Goal: Task Accomplishment & Management: Use online tool/utility

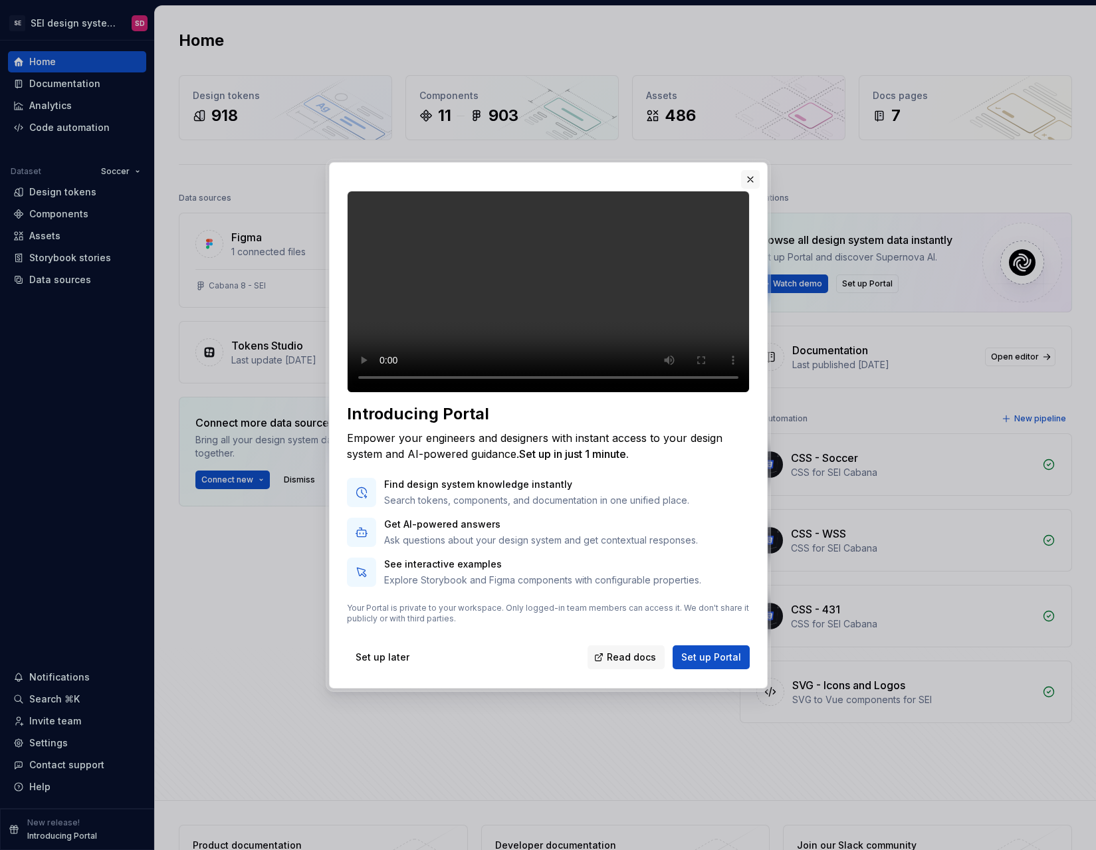
click at [749, 170] on button "button" at bounding box center [750, 179] width 19 height 19
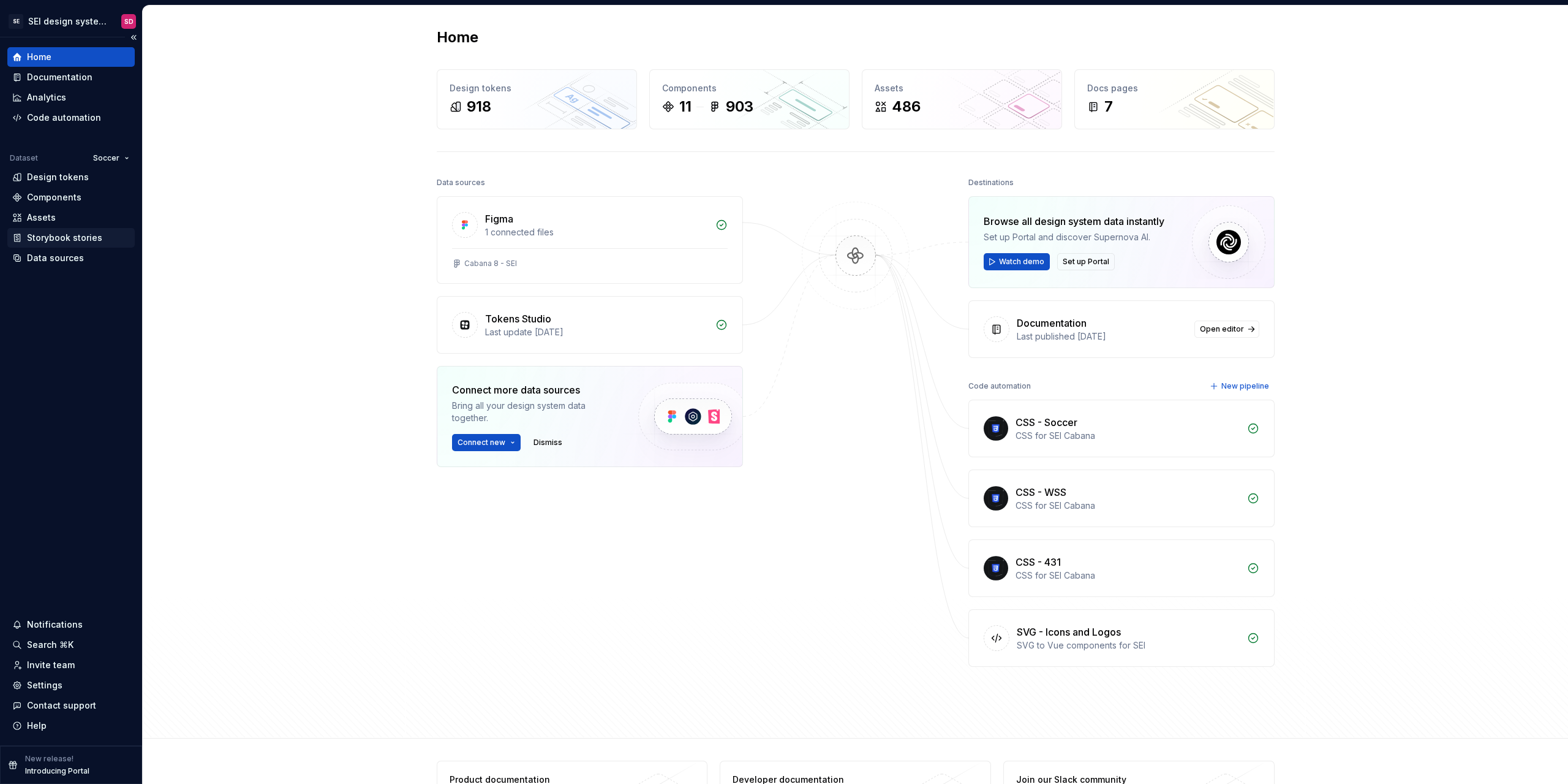
click at [77, 244] on div "Storybook stories" at bounding box center [71, 237] width 127 height 19
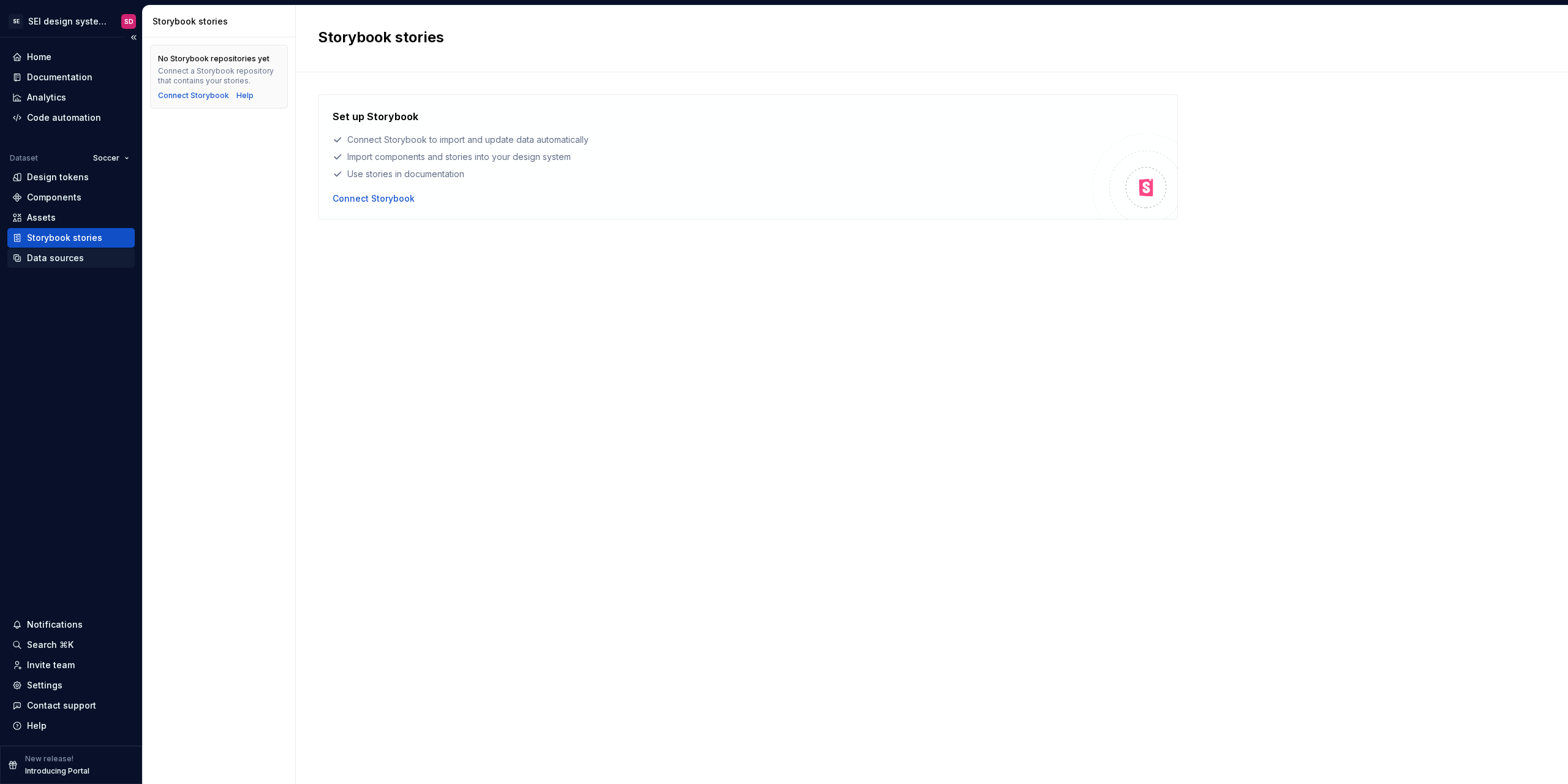
click at [42, 255] on div "Data sources" at bounding box center [55, 257] width 57 height 12
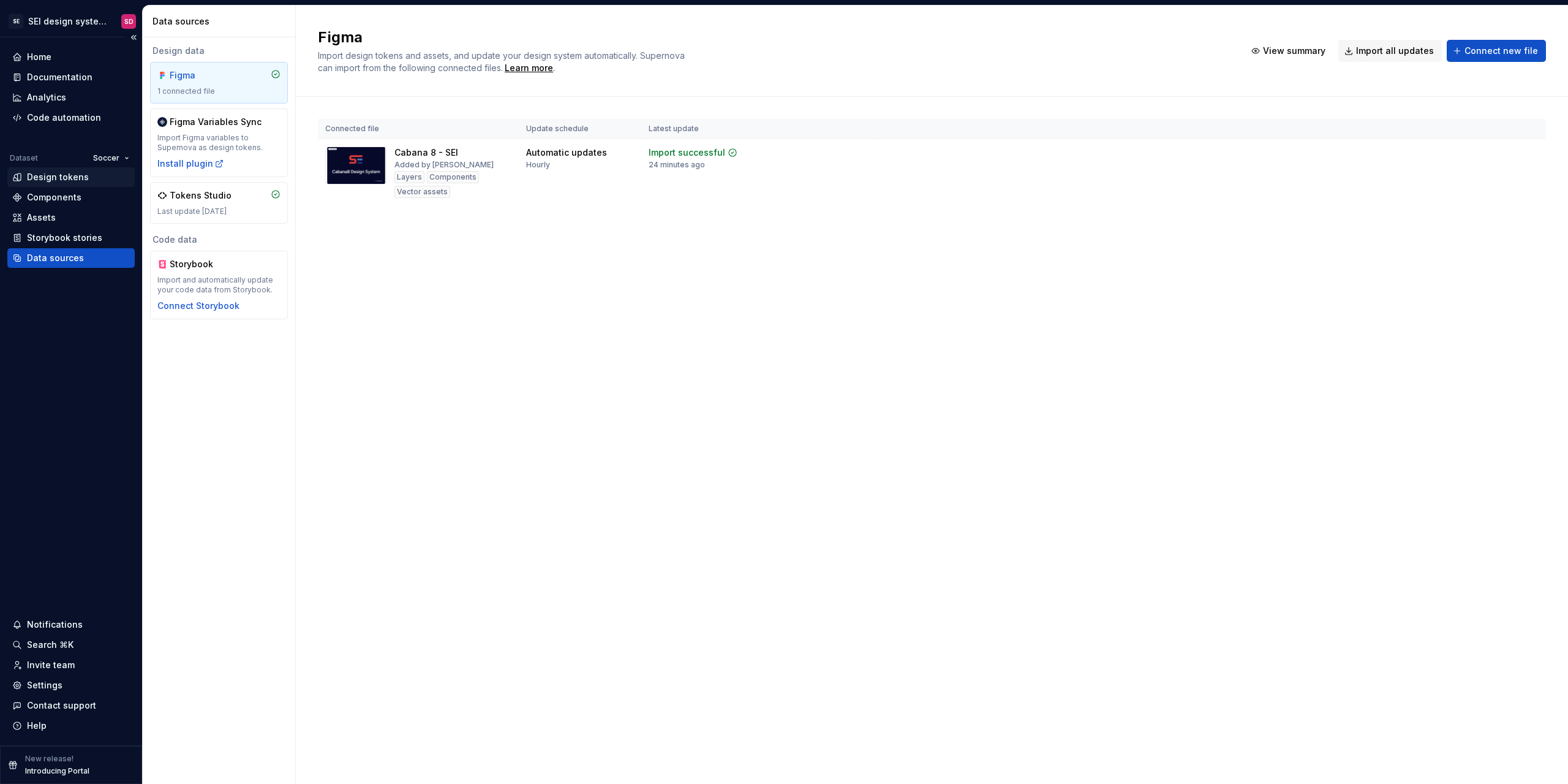
click at [71, 186] on div "Design tokens" at bounding box center [71, 176] width 127 height 19
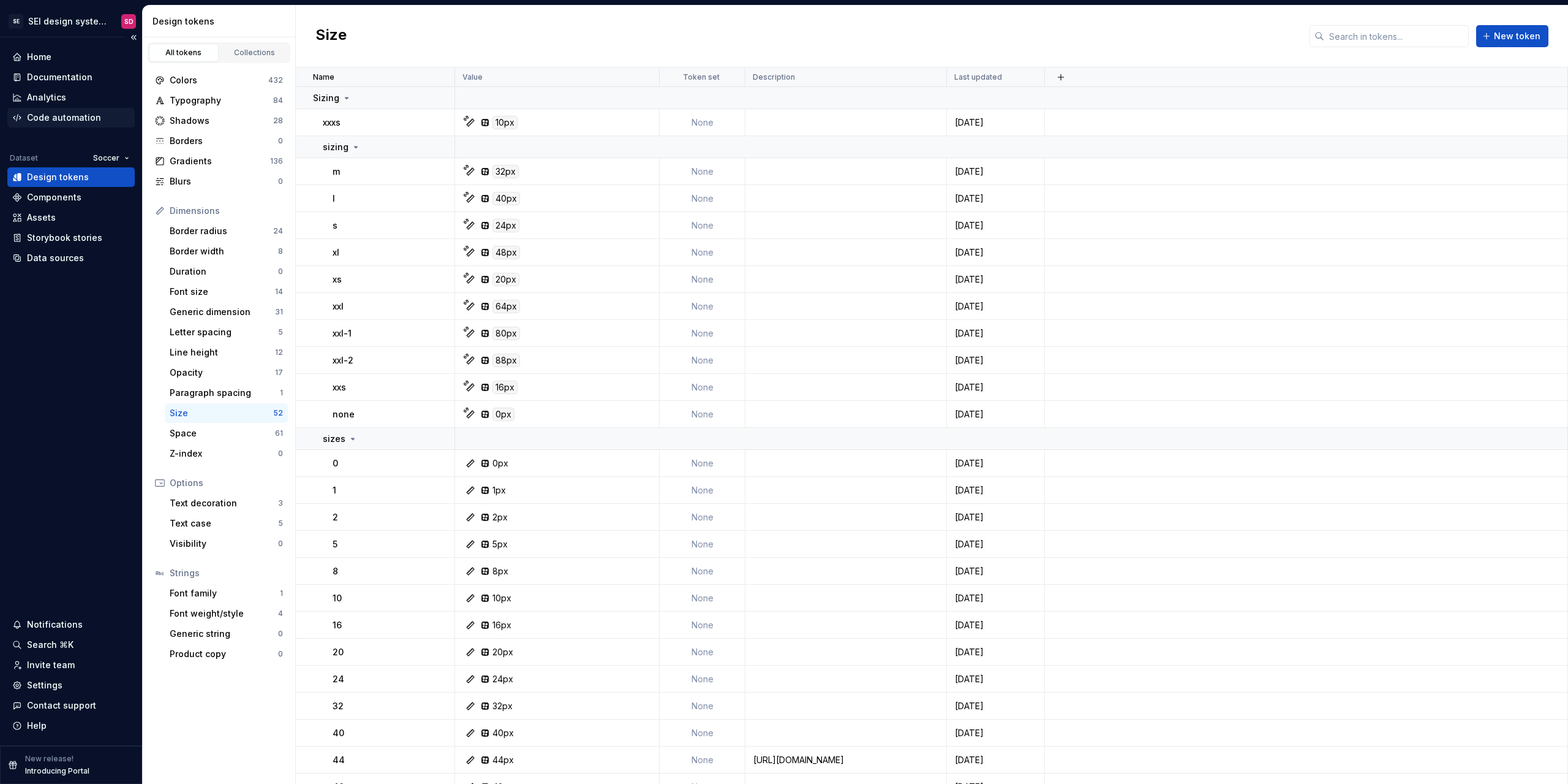
click at [69, 114] on div "Code automation" at bounding box center [64, 117] width 74 height 12
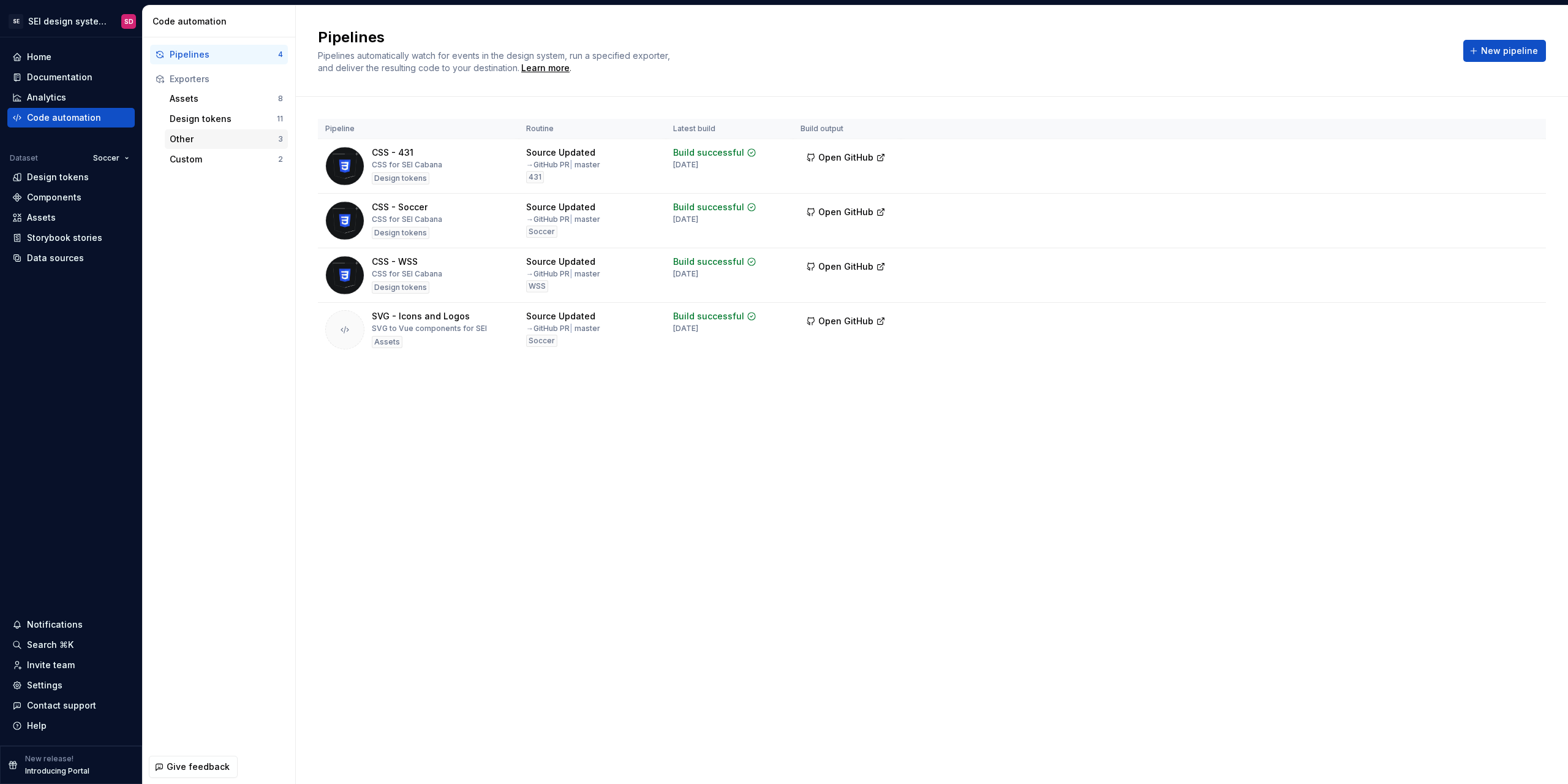
click at [201, 145] on div "Other 3" at bounding box center [227, 138] width 124 height 19
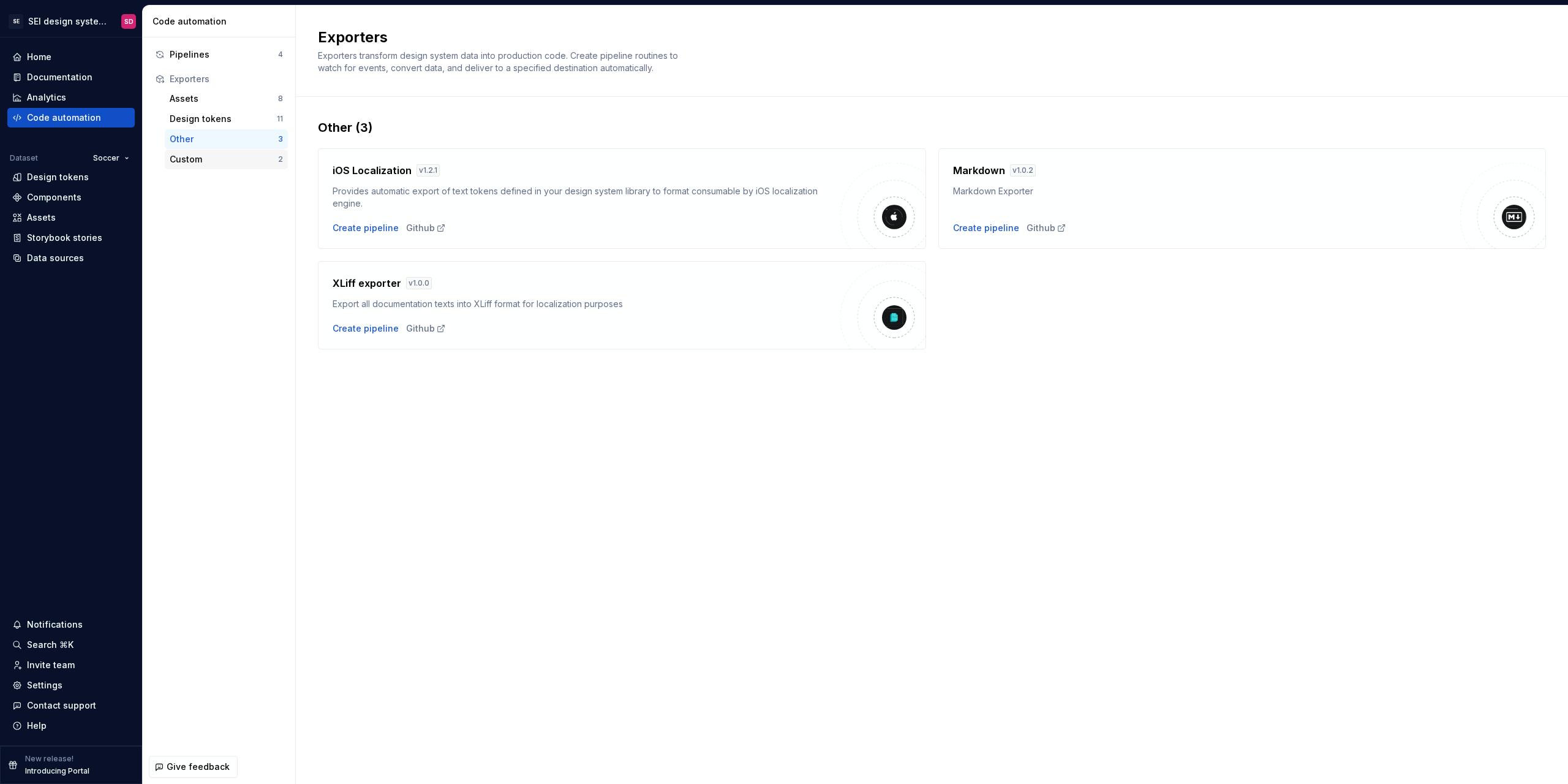
click at [201, 166] on div "Custom 2" at bounding box center [227, 159] width 124 height 19
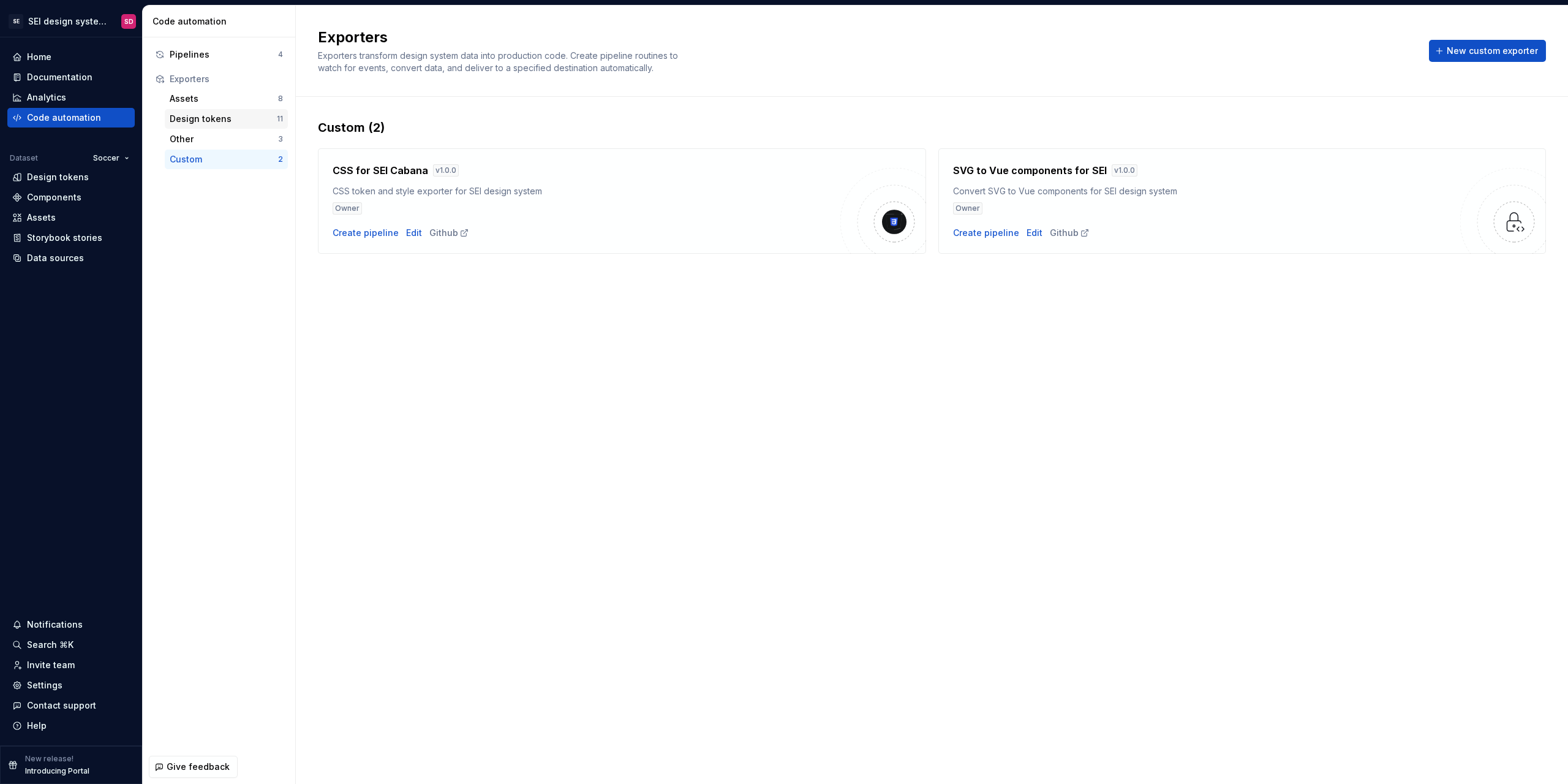
click at [220, 127] on div "Design tokens 11" at bounding box center [227, 118] width 124 height 19
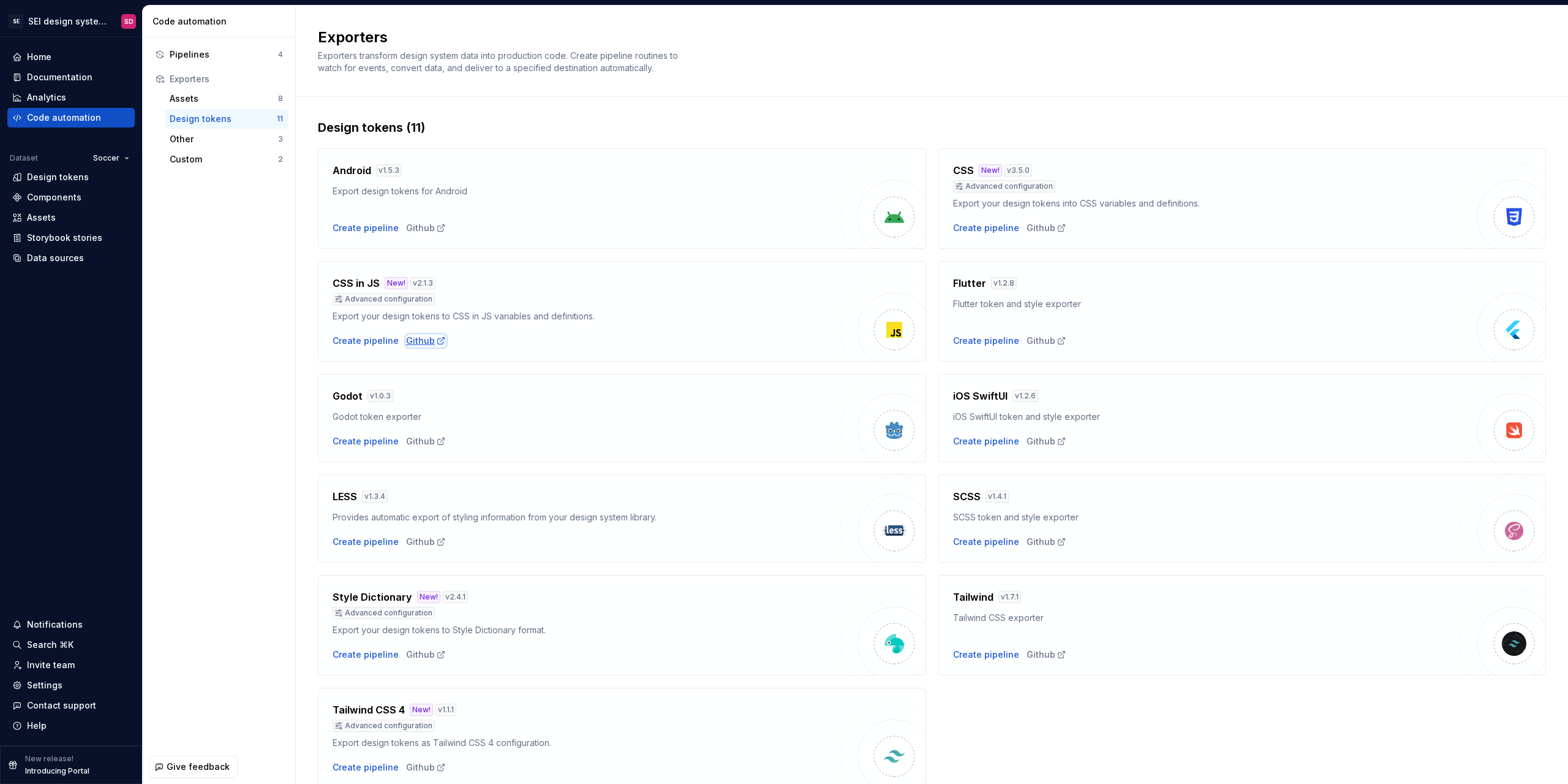
click at [413, 343] on div "Github" at bounding box center [425, 340] width 40 height 12
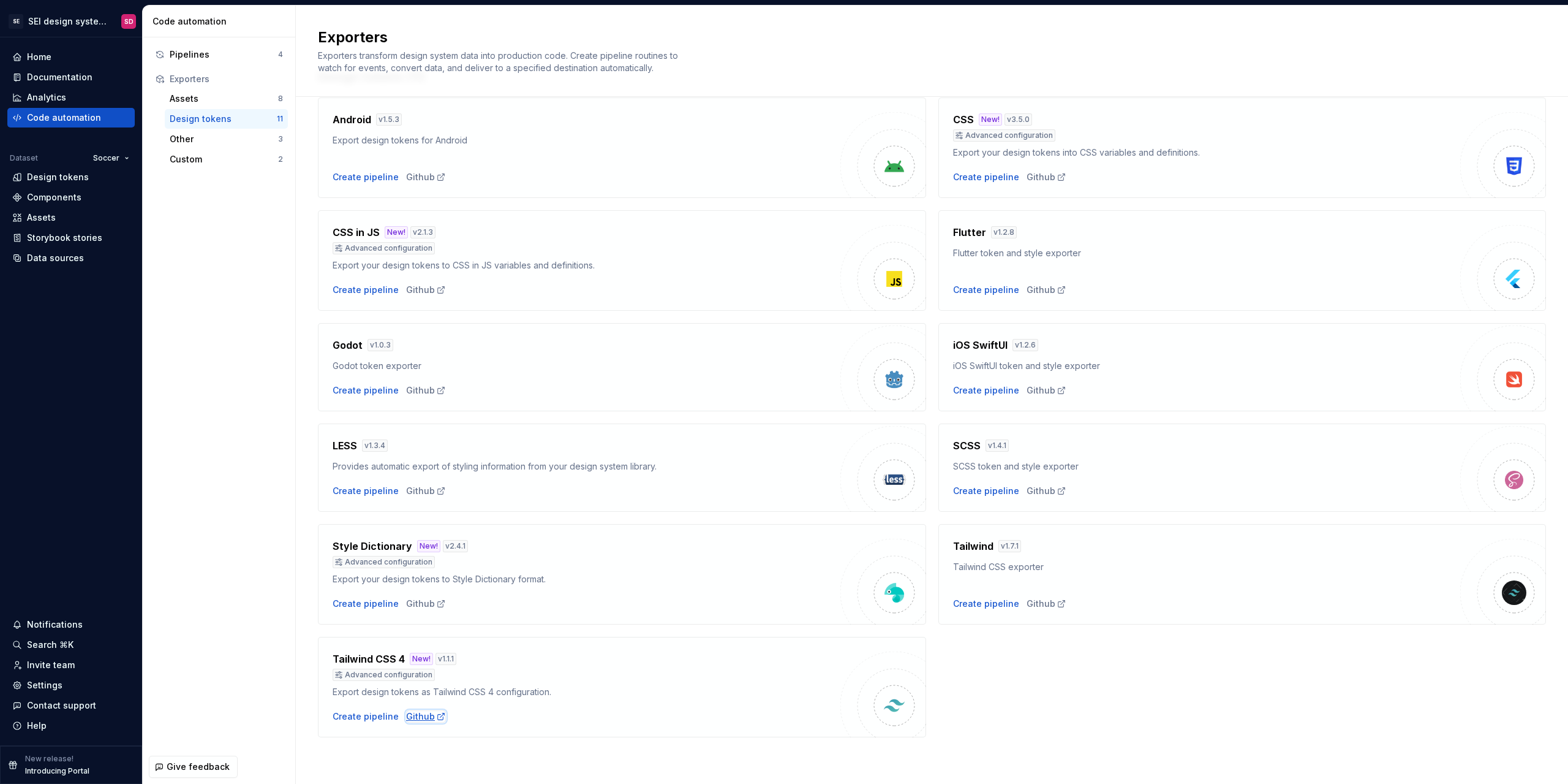
click at [425, 719] on div "Github" at bounding box center [425, 716] width 40 height 12
click at [360, 718] on div "Create pipeline" at bounding box center [366, 716] width 66 height 12
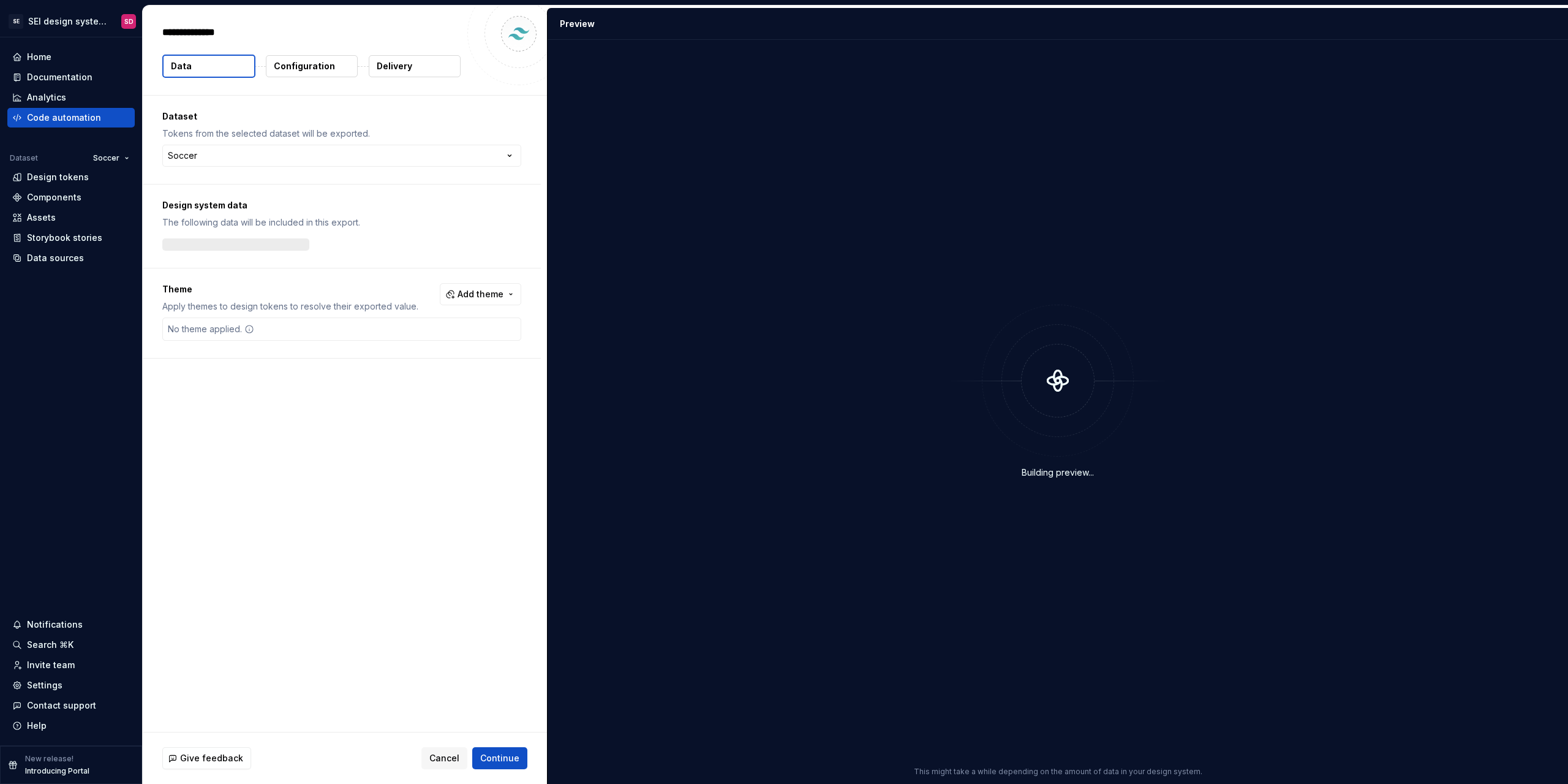
type textarea "*"
click at [518, 294] on button "Add theme" at bounding box center [480, 294] width 81 height 22
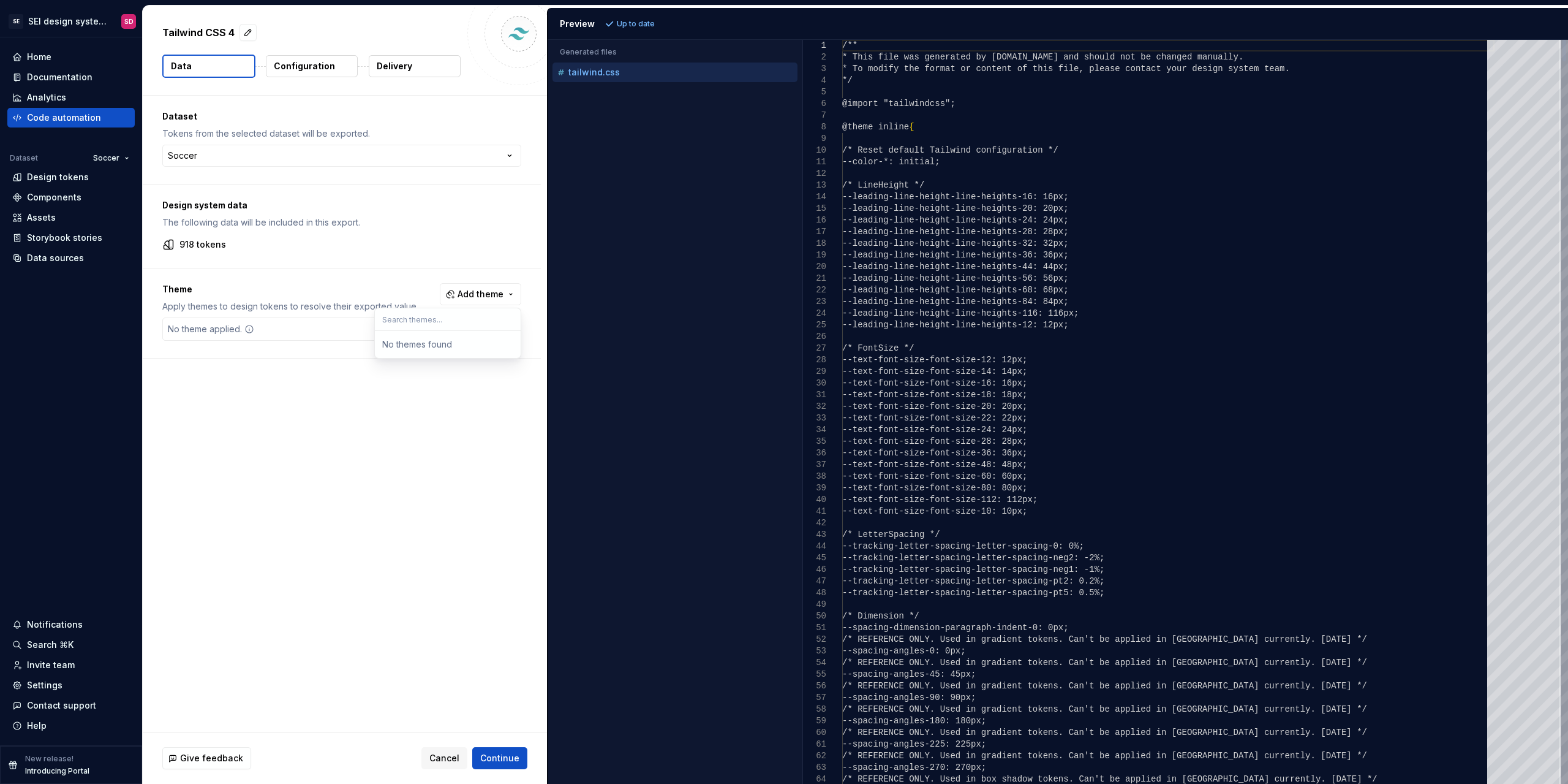
click at [493, 255] on html "SE SEI design system - backup SD Home Documentation Analytics Code automation D…" at bounding box center [784, 392] width 1568 height 784
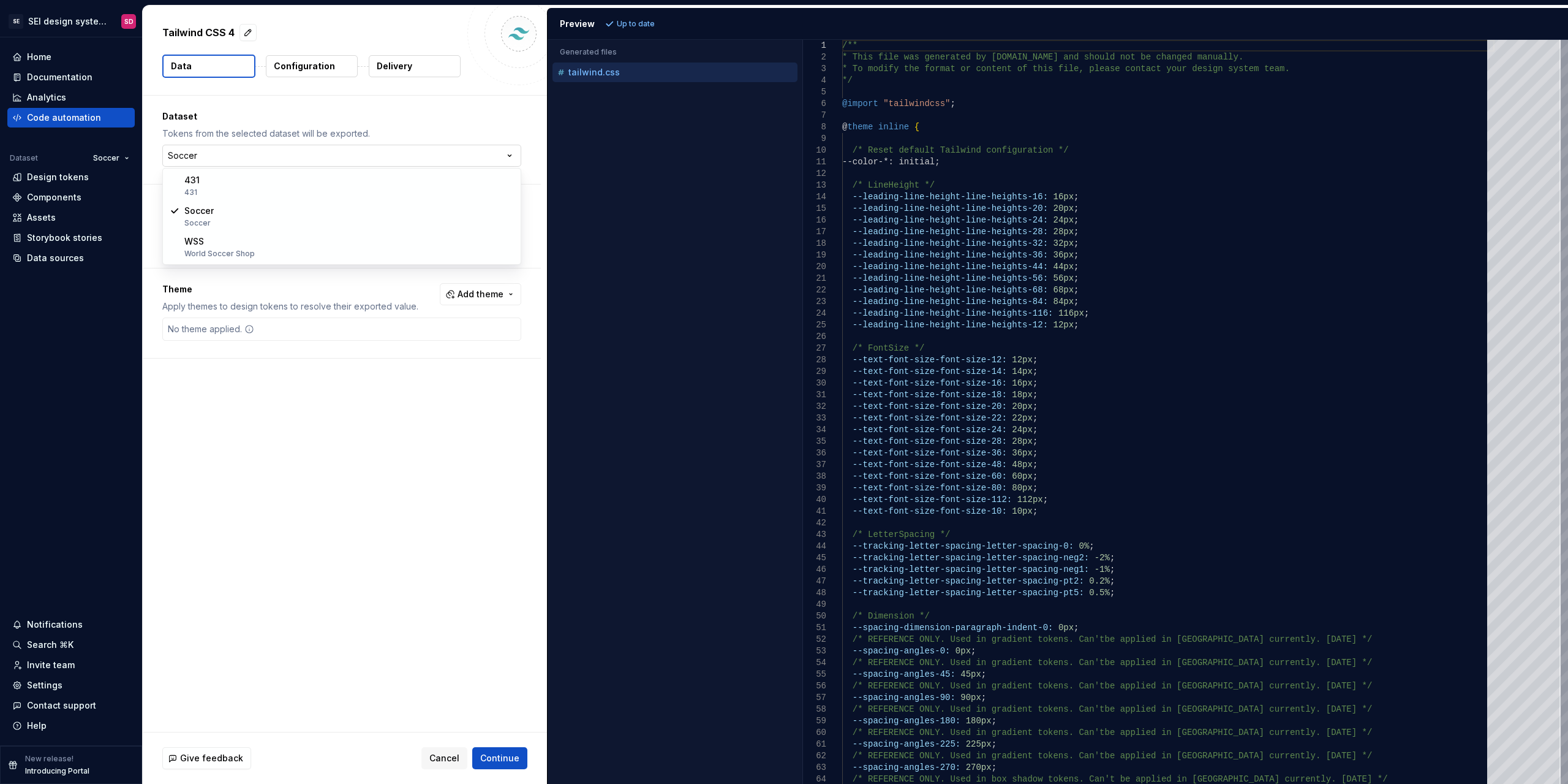
click at [419, 152] on html "SE SEI design system - backup SD Home Documentation Analytics Code automation D…" at bounding box center [784, 392] width 1568 height 784
click at [282, 72] on p "Configuration" at bounding box center [304, 65] width 61 height 12
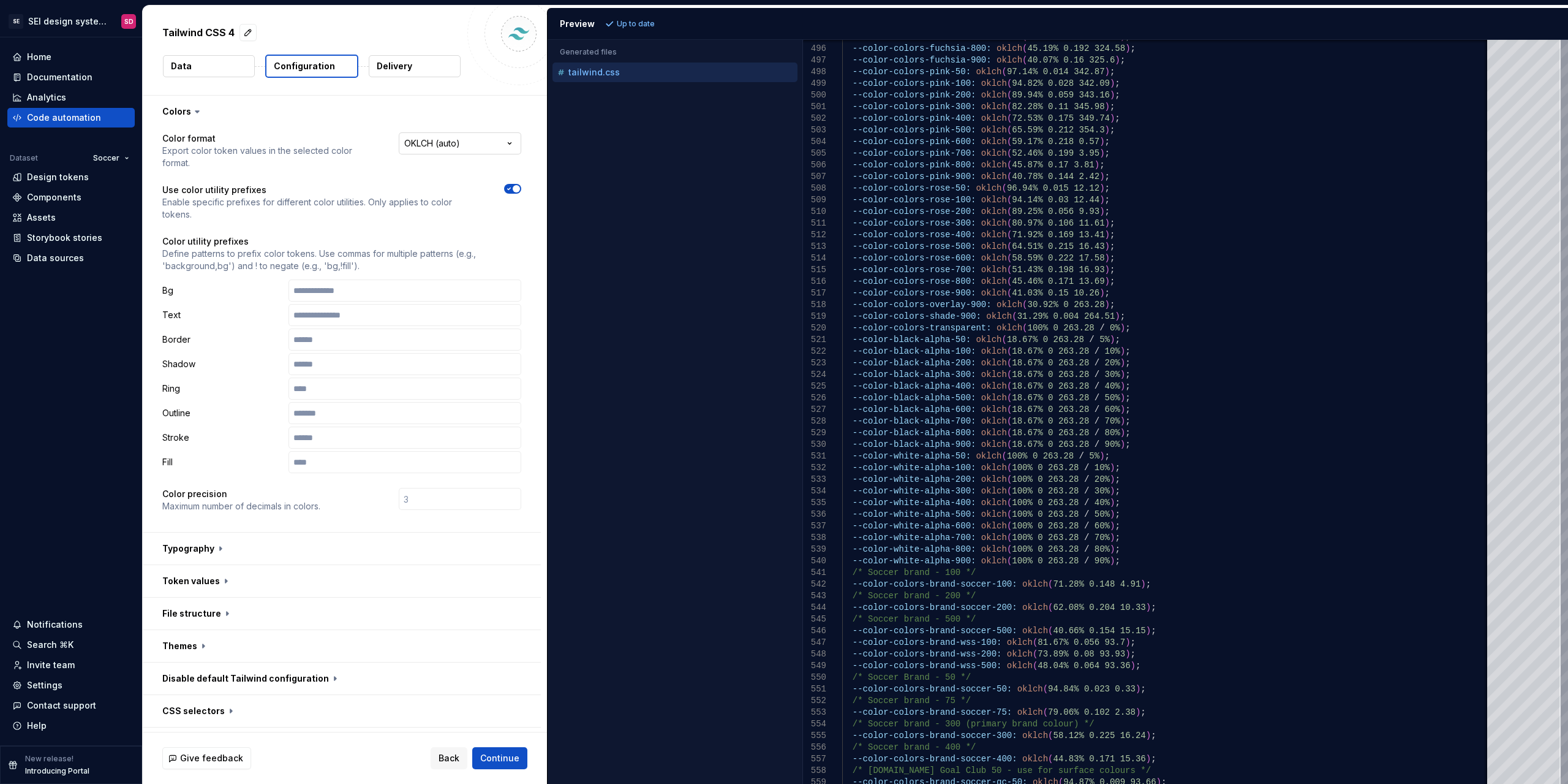
click at [457, 145] on html "**********" at bounding box center [784, 392] width 1568 height 784
select select "**********"
click at [629, 23] on span "Refresh preview" at bounding box center [648, 24] width 61 height 10
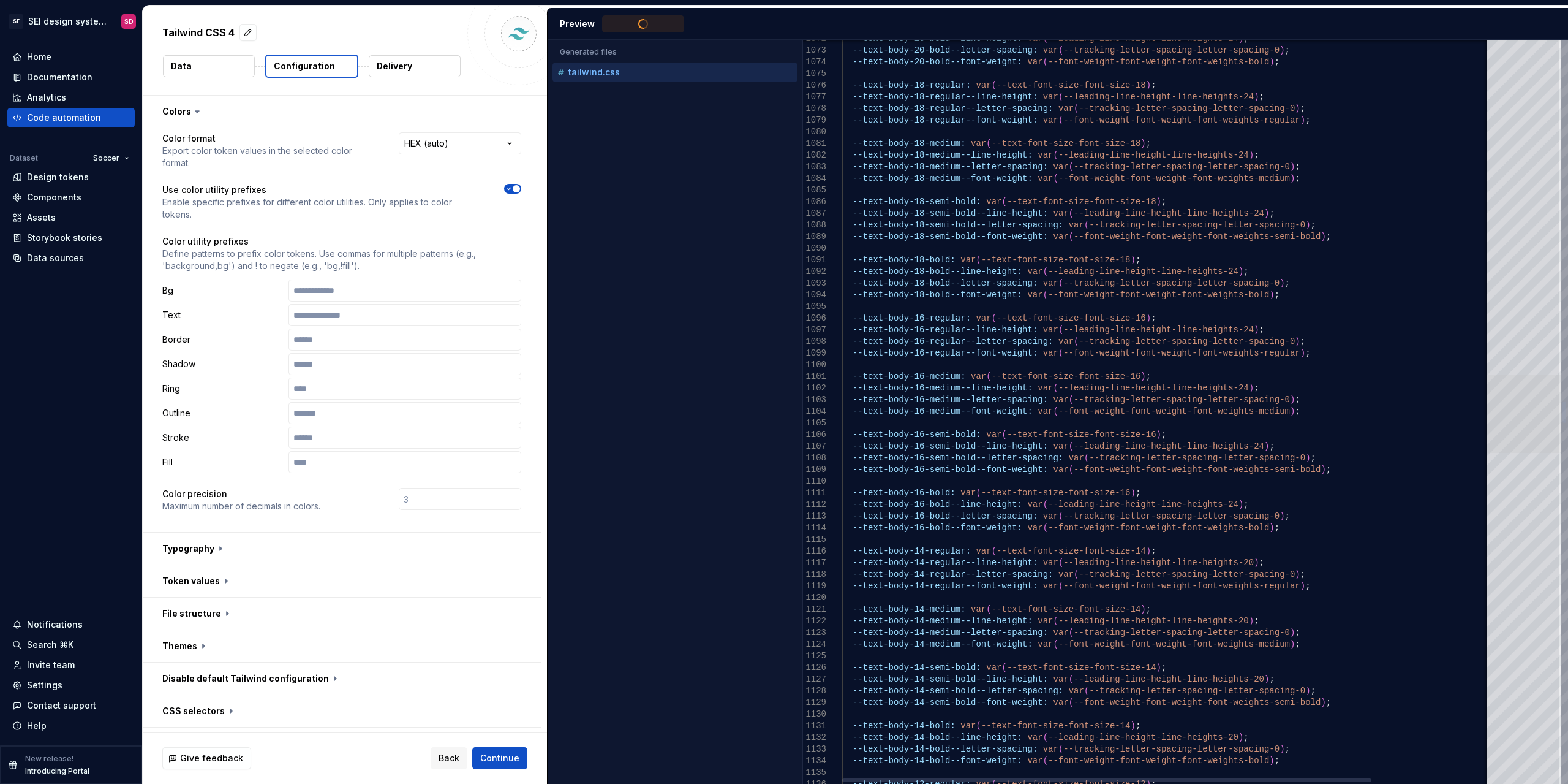
type textarea "**********"
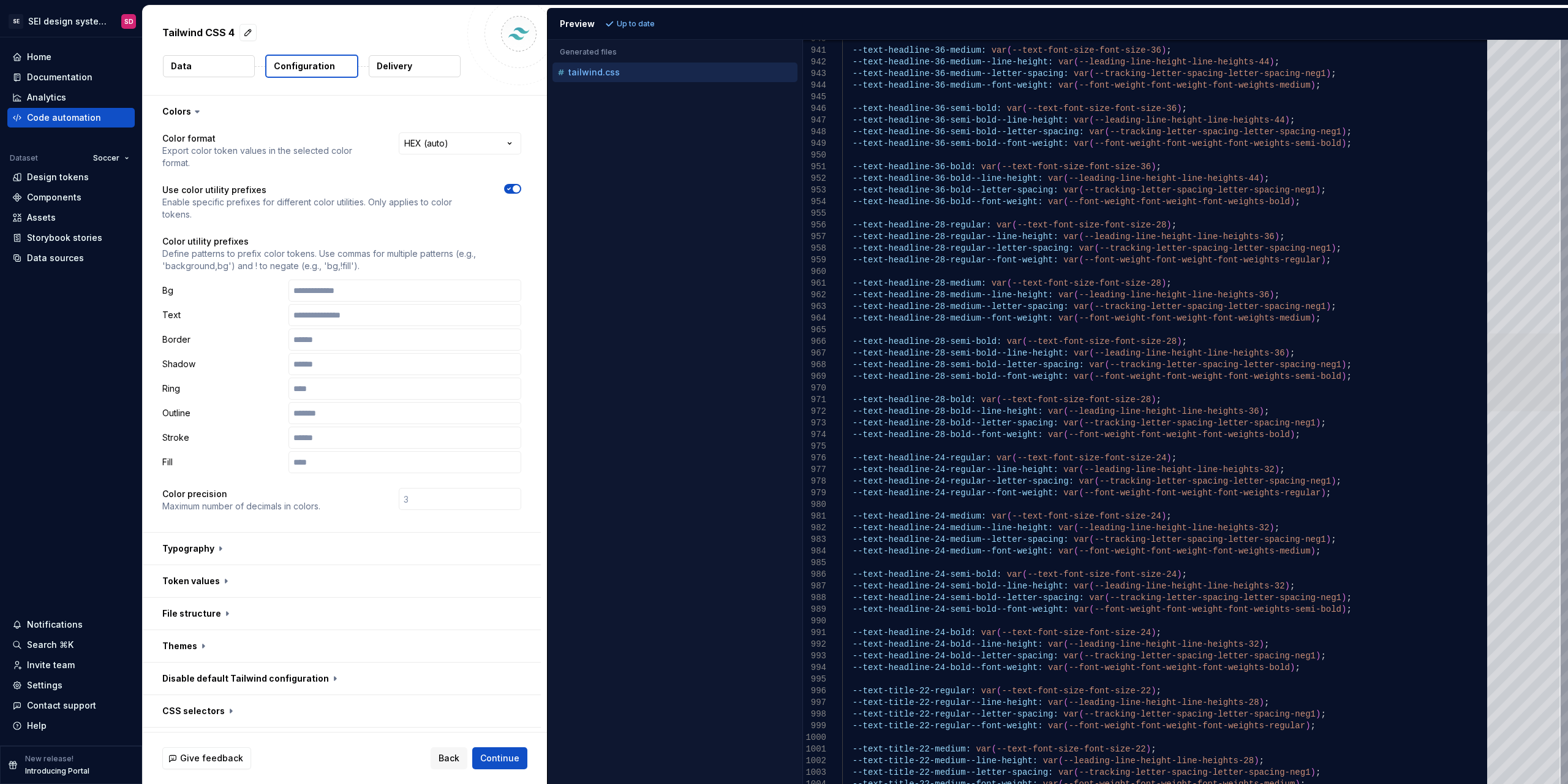
click at [1009, 364] on div at bounding box center [1524, 372] width 74 height 77
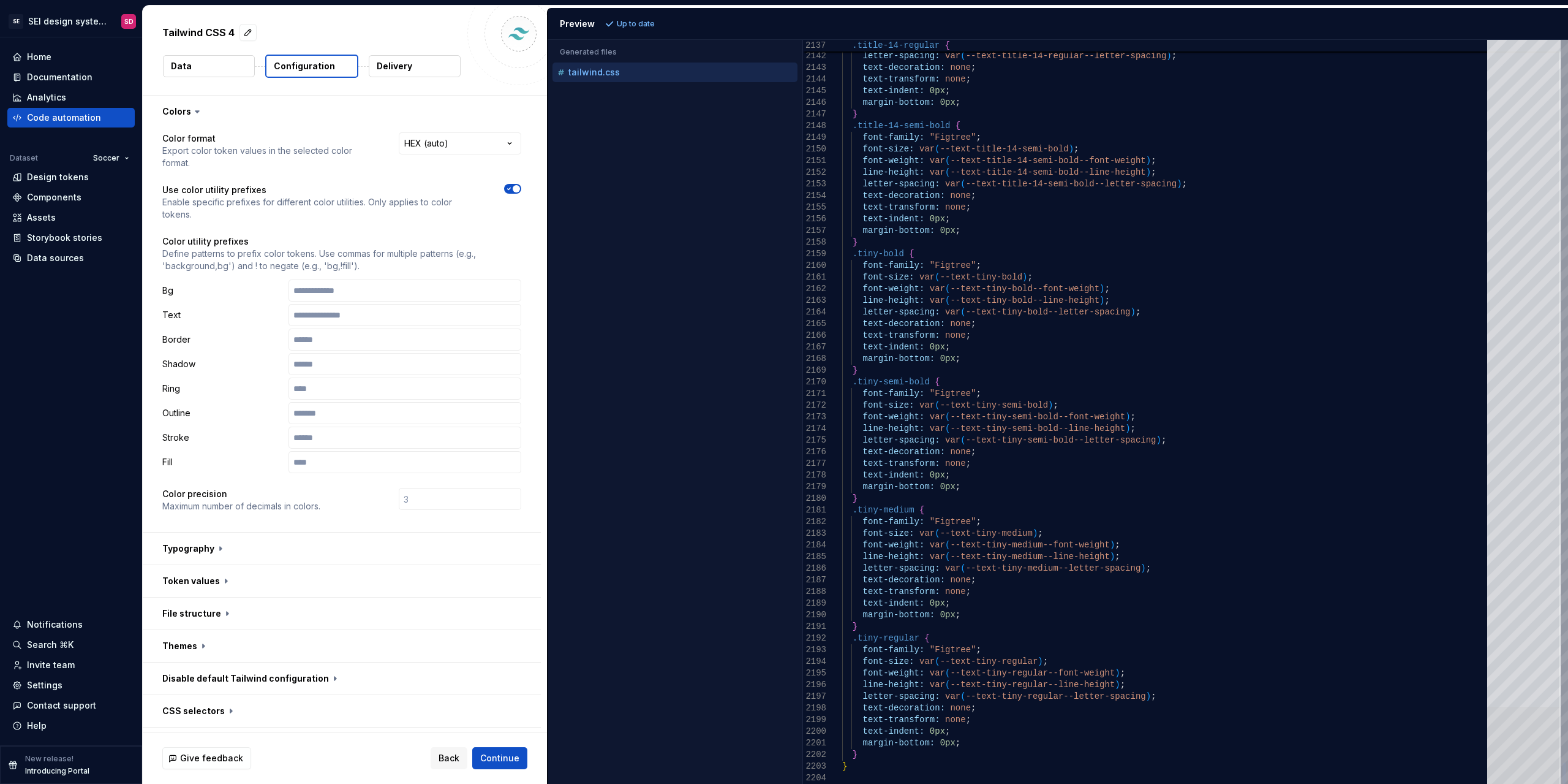
click at [1009, 752] on div at bounding box center [1524, 745] width 74 height 77
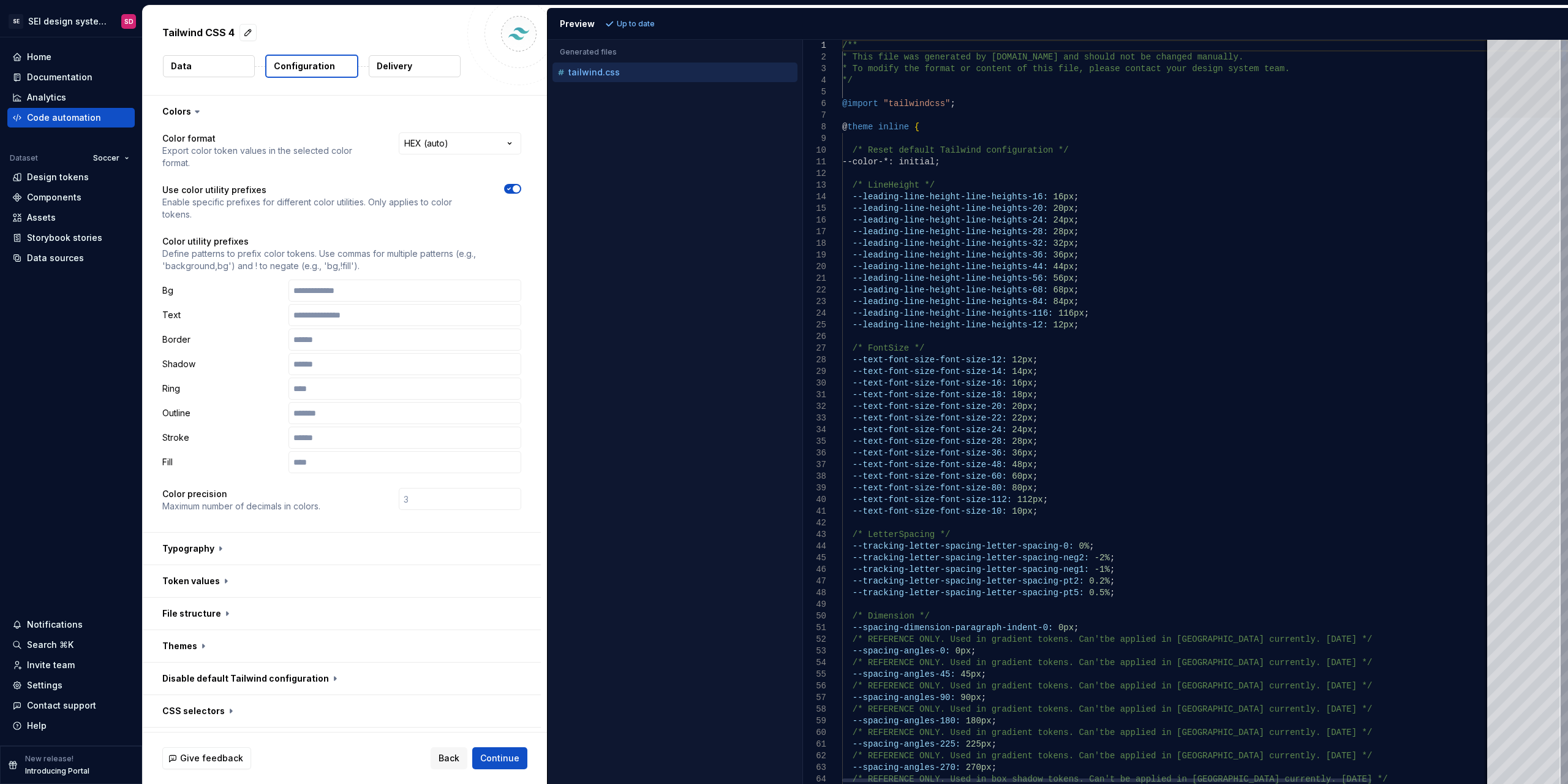
click at [1009, 75] on div at bounding box center [1524, 78] width 74 height 77
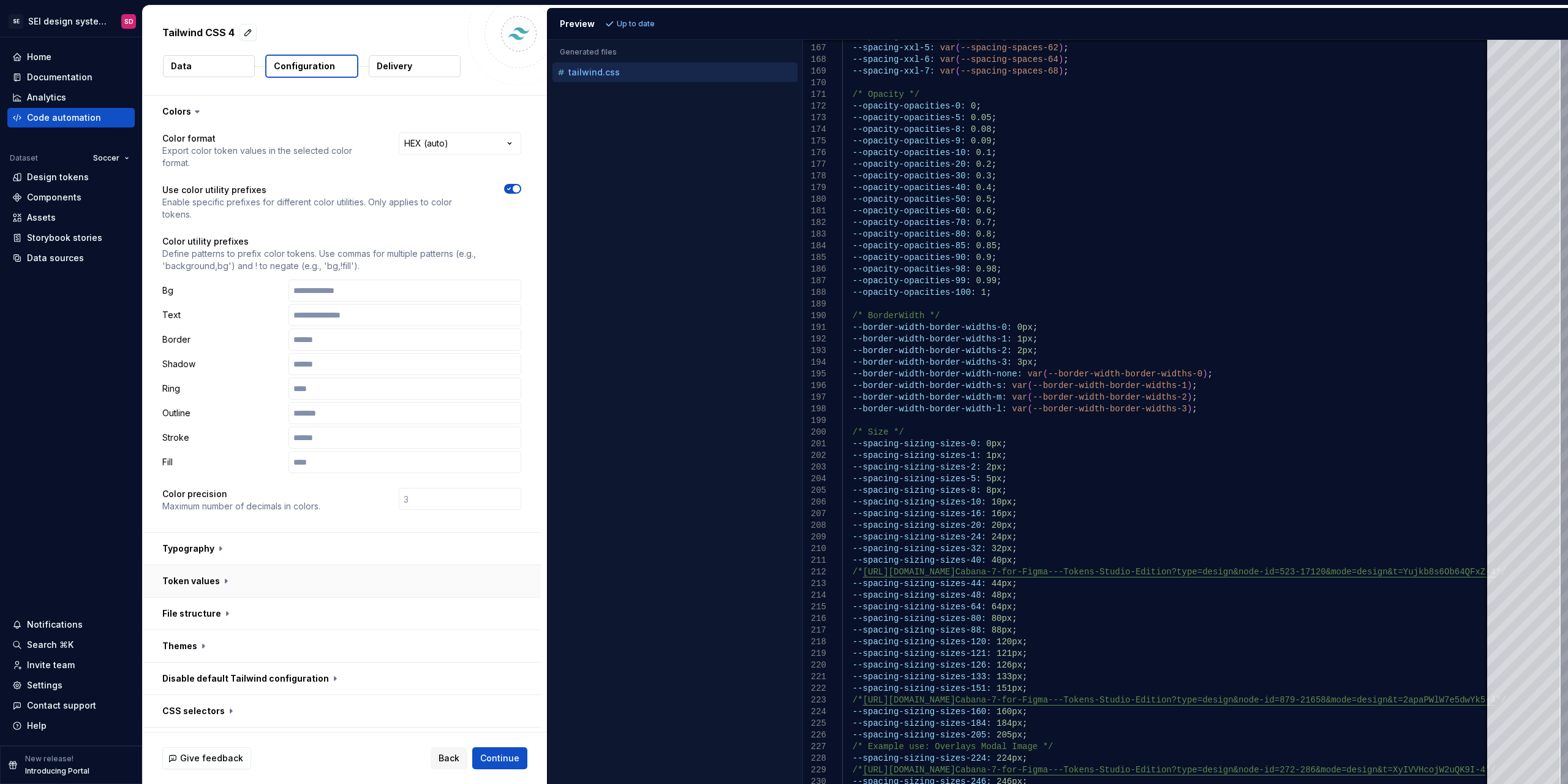
click at [235, 581] on button "button" at bounding box center [342, 581] width 398 height 32
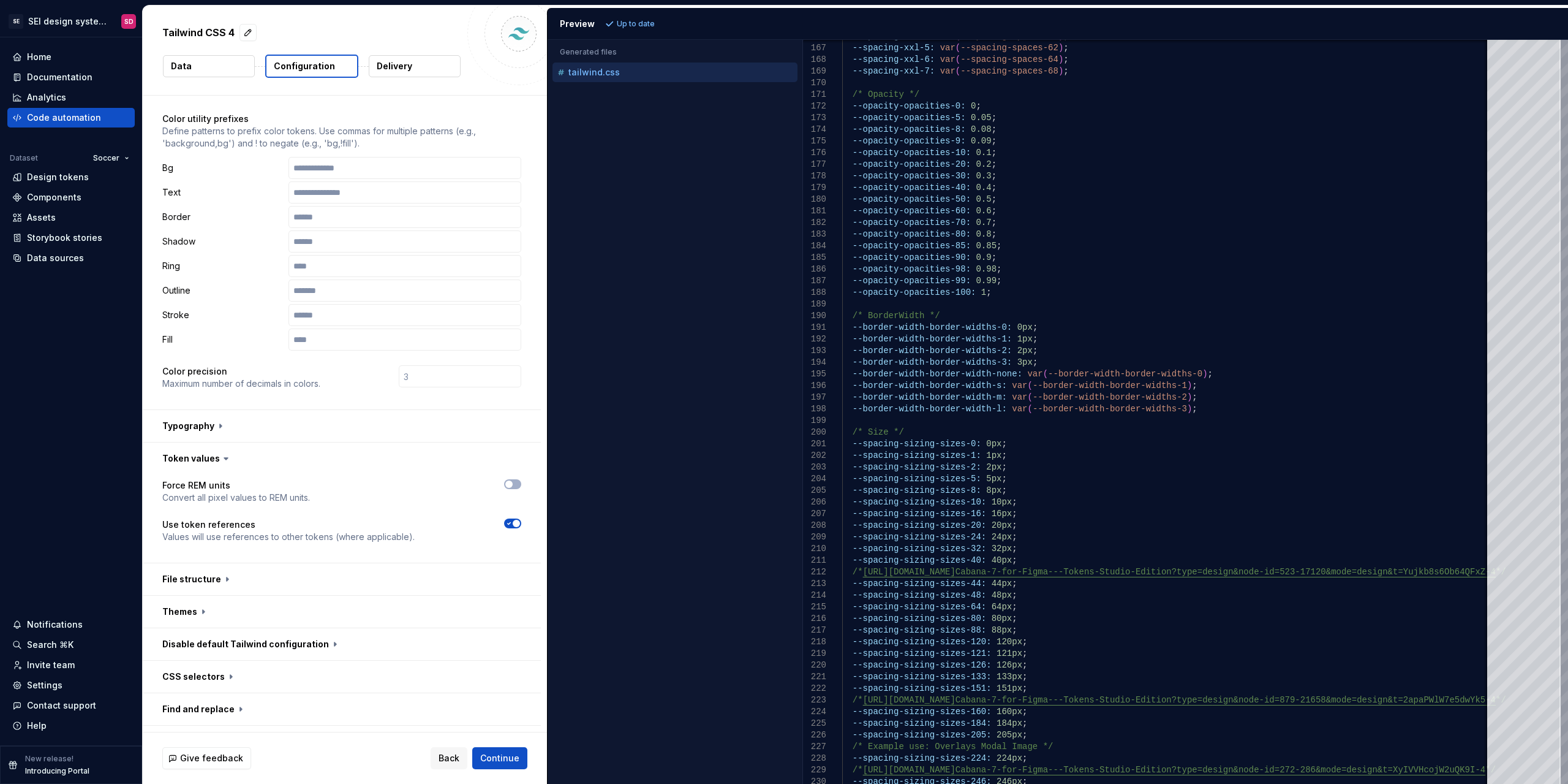
scroll to position [182, 0]
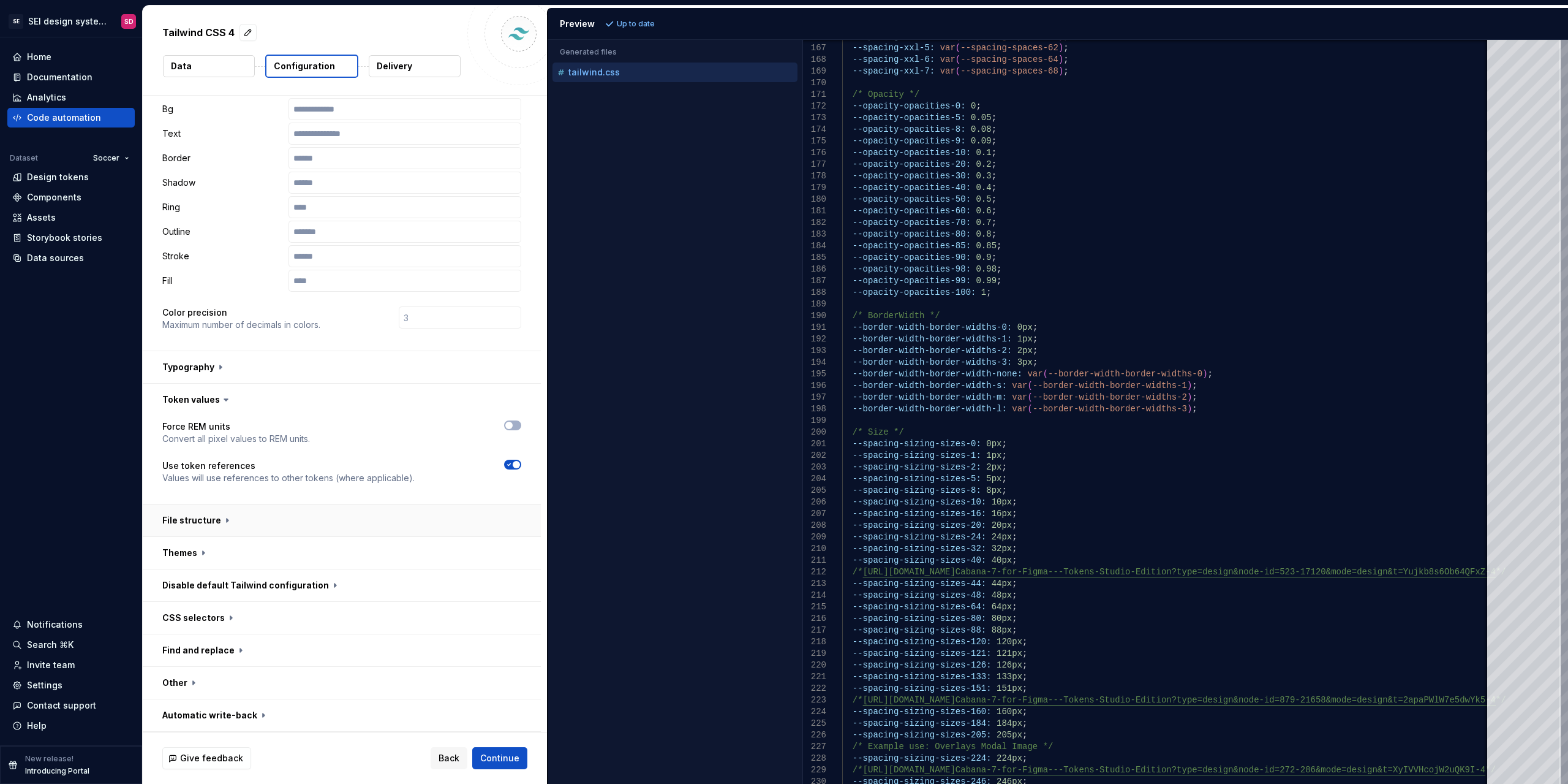
click at [381, 525] on button "button" at bounding box center [342, 520] width 398 height 32
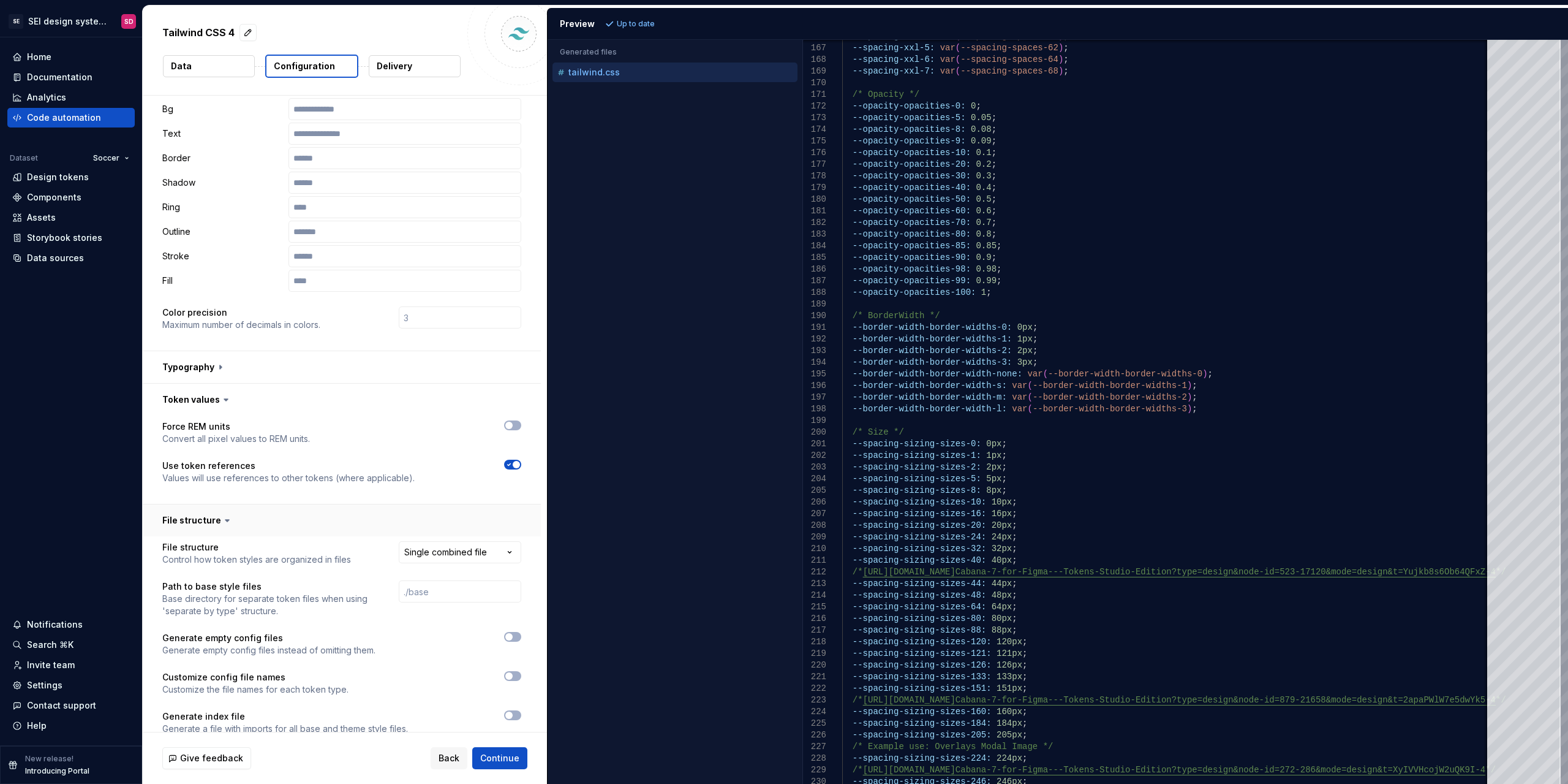
click at [357, 524] on button "button" at bounding box center [342, 520] width 398 height 32
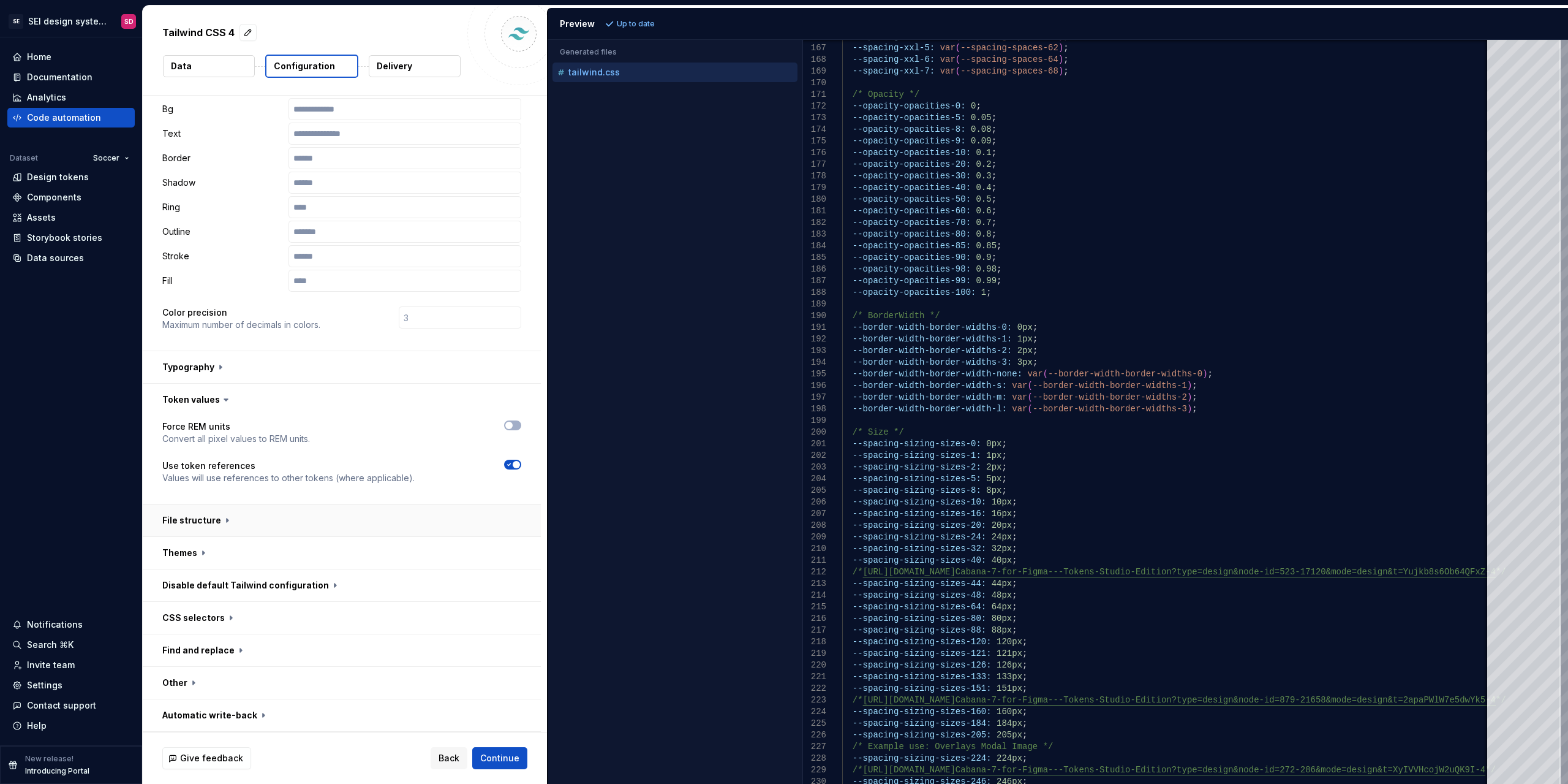
click at [363, 527] on button "button" at bounding box center [342, 520] width 398 height 32
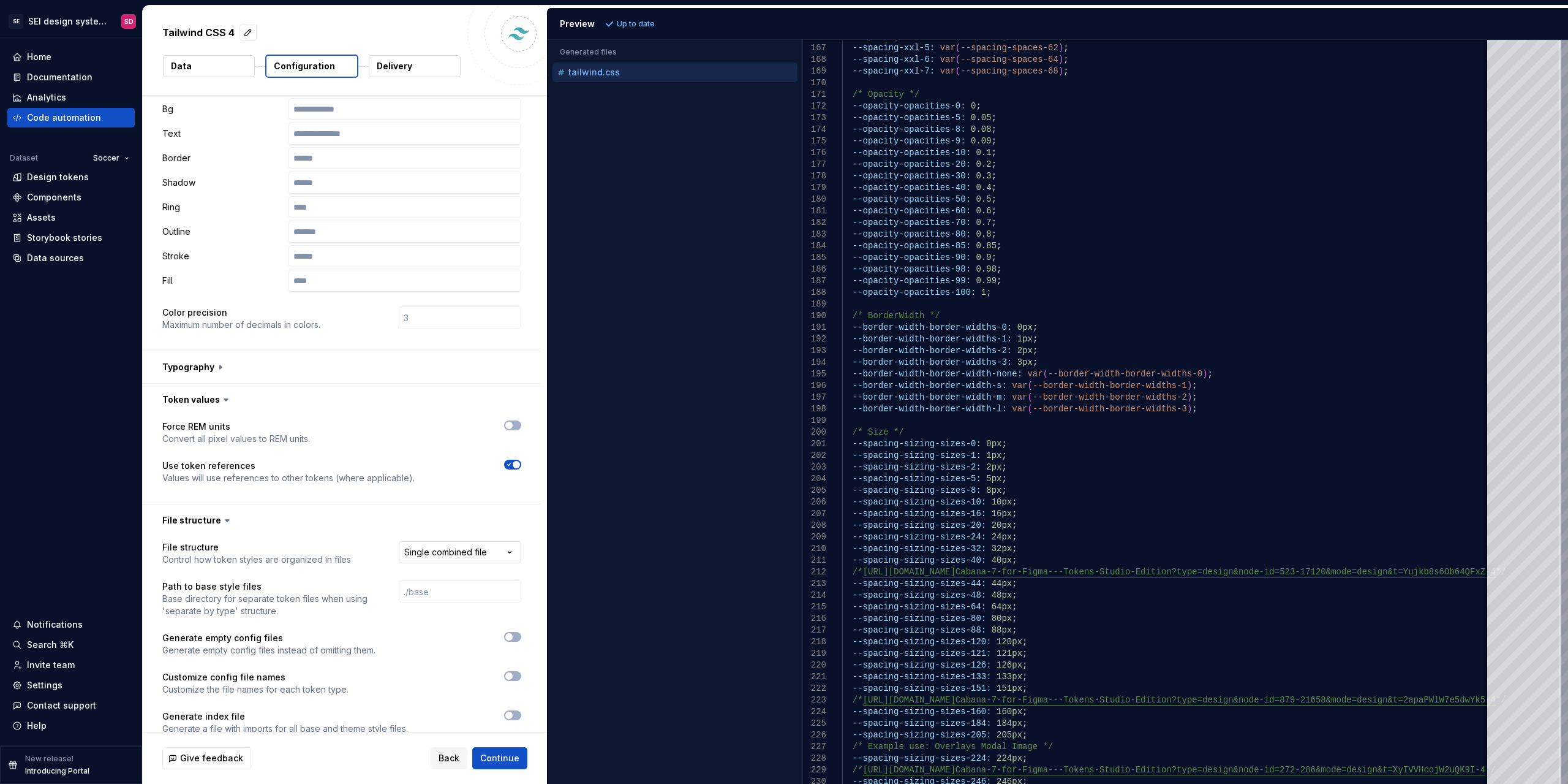
click at [472, 551] on html "**********" at bounding box center [784, 392] width 1568 height 784
select select "**********"
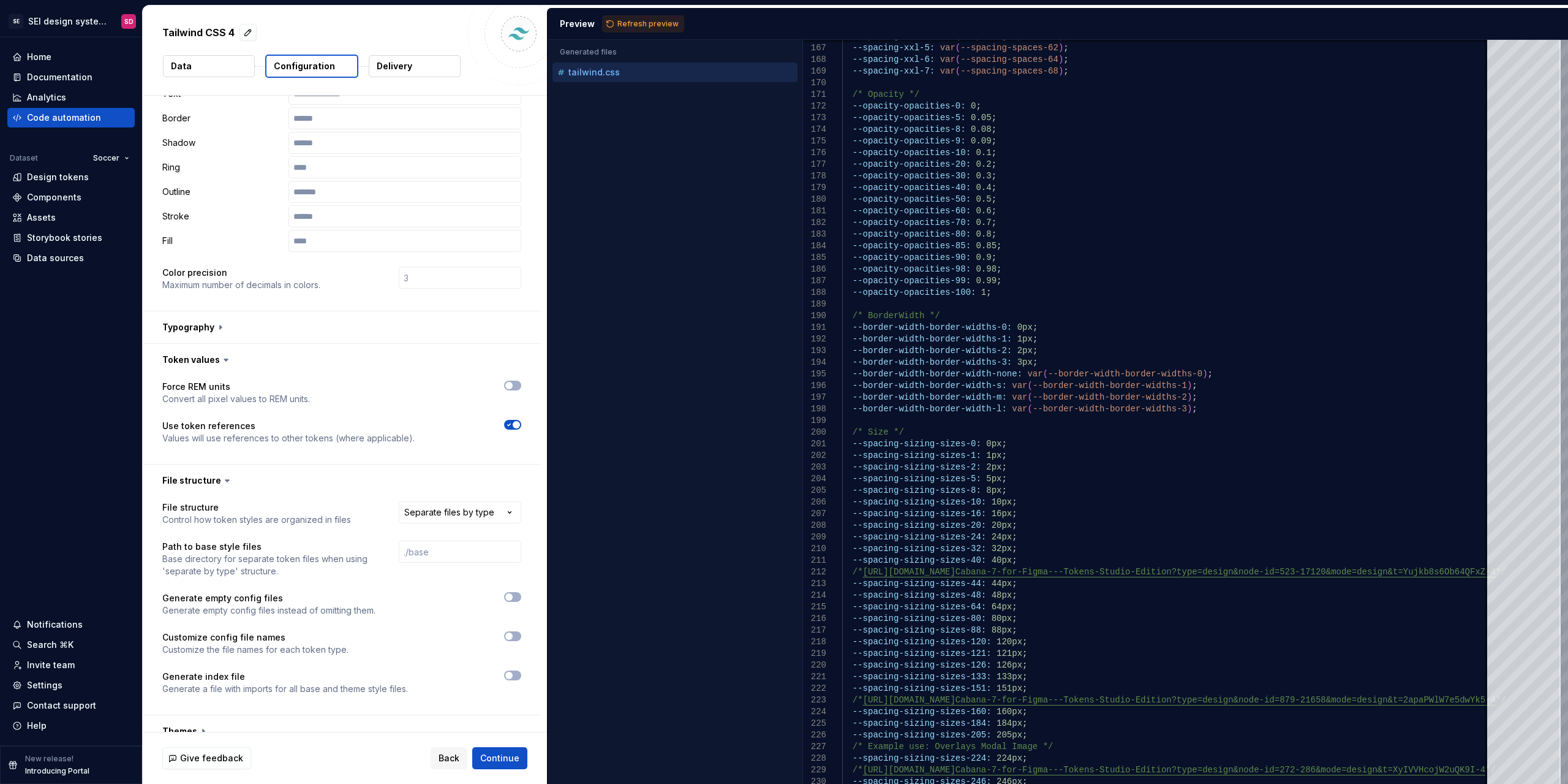
scroll to position [243, 0]
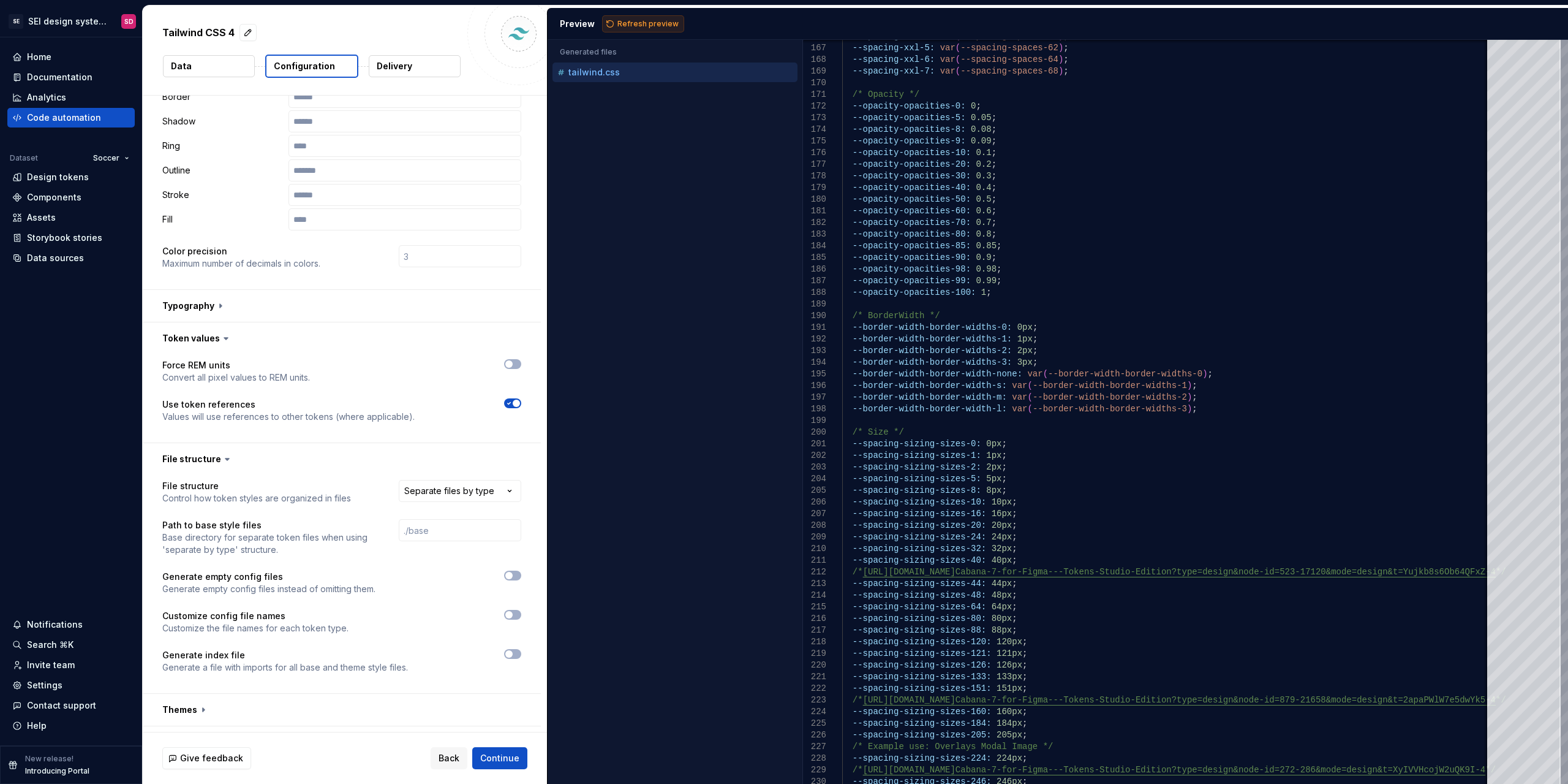
click at [640, 19] on span "Refresh preview" at bounding box center [648, 24] width 61 height 10
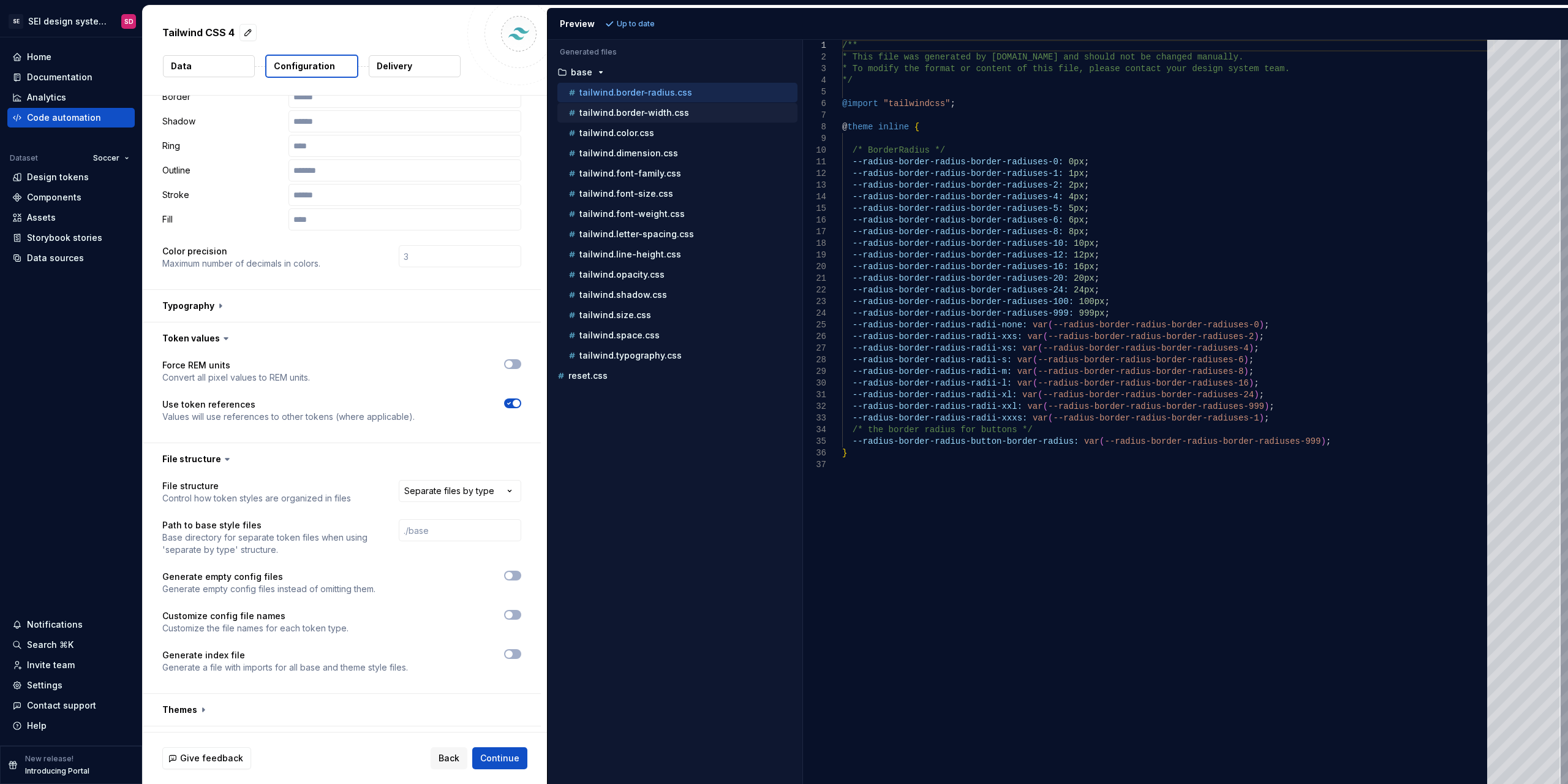
click at [670, 112] on p "tailwind.border-width.css" at bounding box center [633, 113] width 110 height 10
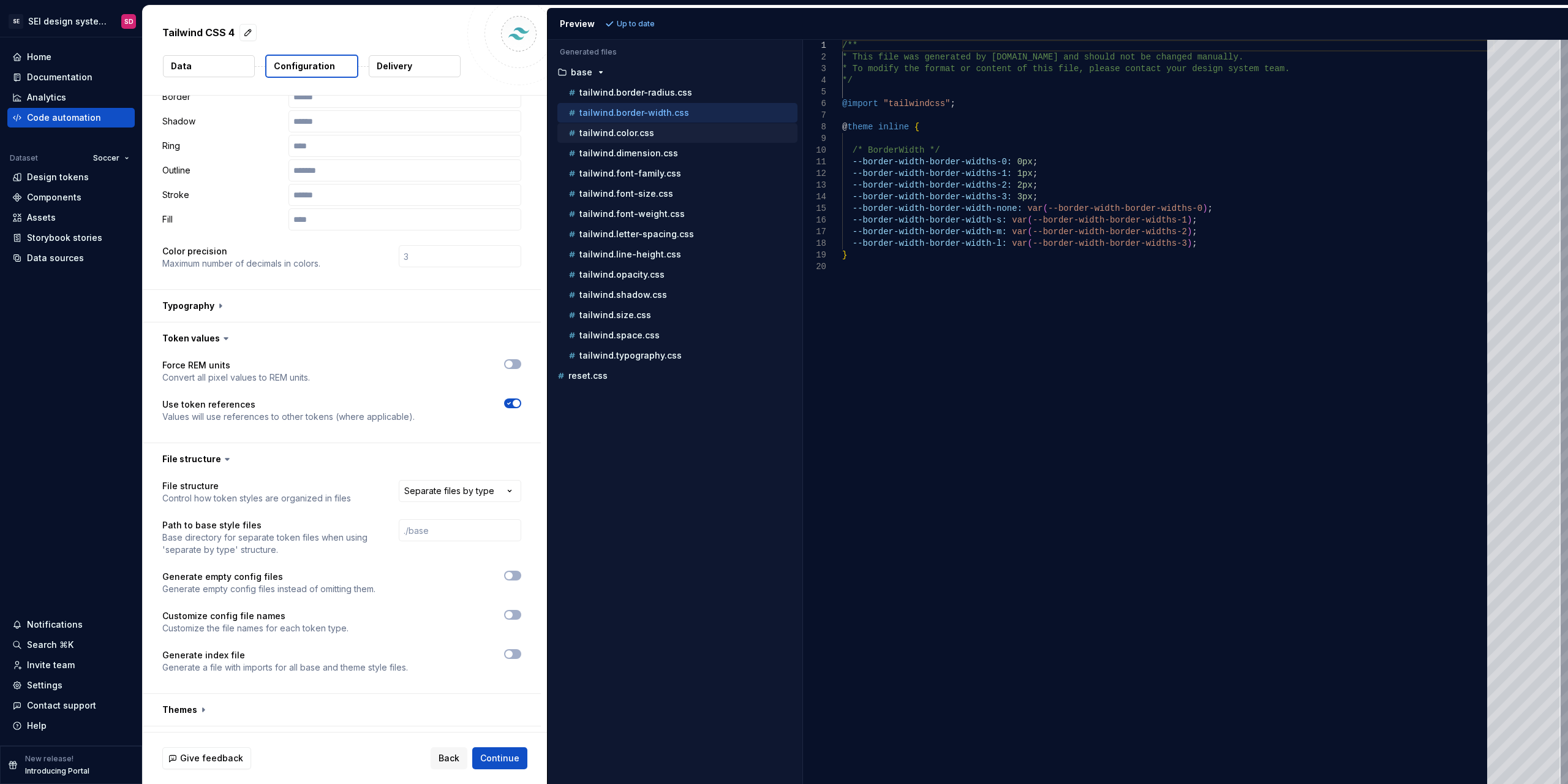
click at [677, 132] on div "tailwind.color.css" at bounding box center [681, 133] width 231 height 12
type textarea "**********"
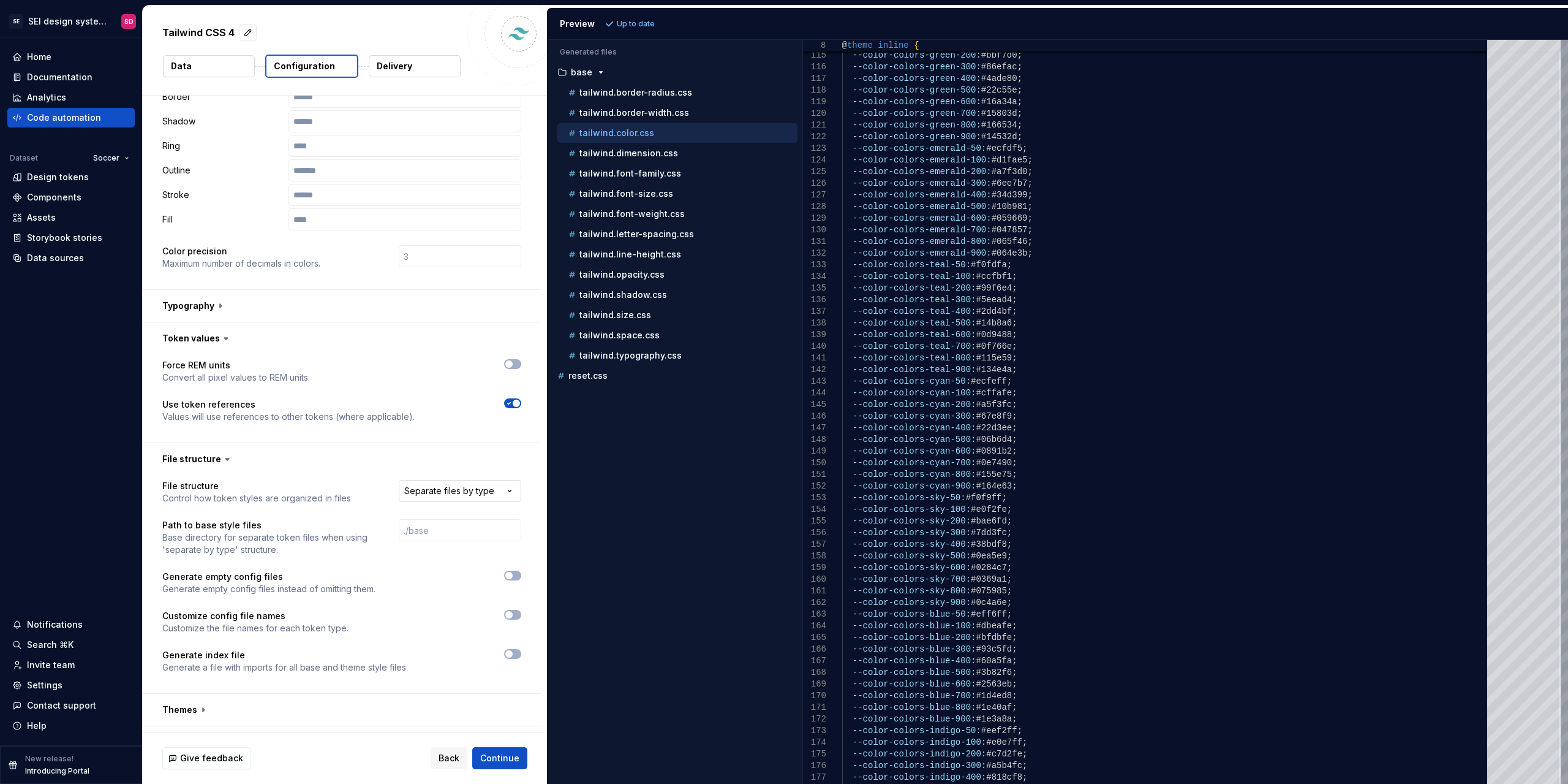
click at [462, 486] on html "**********" at bounding box center [784, 392] width 1568 height 784
select select "**********"
click at [221, 461] on icon at bounding box center [227, 458] width 12 height 12
click at [221, 455] on icon at bounding box center [227, 458] width 12 height 12
click at [207, 458] on button "button" at bounding box center [342, 458] width 398 height 32
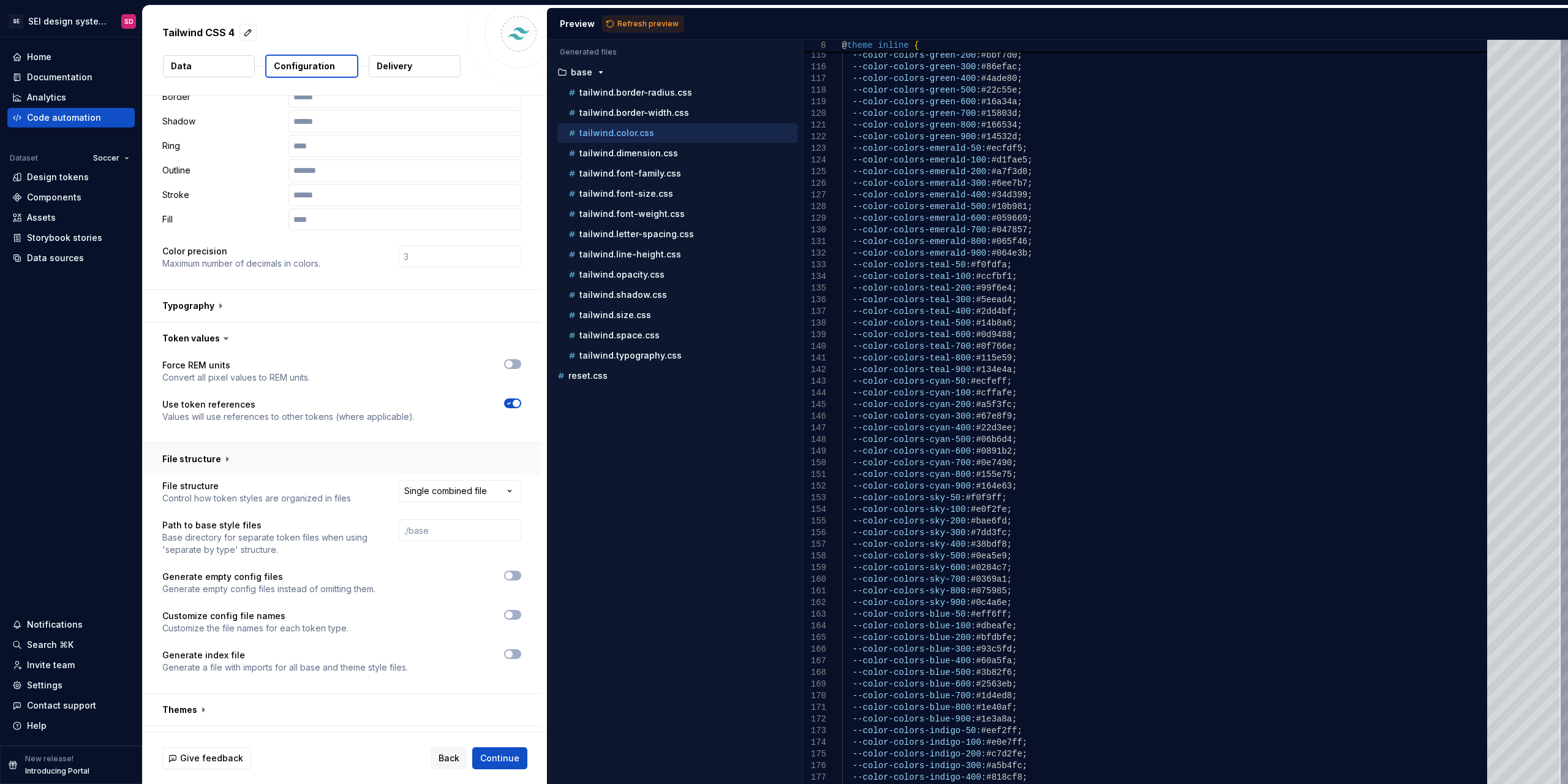
scroll to position [182, 0]
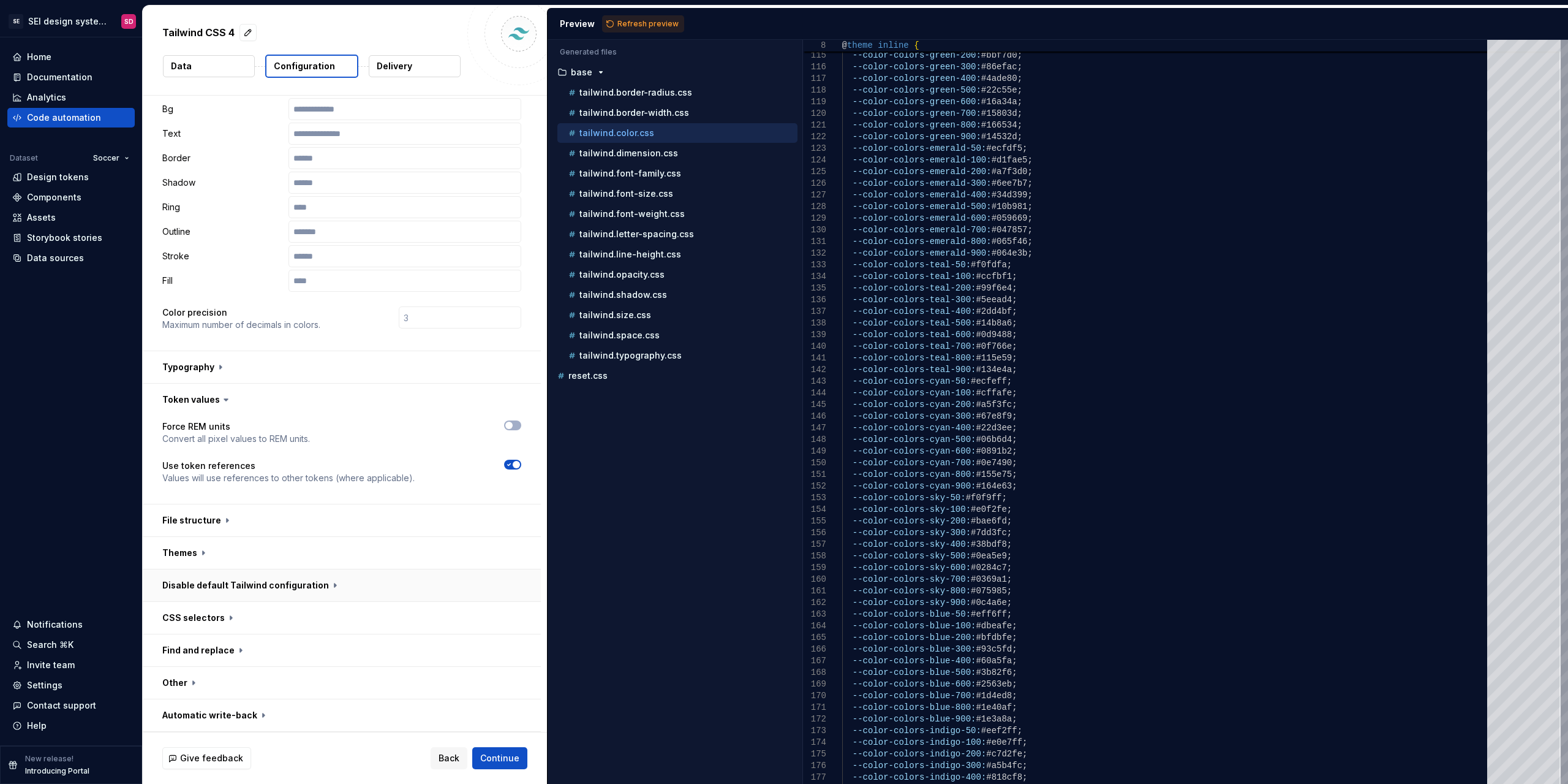
click at [296, 583] on button "button" at bounding box center [342, 585] width 398 height 32
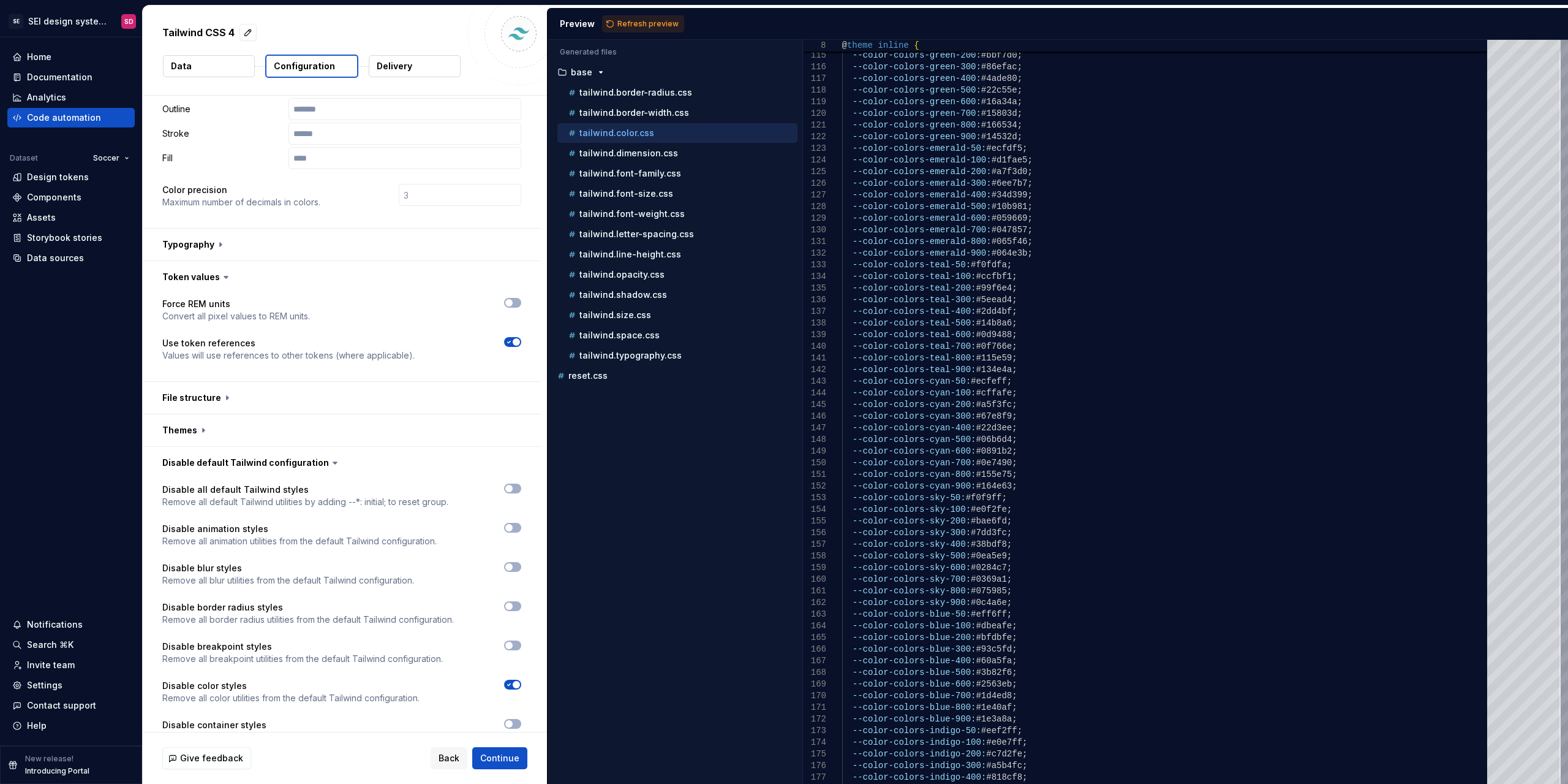
scroll to position [365, 0]
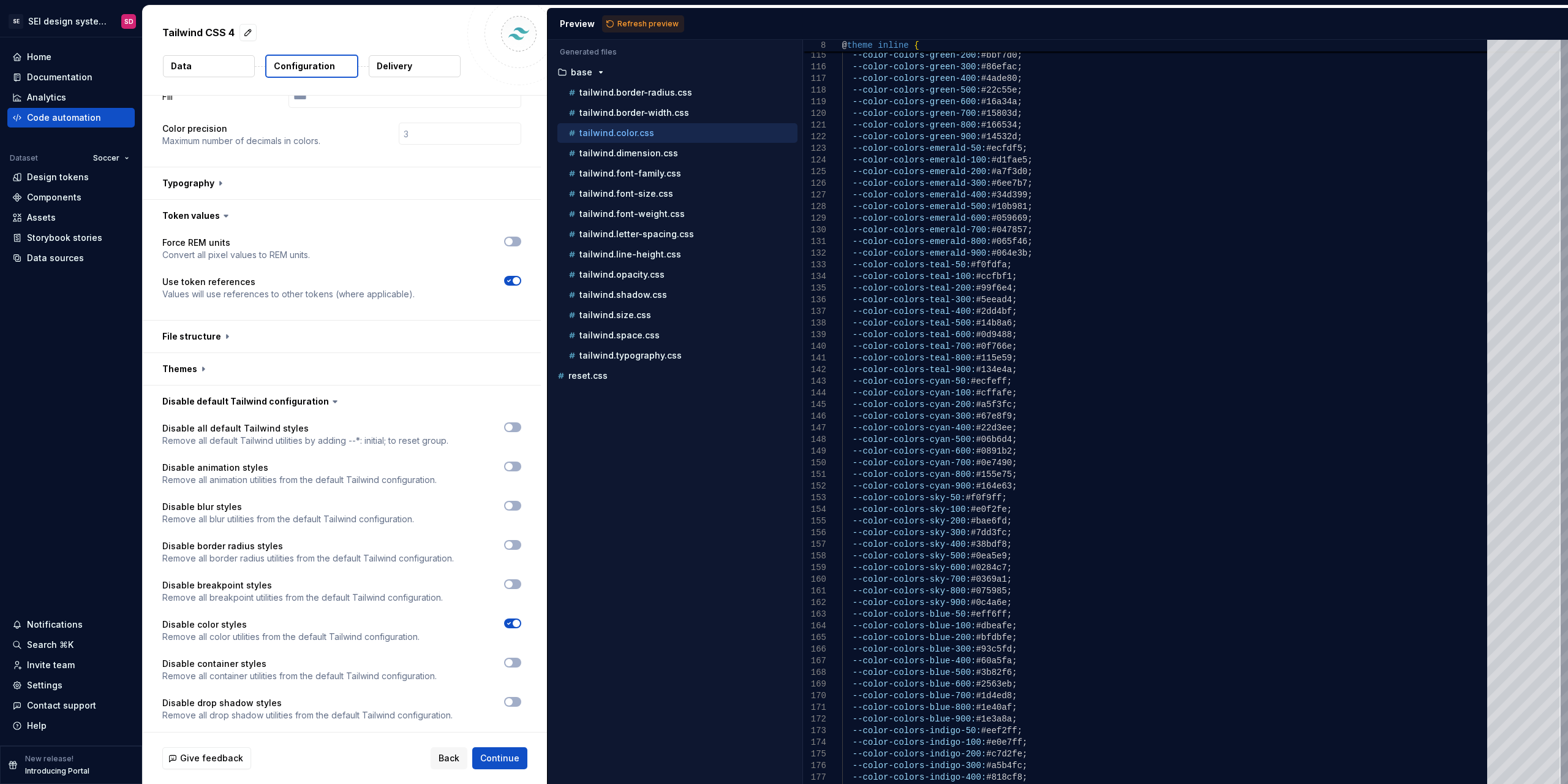
click at [510, 627] on button "button" at bounding box center [513, 623] width 18 height 10
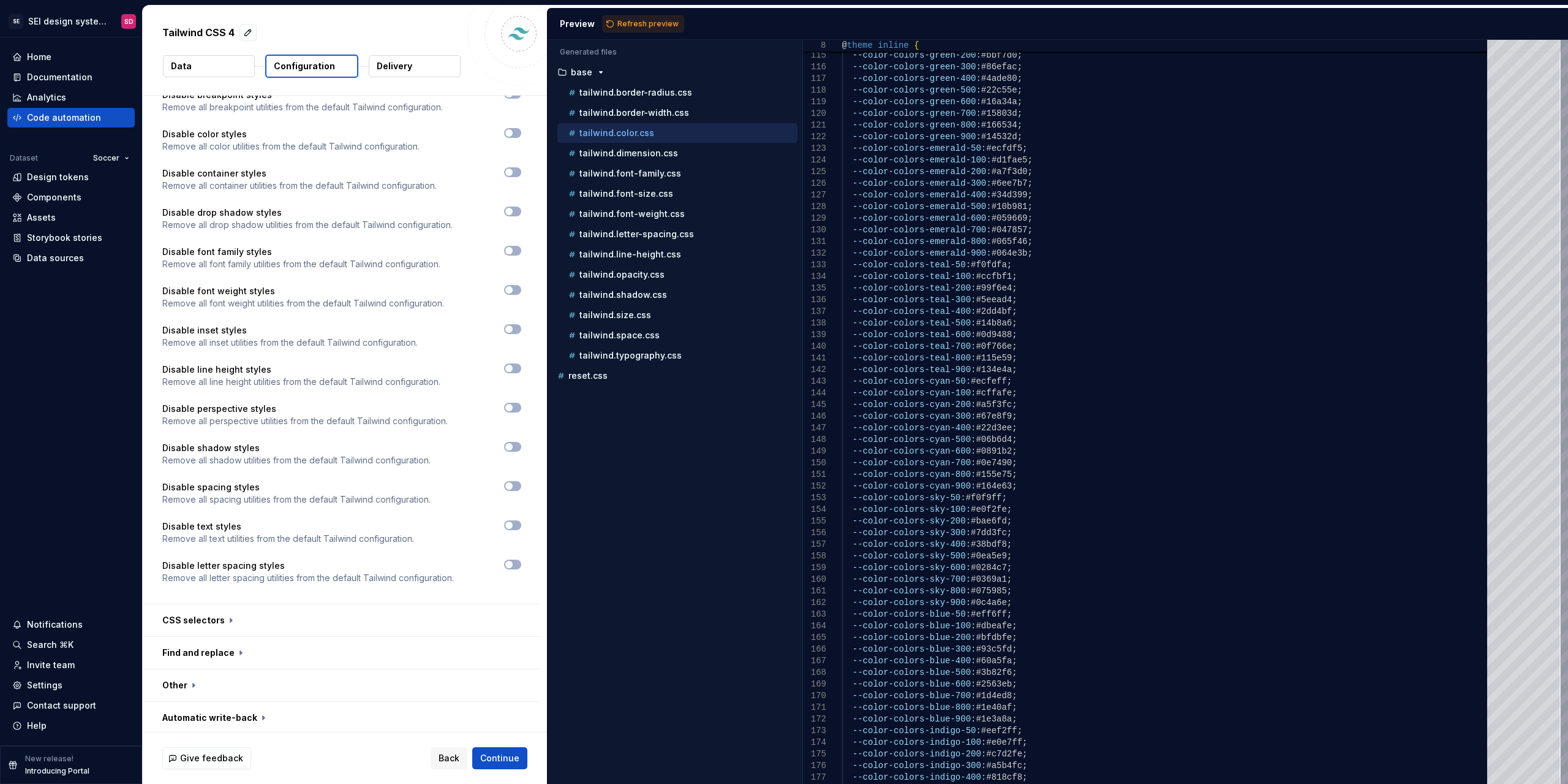
scroll to position [858, 0]
click at [228, 608] on button "button" at bounding box center [342, 617] width 398 height 32
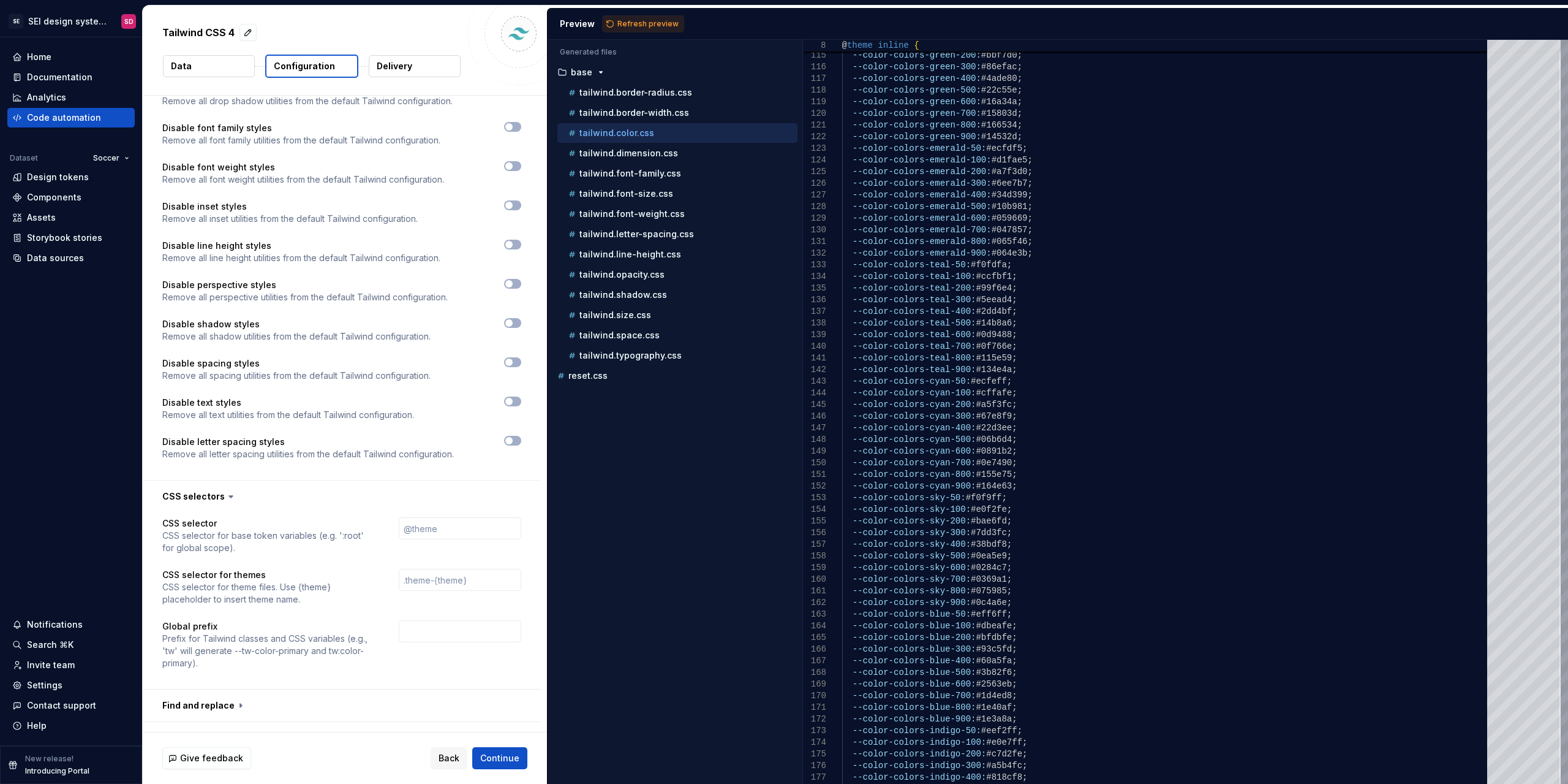
scroll to position [980, 0]
click at [651, 18] on button "Refresh preview" at bounding box center [643, 24] width 82 height 18
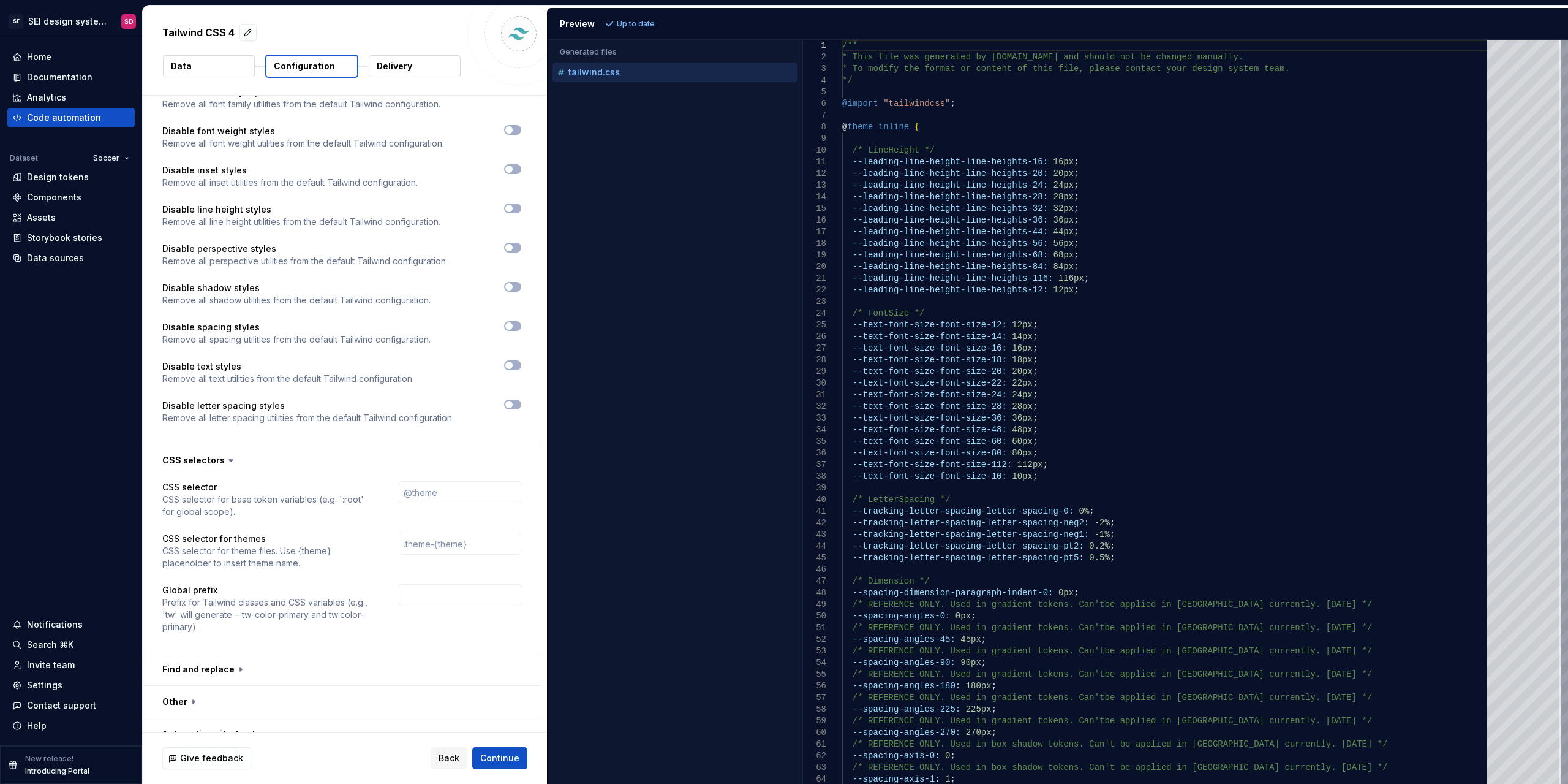
scroll to position [1034, 0]
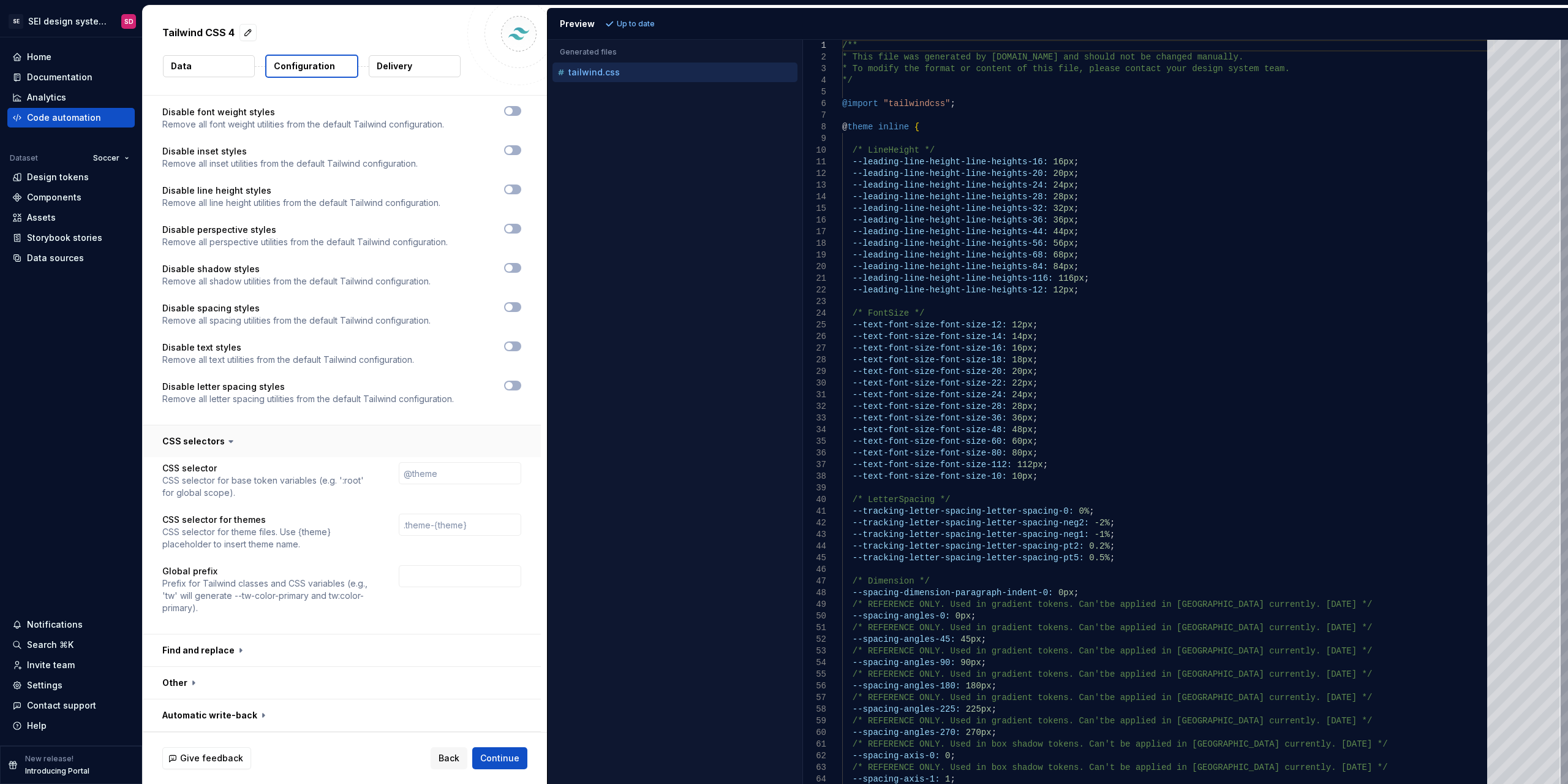
click at [235, 443] on button "button" at bounding box center [342, 441] width 398 height 32
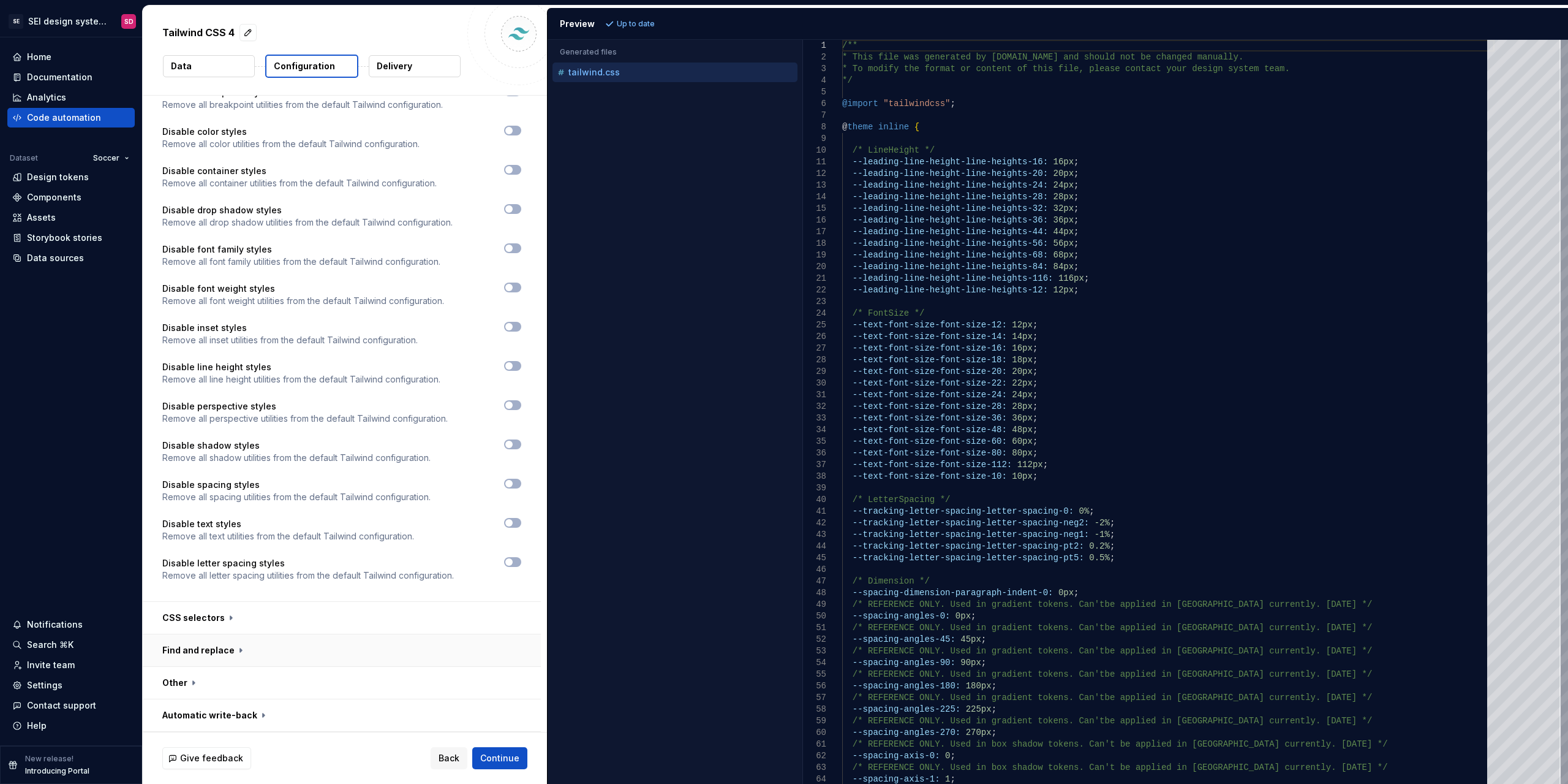
click at [239, 646] on button "button" at bounding box center [342, 650] width 398 height 32
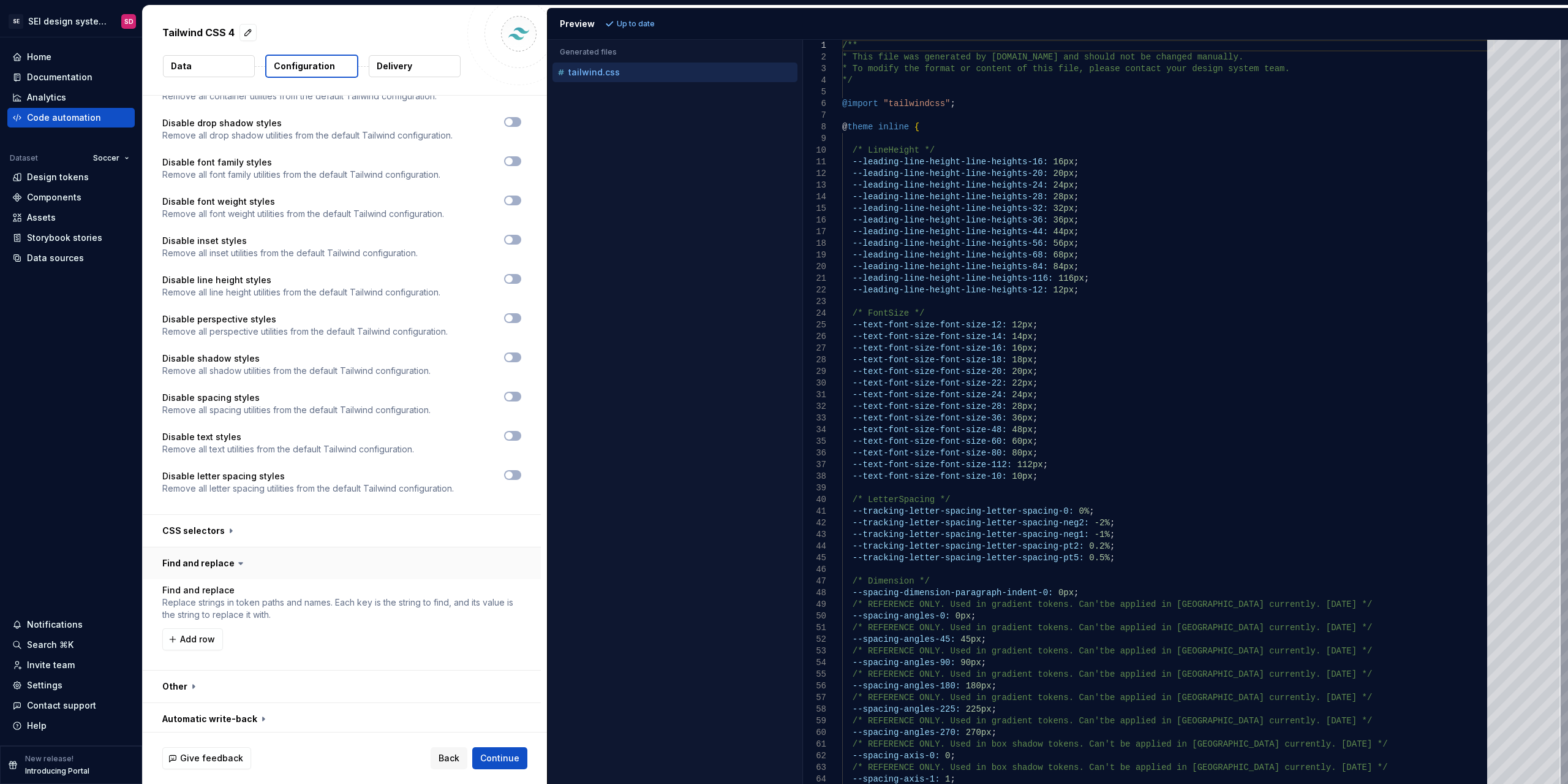
scroll to position [948, 0]
type textarea "**********"
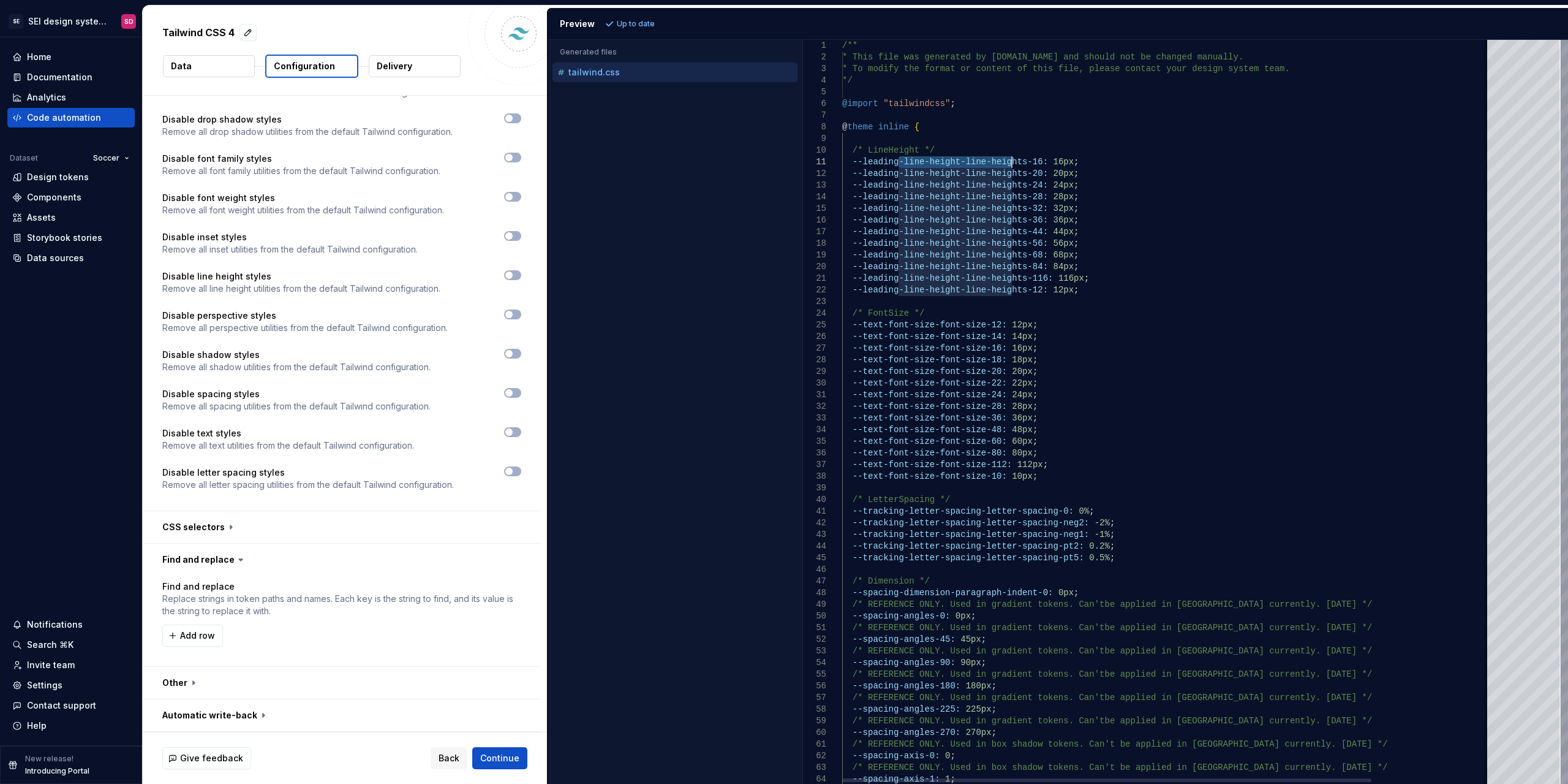
drag, startPoint x: 910, startPoint y: 160, endPoint x: 1005, endPoint y: 163, distance: 95.0
click at [193, 689] on button "button" at bounding box center [342, 683] width 398 height 32
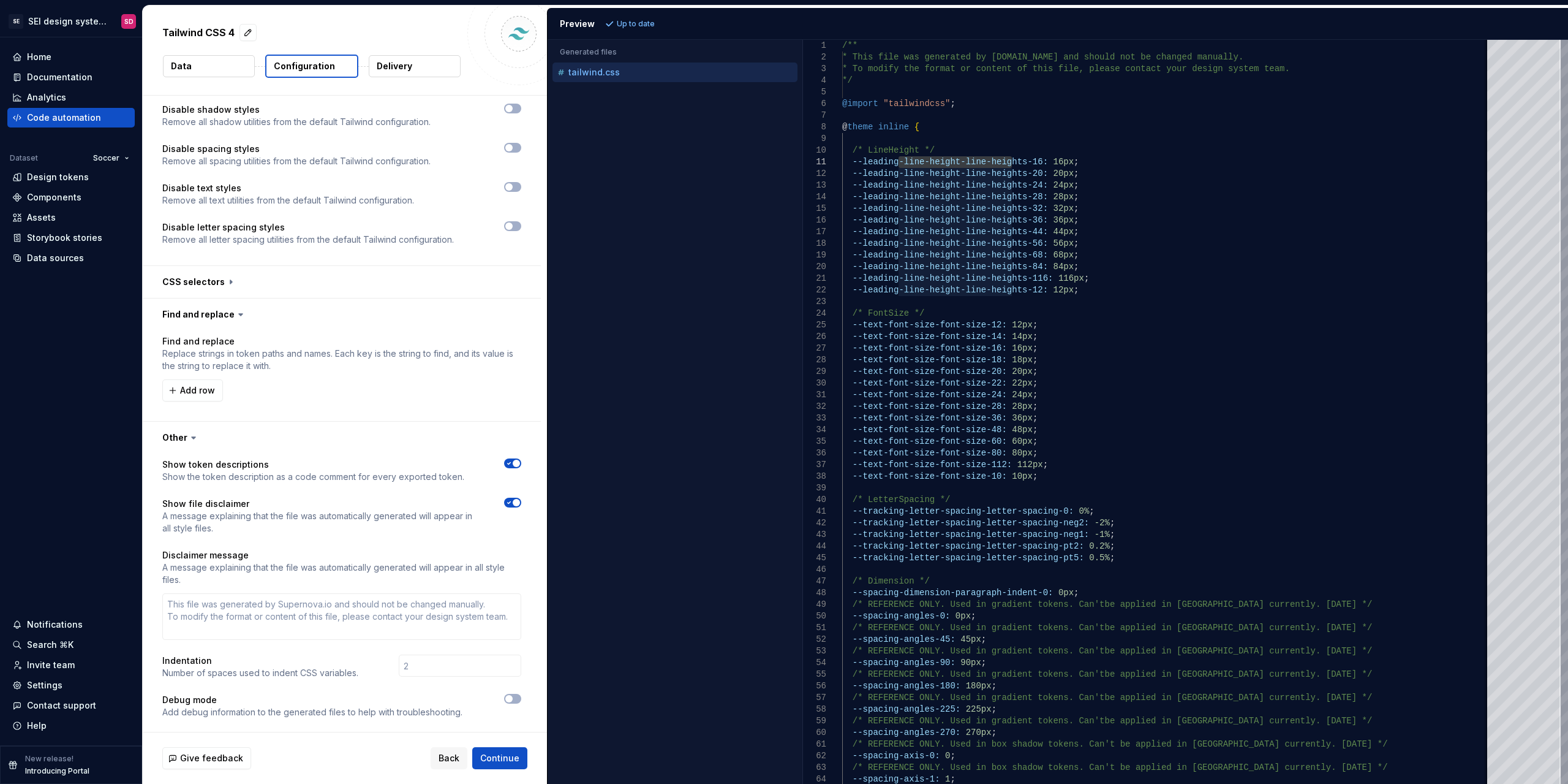
scroll to position [1233, 0]
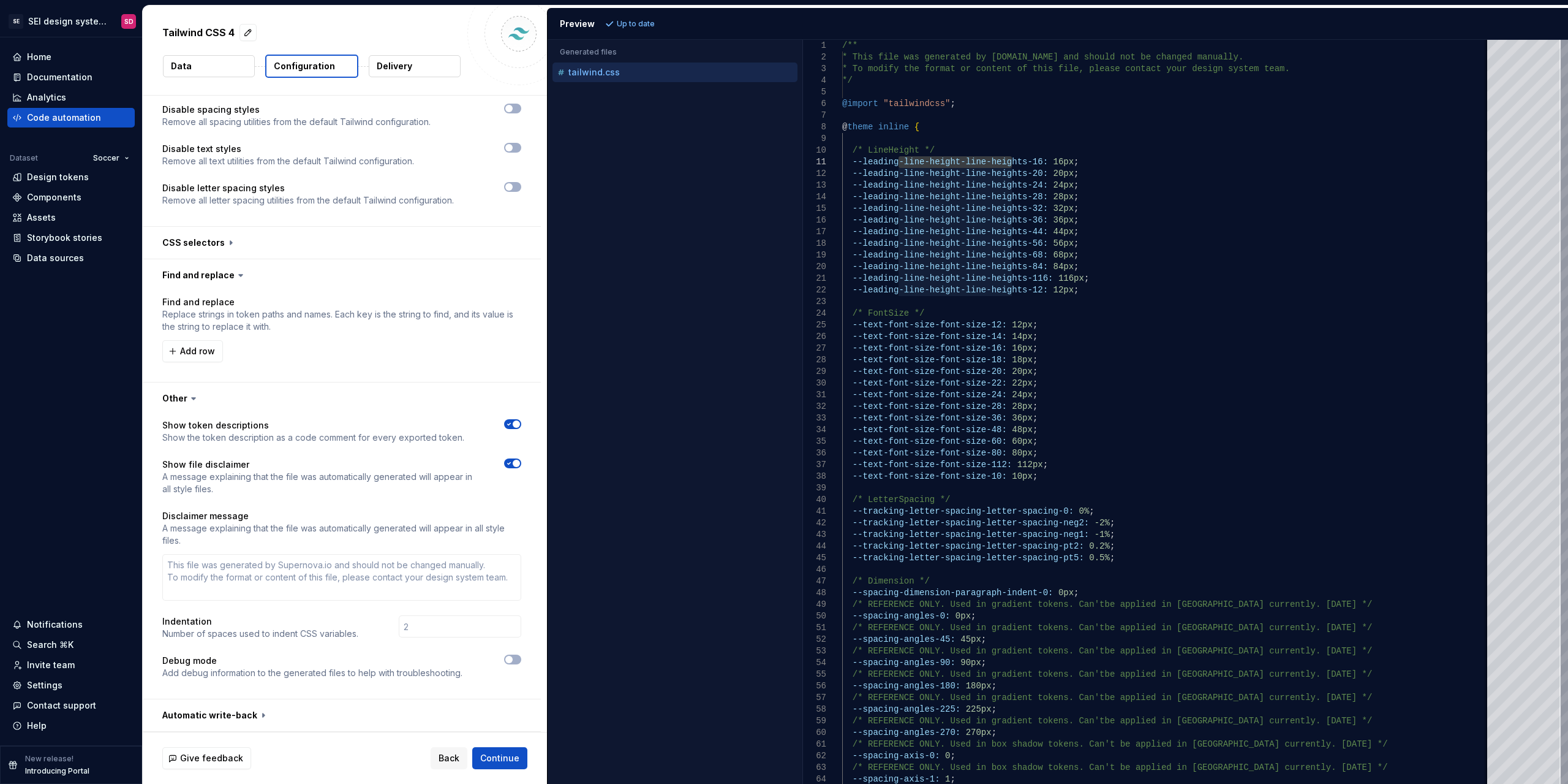
click at [193, 400] on icon at bounding box center [193, 398] width 12 height 12
click at [192, 398] on icon at bounding box center [194, 398] width 4 height 2
click at [174, 398] on button "button" at bounding box center [342, 398] width 398 height 32
type textarea "*"
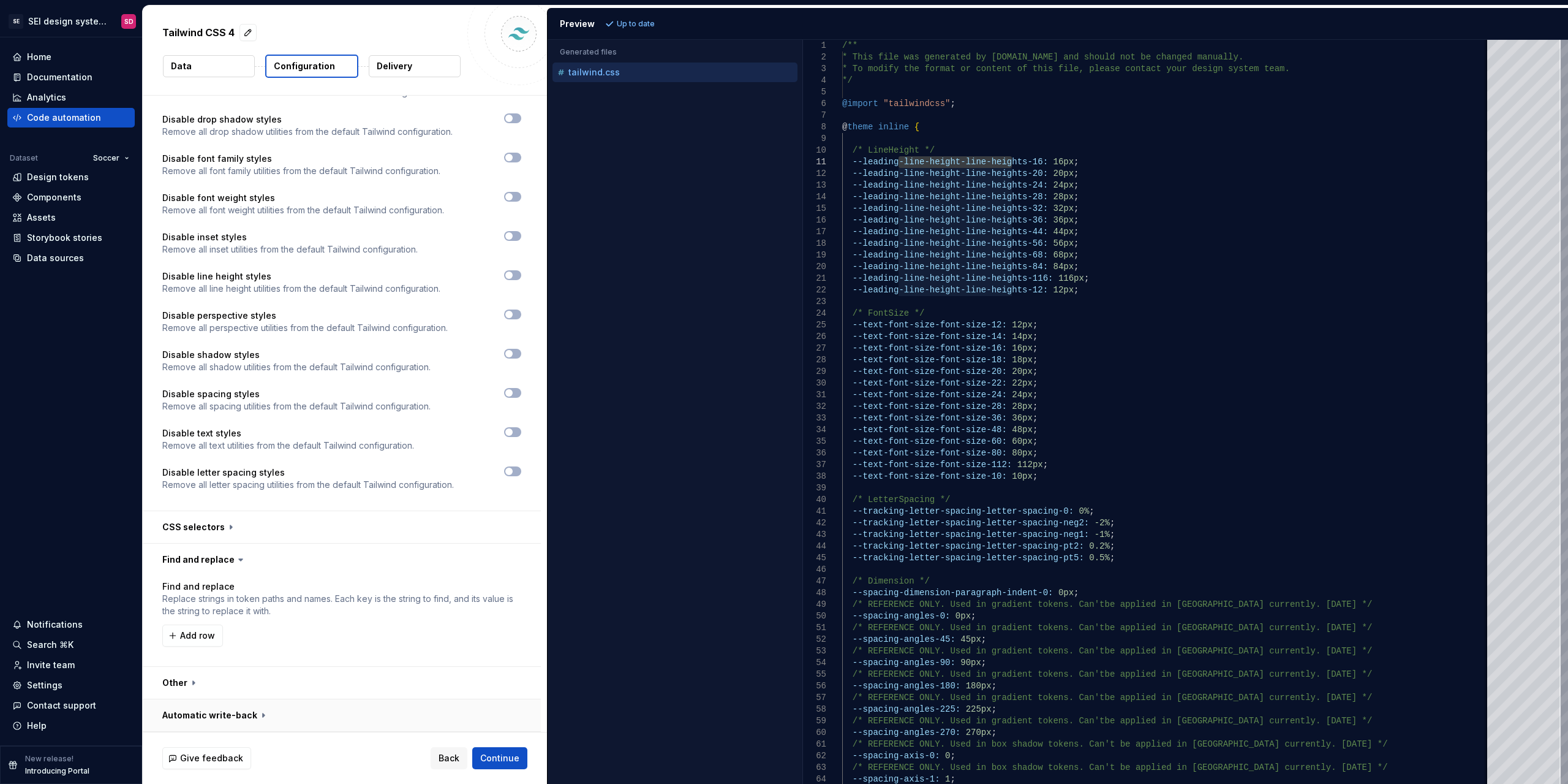
click at [234, 719] on button "button" at bounding box center [342, 715] width 398 height 32
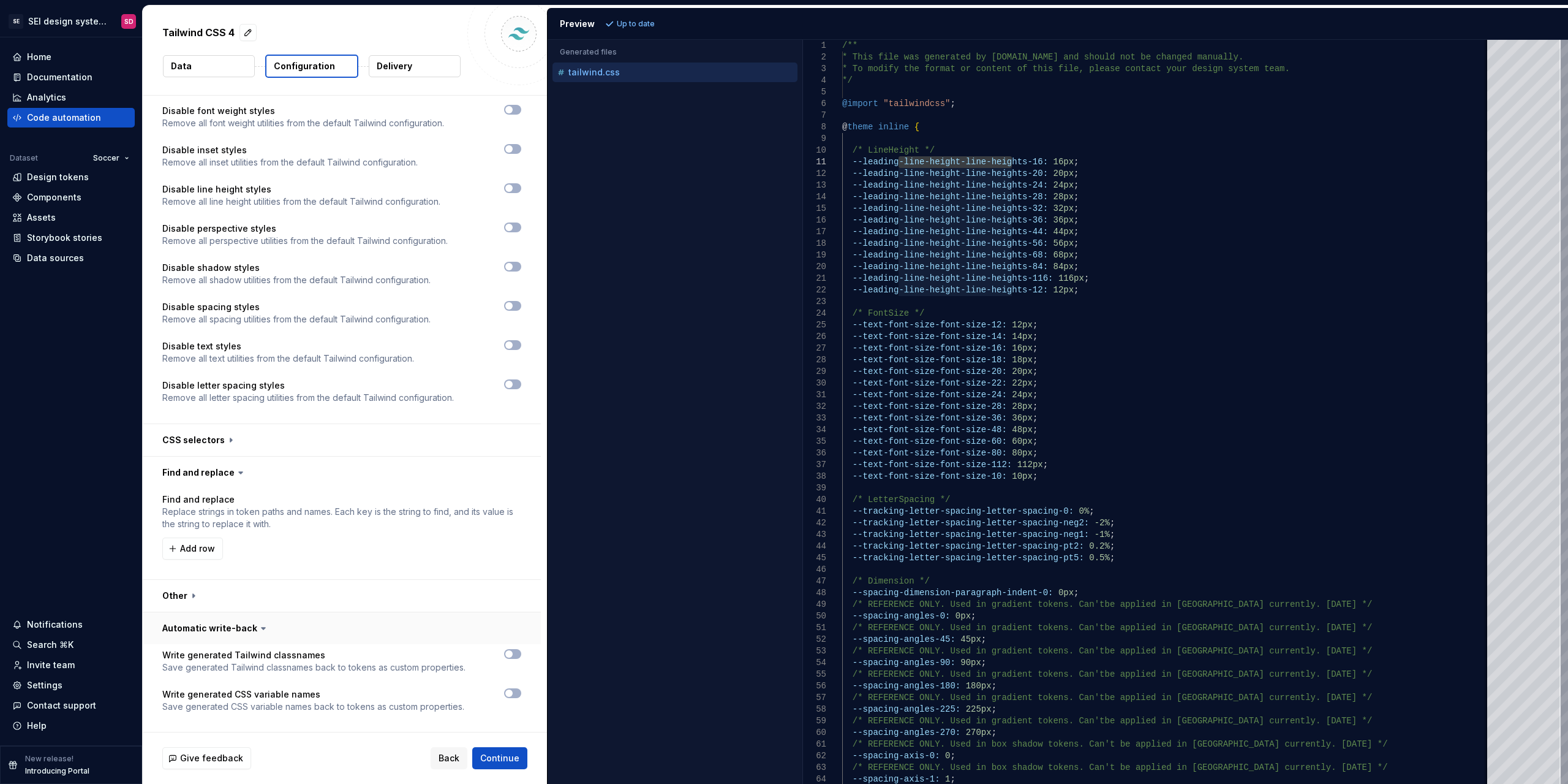
scroll to position [1037, 0]
click at [213, 628] on button "button" at bounding box center [342, 626] width 398 height 32
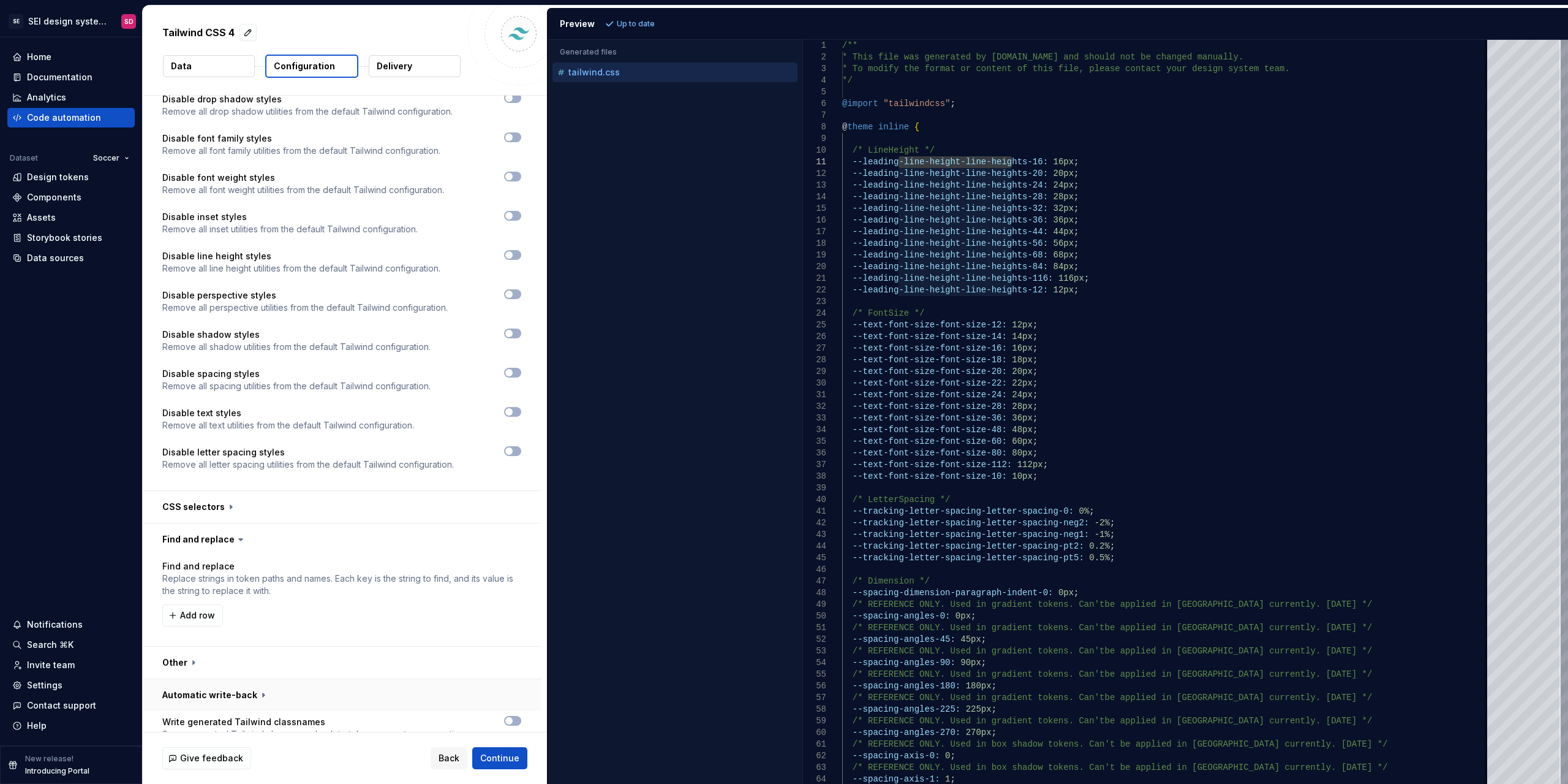
scroll to position [948, 0]
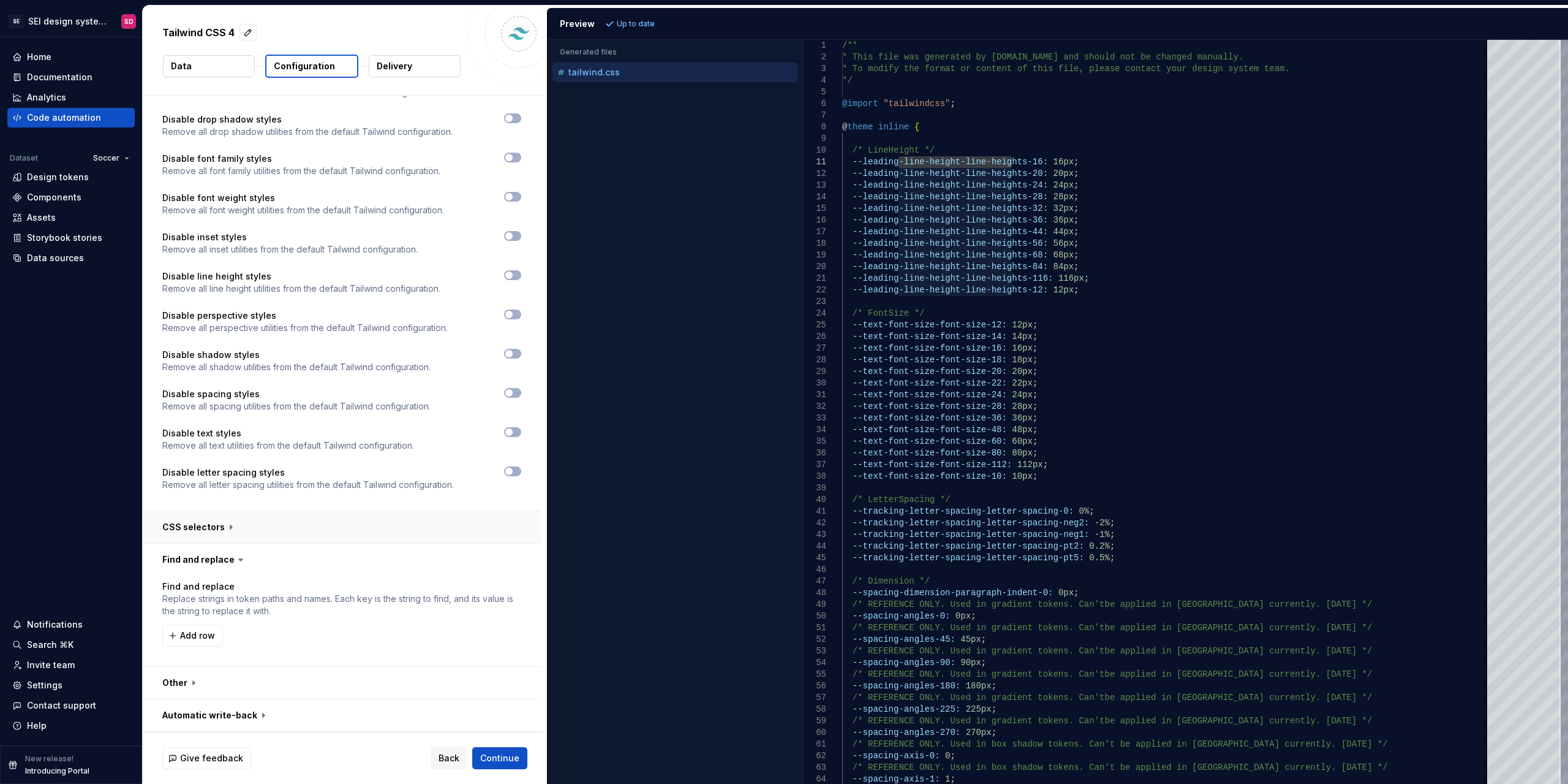
click at [201, 518] on button "button" at bounding box center [342, 527] width 398 height 32
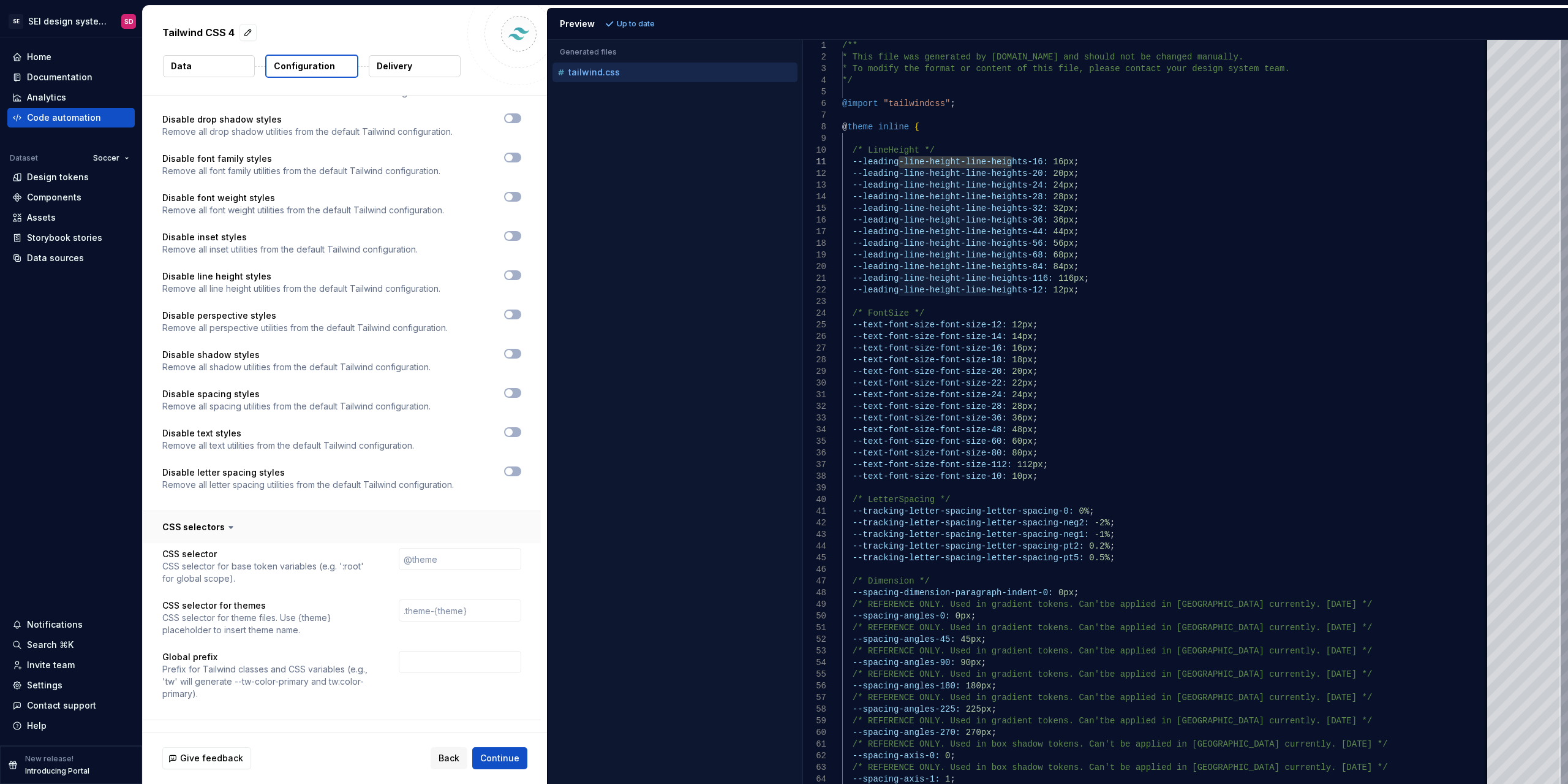
click at [200, 523] on button "button" at bounding box center [342, 527] width 398 height 32
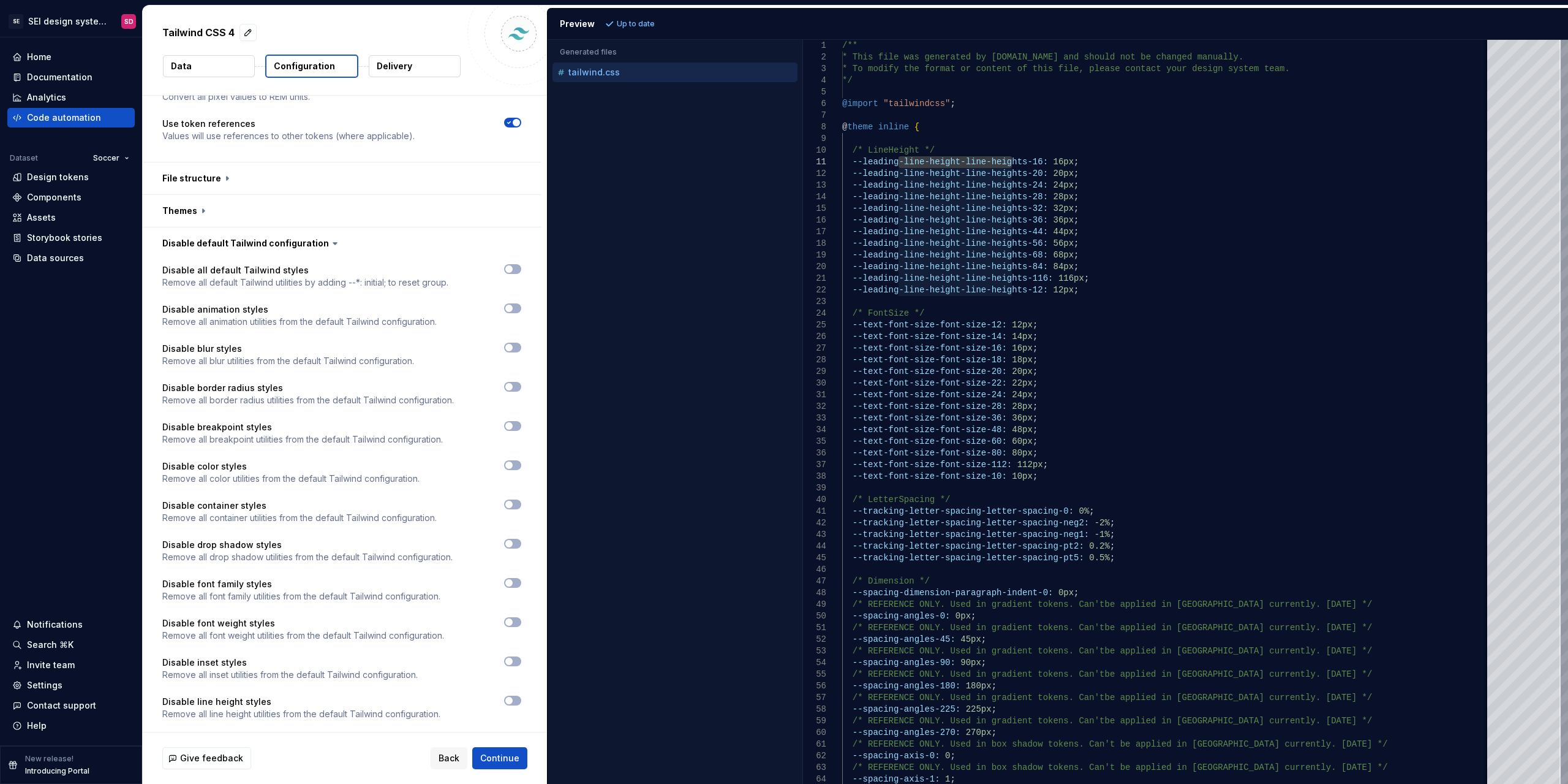
scroll to position [336, 0]
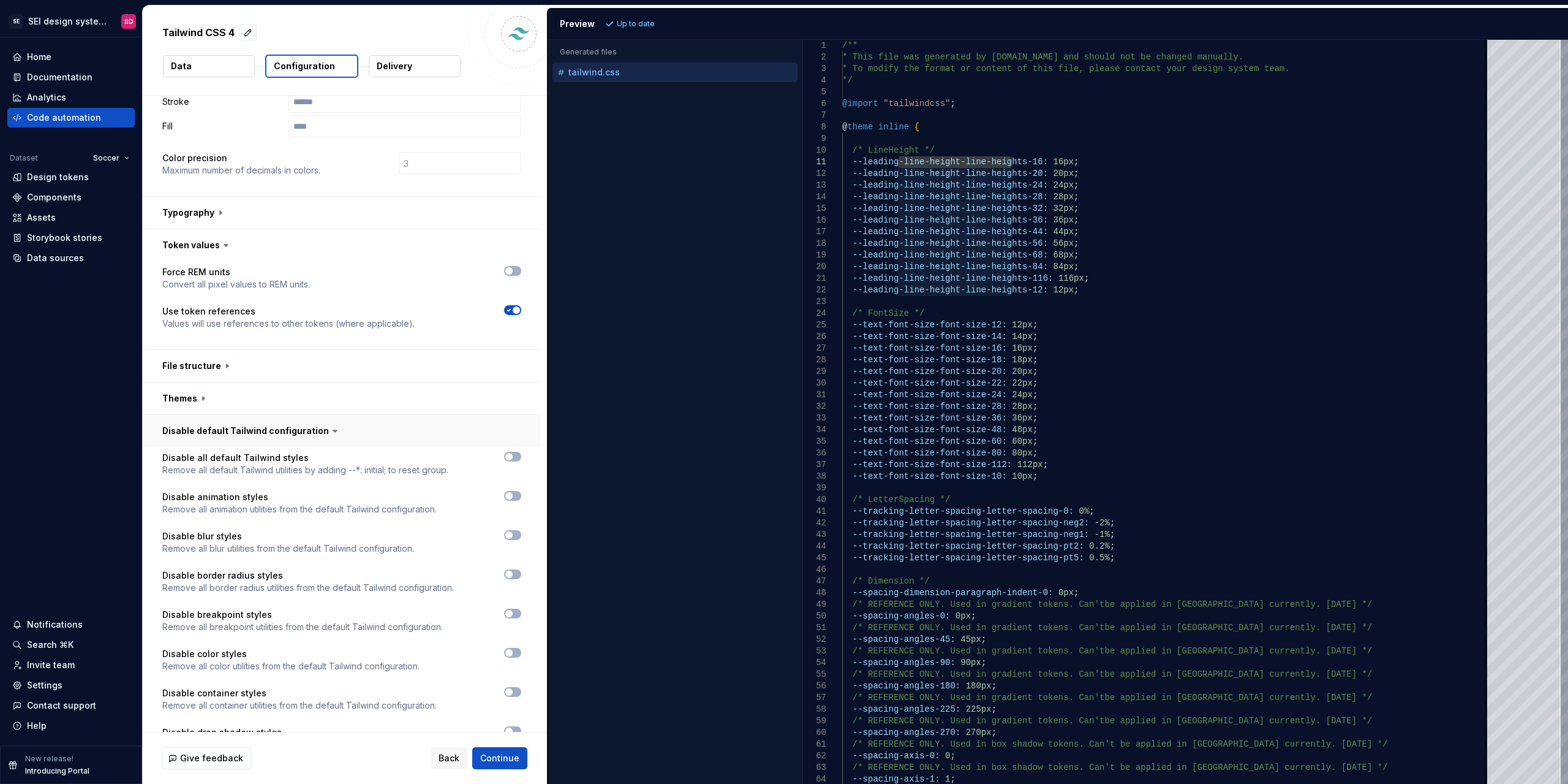
click at [204, 434] on button "button" at bounding box center [342, 431] width 398 height 32
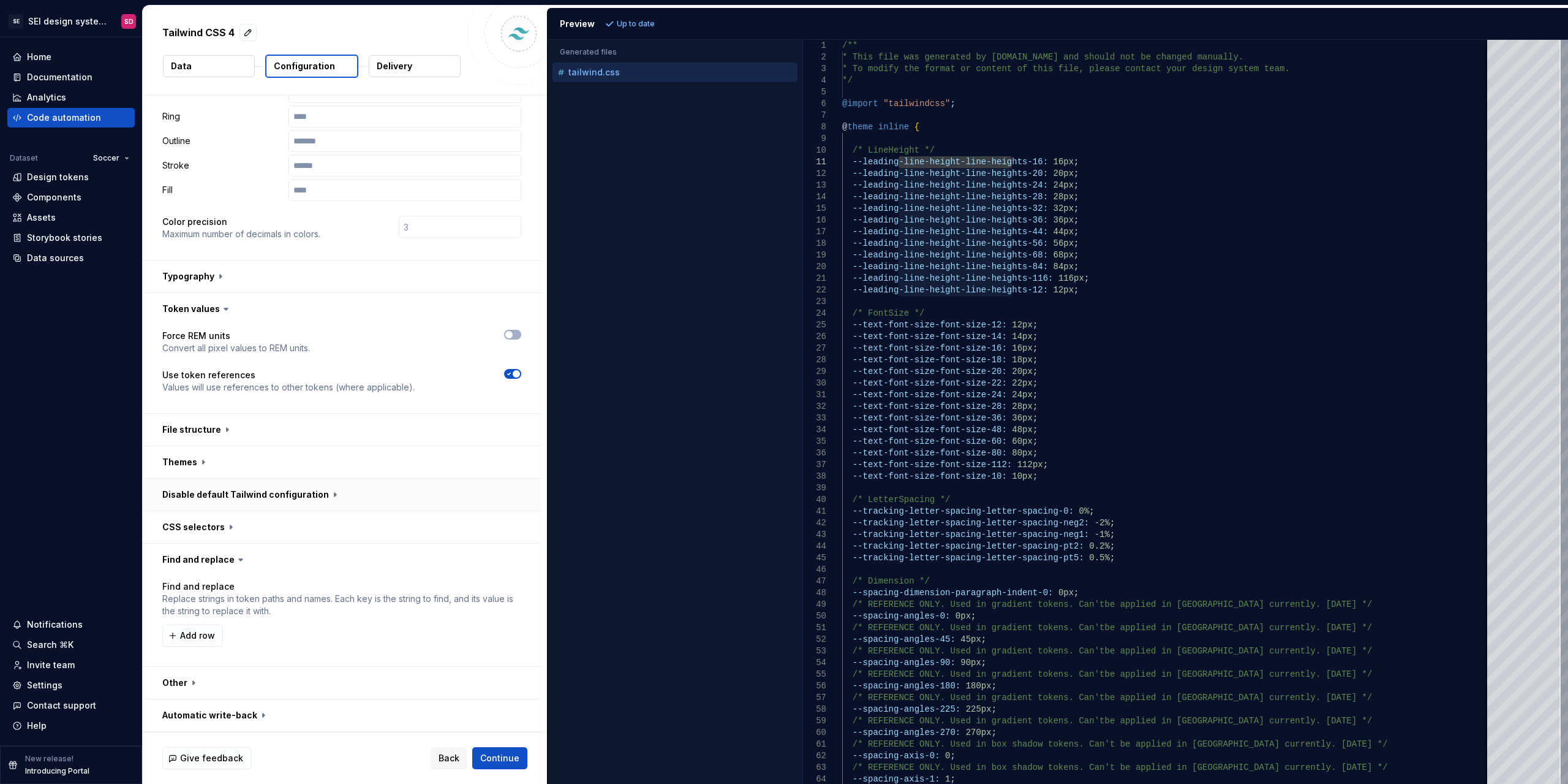
scroll to position [272, 0]
click at [206, 432] on button "button" at bounding box center [342, 429] width 398 height 32
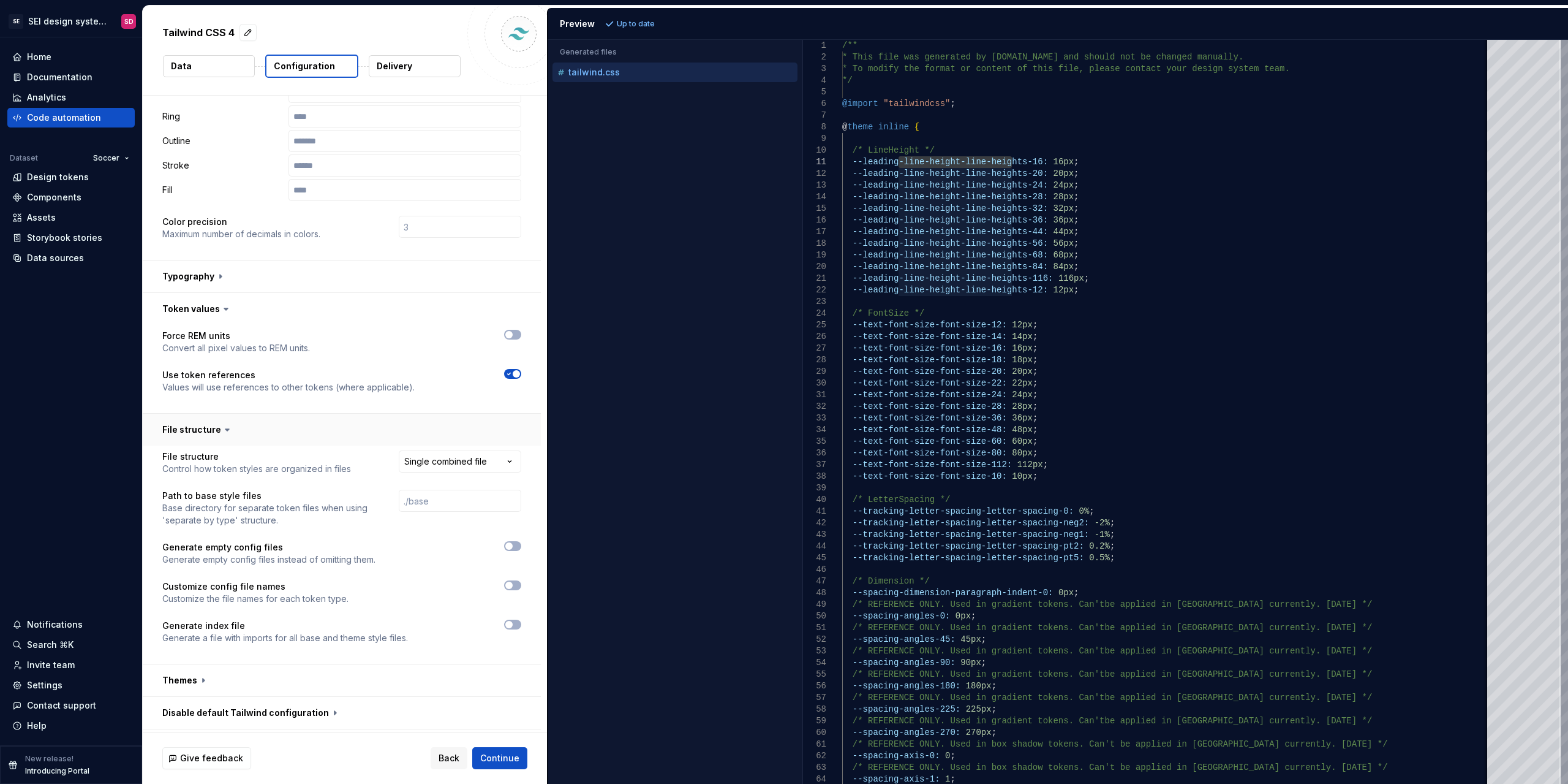
click at [211, 428] on button "button" at bounding box center [342, 429] width 398 height 32
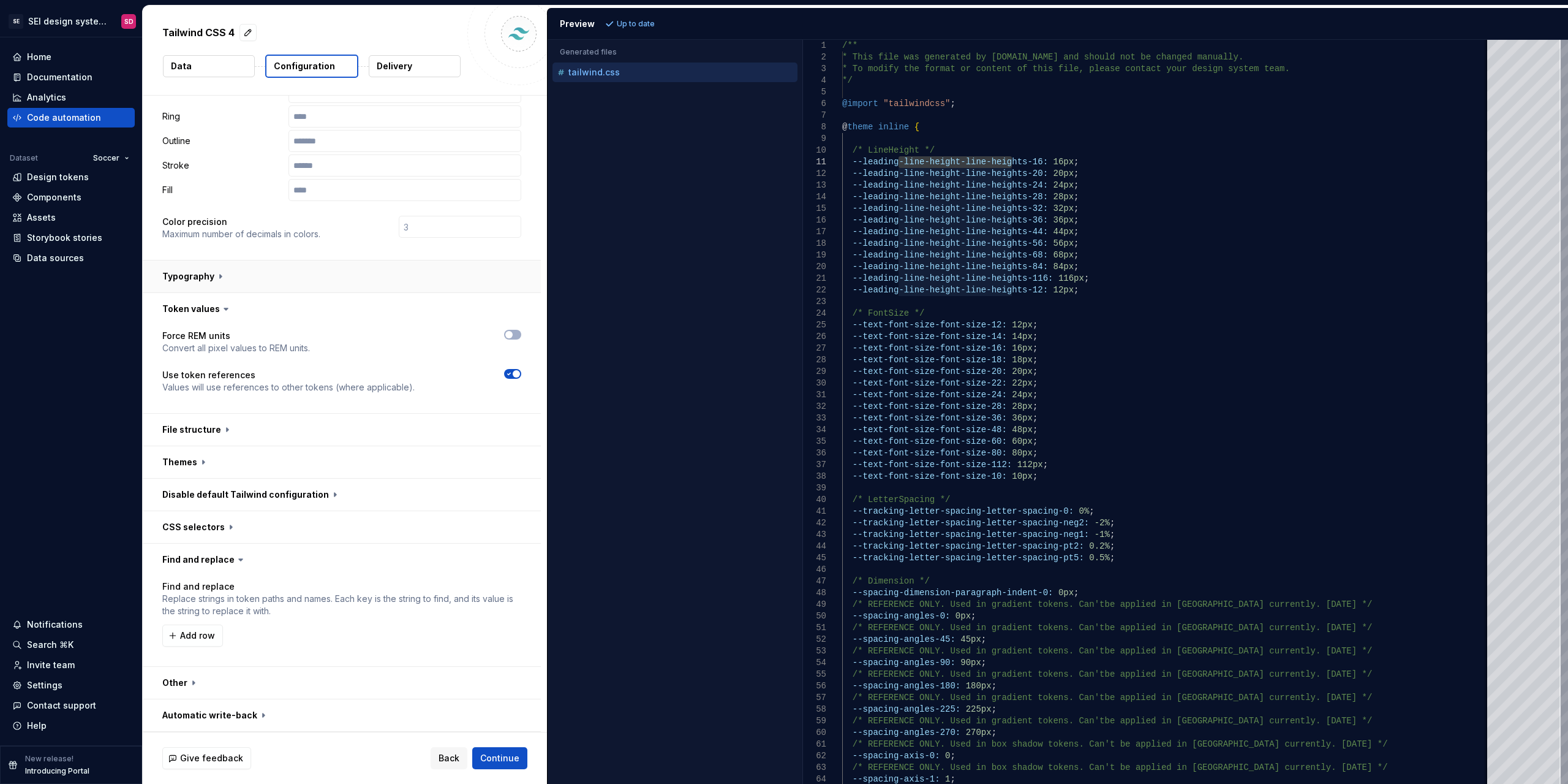
click at [207, 275] on button "button" at bounding box center [342, 276] width 398 height 32
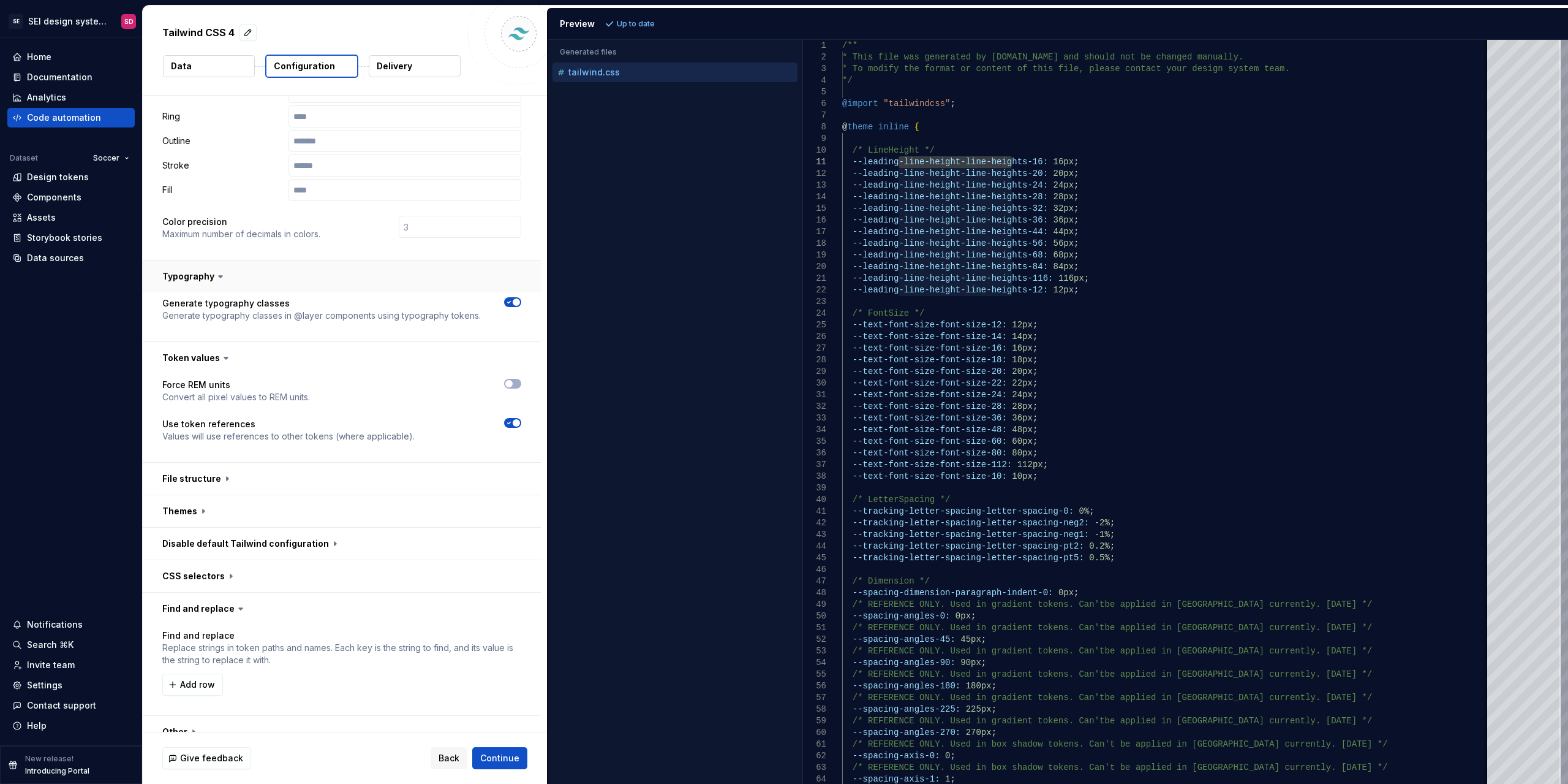
click at [189, 273] on button "button" at bounding box center [342, 276] width 398 height 32
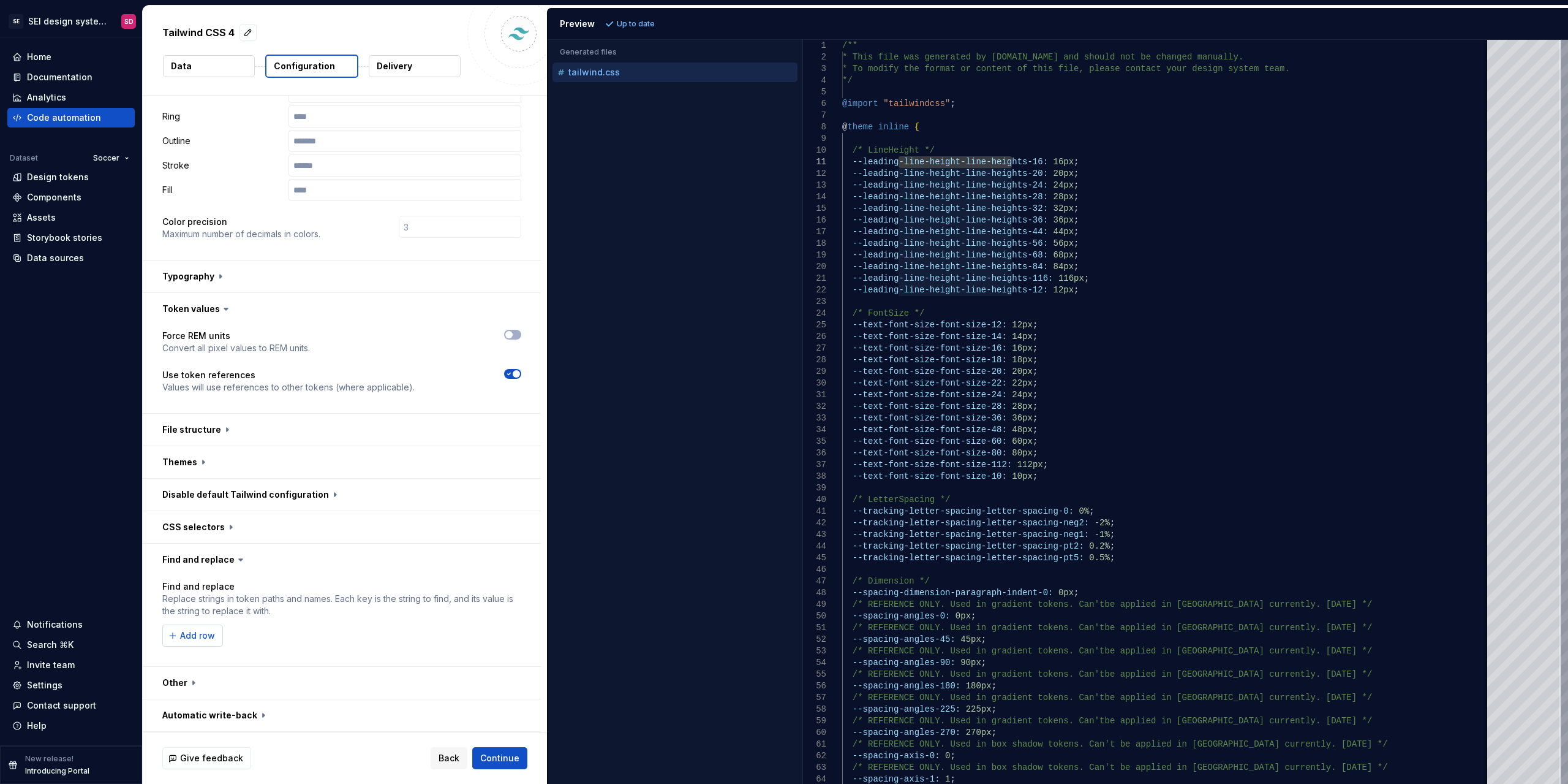
click at [212, 631] on span "Add row" at bounding box center [197, 635] width 35 height 12
click at [517, 635] on button "button" at bounding box center [513, 636] width 18 height 18
click at [196, 638] on span "Add row" at bounding box center [197, 635] width 35 height 12
click at [225, 638] on input "text" at bounding box center [245, 636] width 166 height 22
type input "font-size"
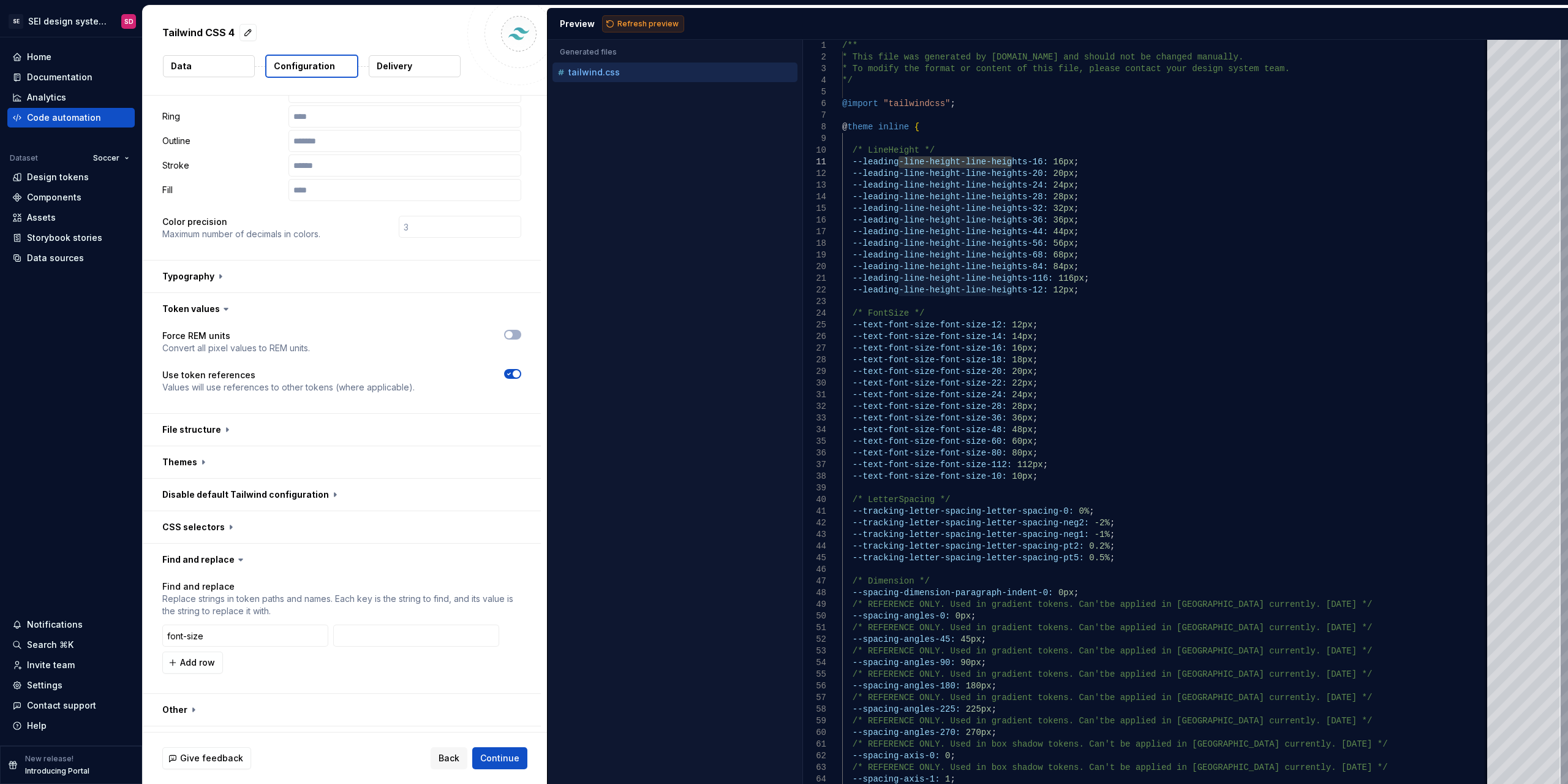
click at [665, 25] on span "Refresh preview" at bounding box center [648, 24] width 61 height 10
click at [255, 631] on input "font-size" at bounding box center [245, 636] width 166 height 22
click at [511, 634] on button "button" at bounding box center [513, 636] width 18 height 18
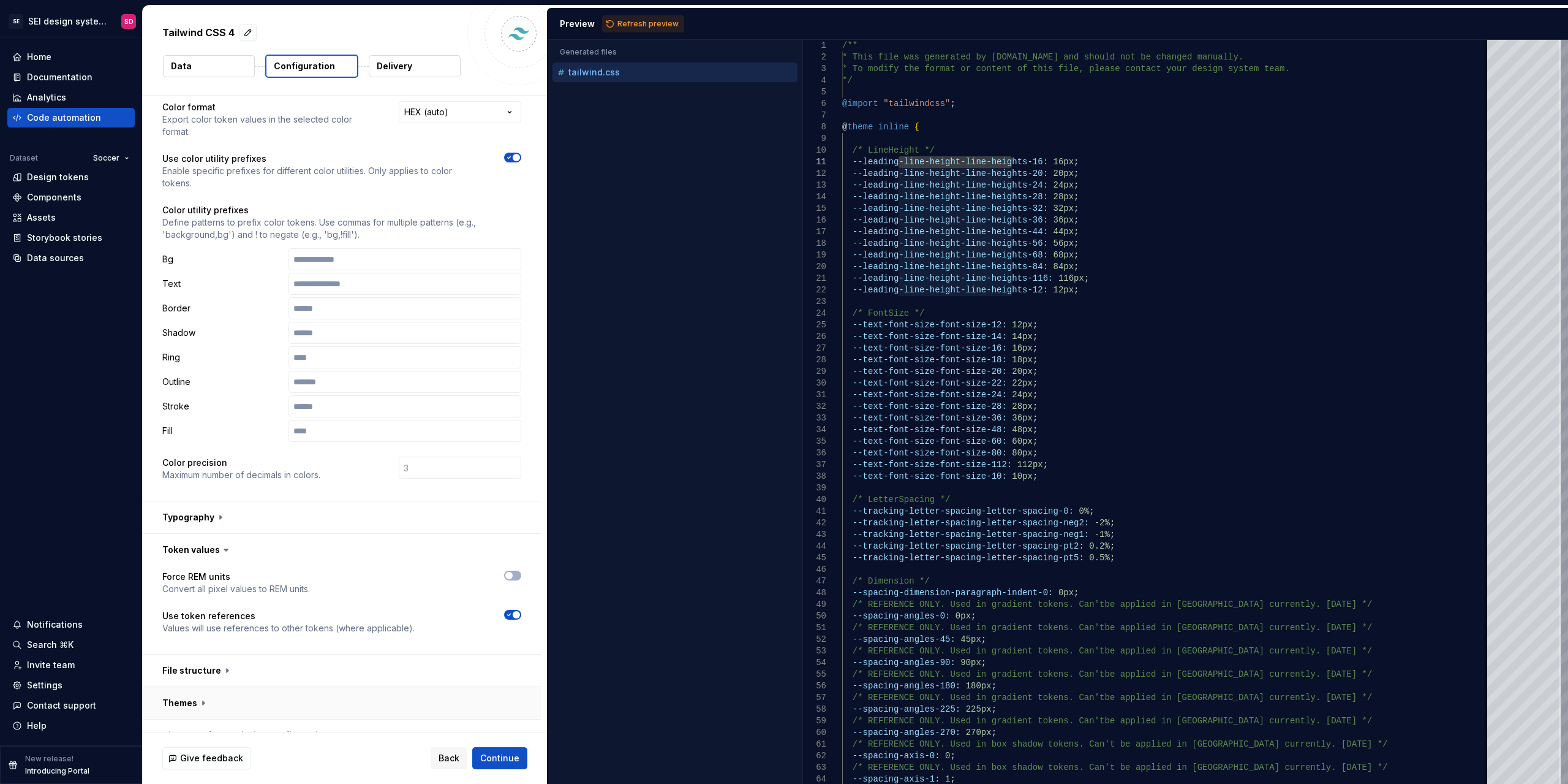
scroll to position [0, 0]
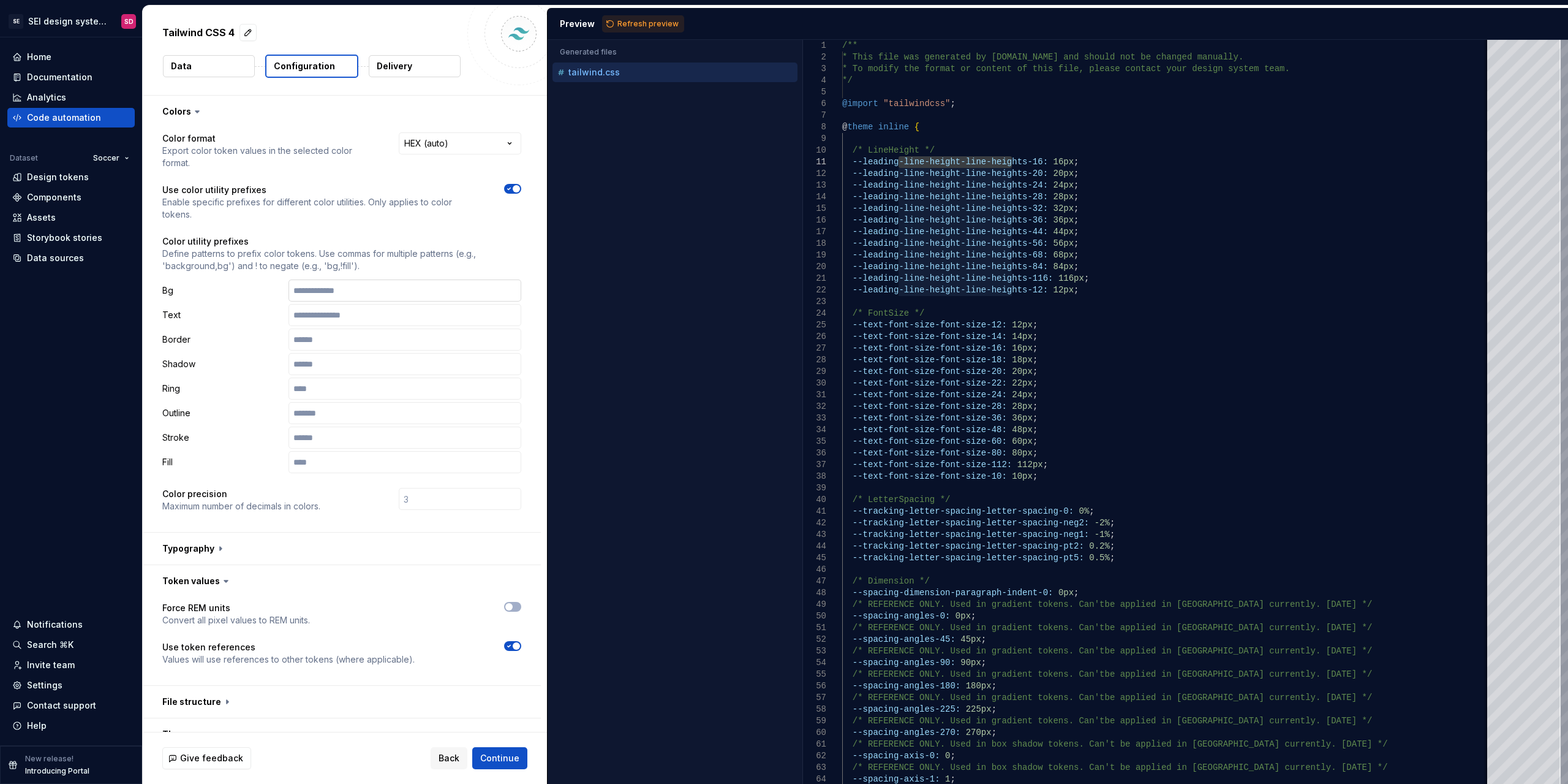
click at [389, 288] on input "text" at bounding box center [405, 291] width 232 height 22
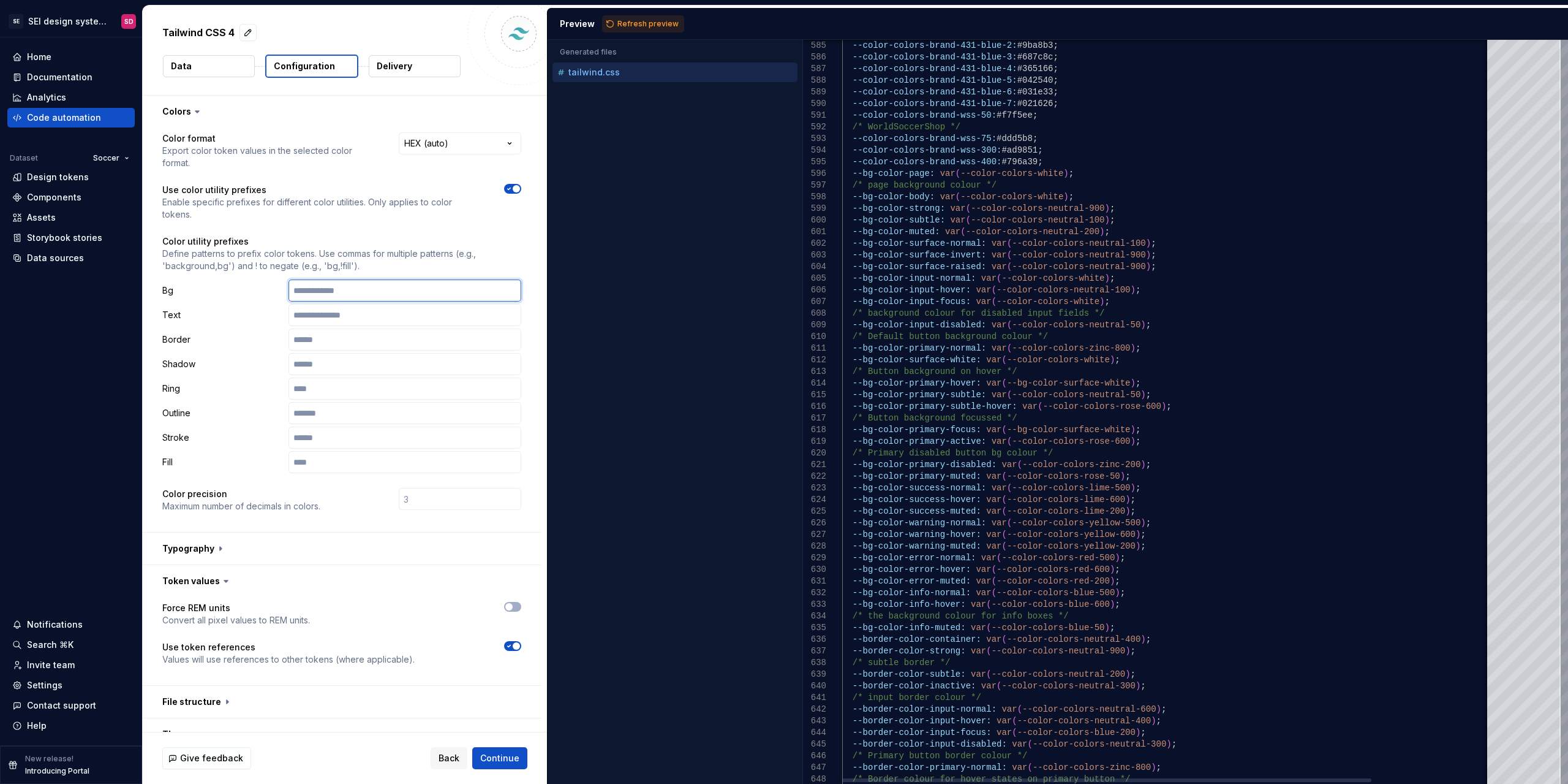
click at [1009, 257] on div at bounding box center [1524, 261] width 74 height 77
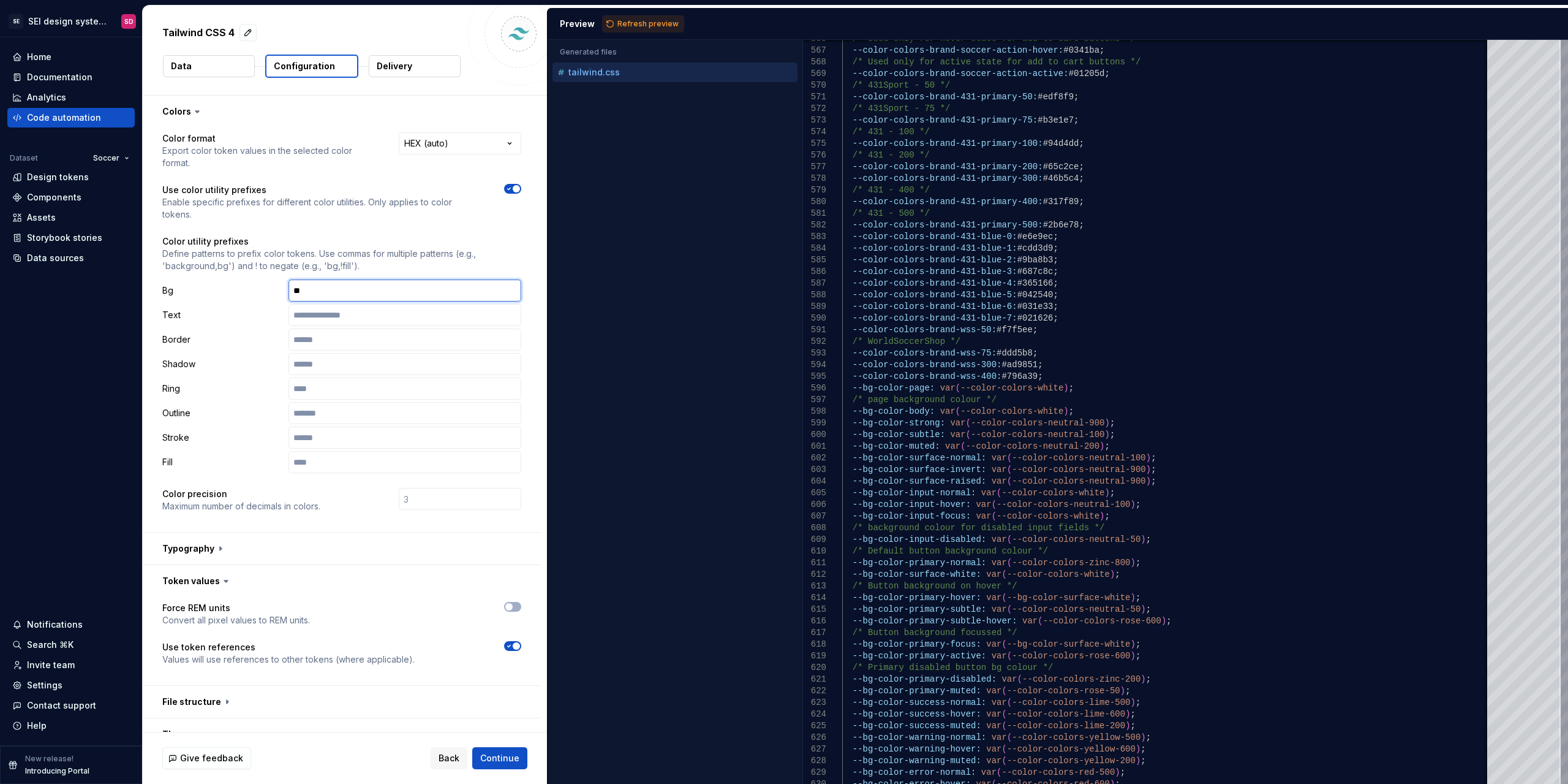
type input "**"
click at [407, 269] on p "Define patterns to prefix color tokens. Use commas for multiple patterns (e.g.,…" at bounding box center [341, 259] width 359 height 25
click at [400, 286] on input "**" at bounding box center [405, 291] width 232 height 22
click at [406, 268] on p "Define patterns to prefix color tokens. Use commas for multiple patterns (e.g.,…" at bounding box center [341, 259] width 359 height 25
click at [400, 290] on input "text" at bounding box center [405, 291] width 232 height 22
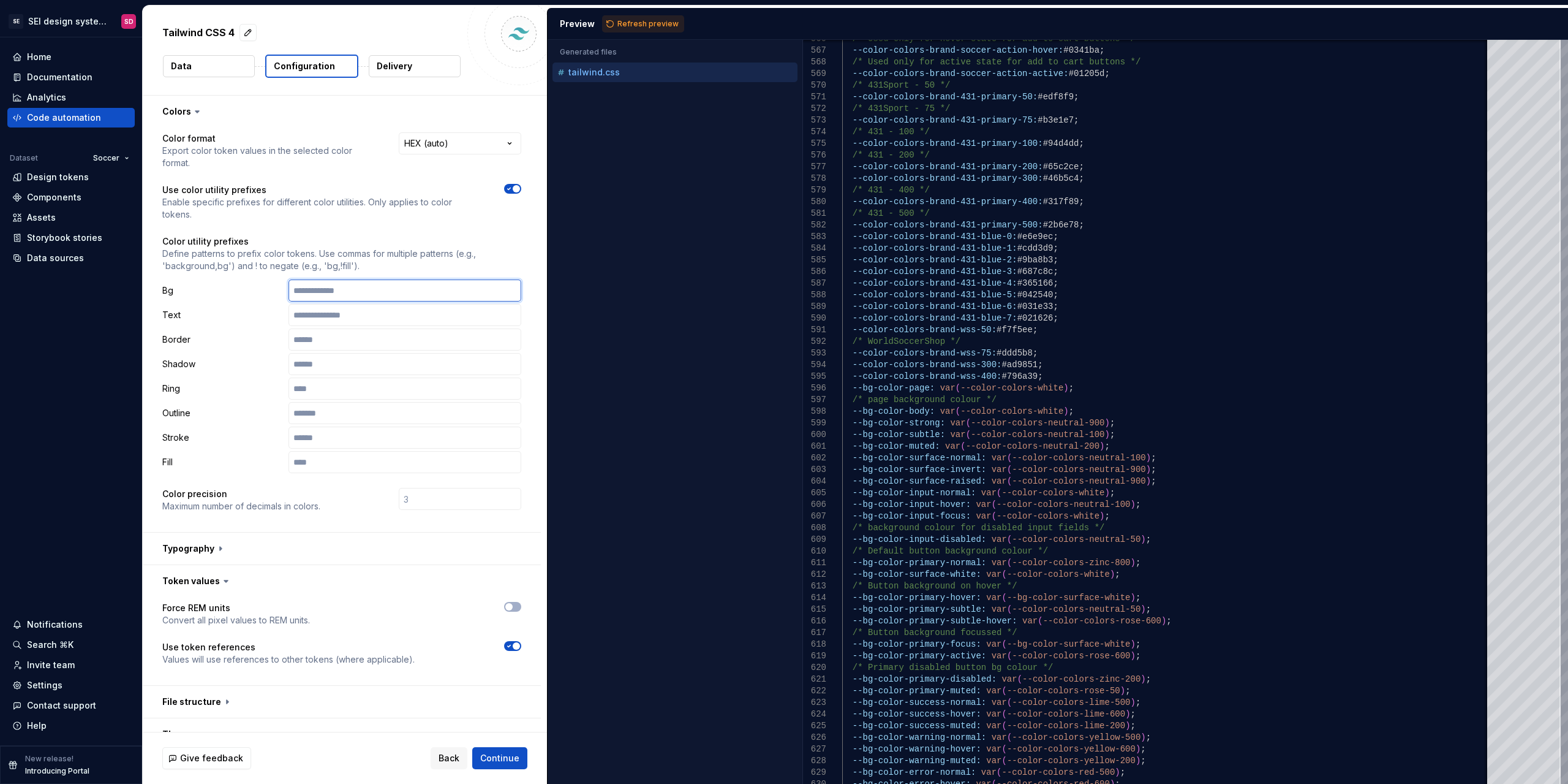
paste input "**"
type input "**"
click at [636, 25] on span "Refresh preview" at bounding box center [648, 24] width 61 height 10
click at [375, 294] on input "**" at bounding box center [405, 291] width 232 height 22
click at [667, 25] on span "Refresh preview" at bounding box center [648, 24] width 61 height 10
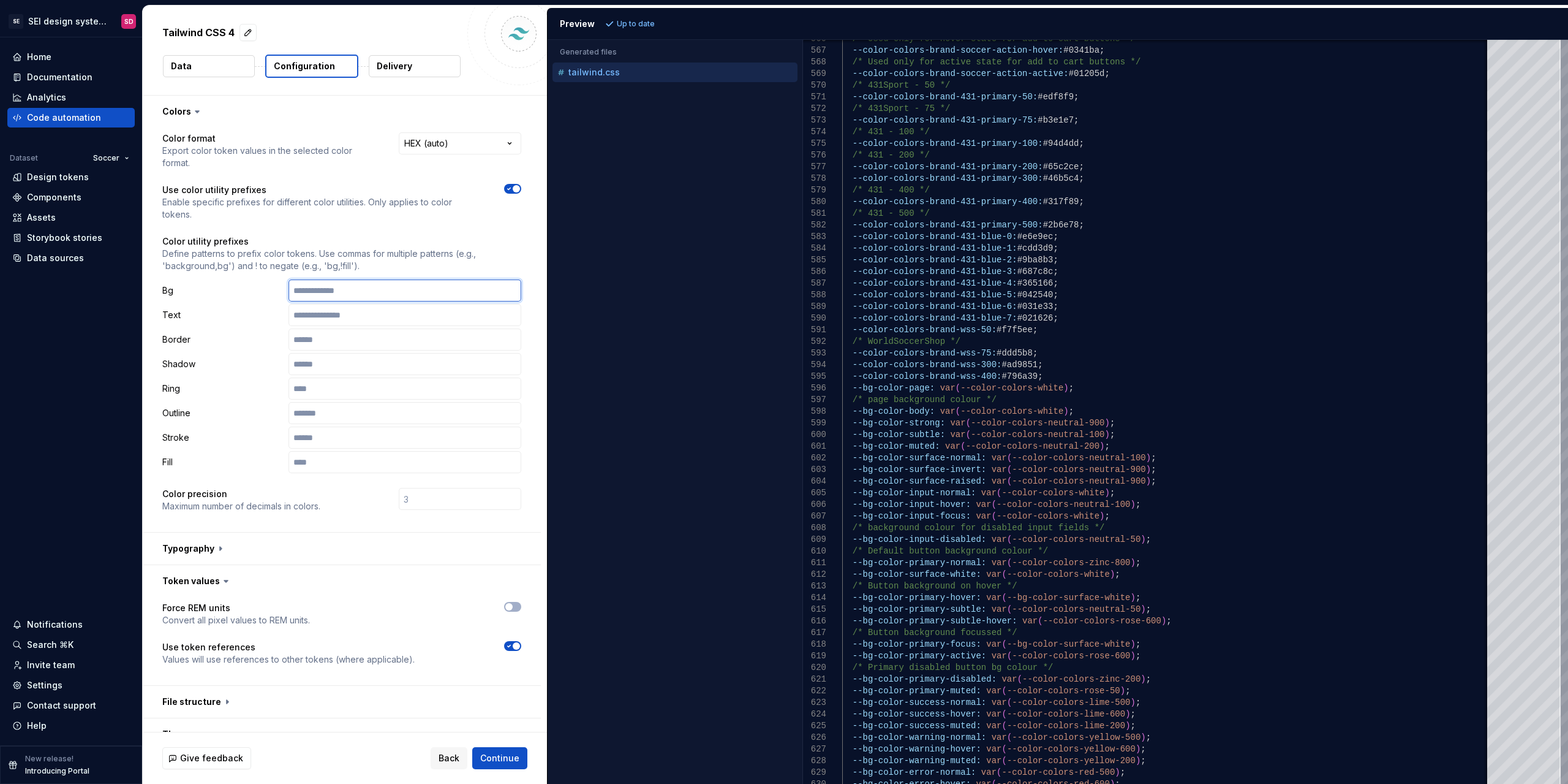
click at [348, 298] on input "text" at bounding box center [405, 291] width 232 height 22
type input "*****"
click at [647, 21] on span "Refresh preview" at bounding box center [648, 24] width 61 height 10
type textarea "**********"
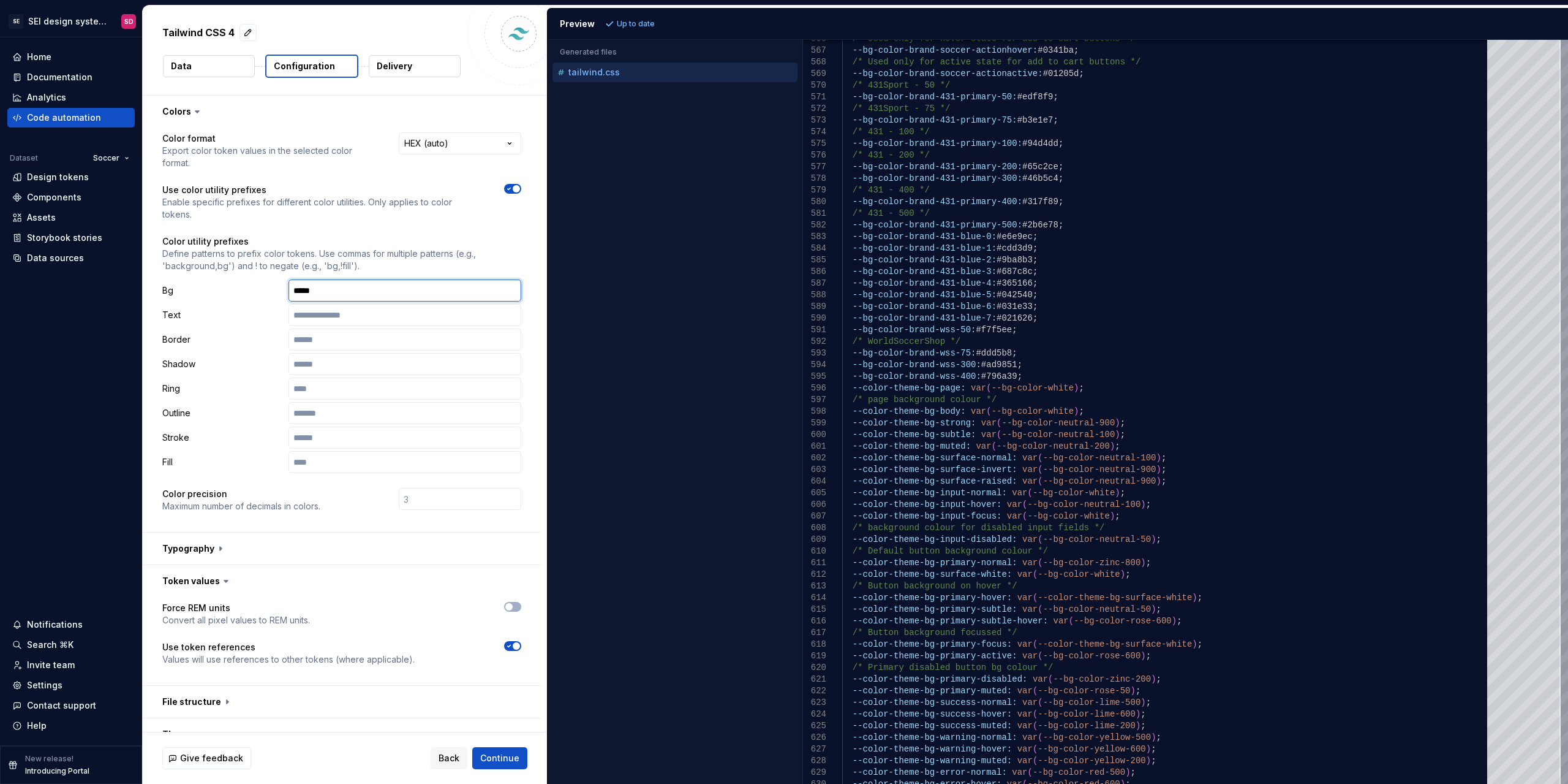
drag, startPoint x: 344, startPoint y: 284, endPoint x: 282, endPoint y: 275, distance: 62.6
click at [282, 275] on div "Color utility prefixes Define patterns to prefix color tokens. Use commas for m…" at bounding box center [341, 354] width 359 height 238
click at [404, 289] on input "*****" at bounding box center [405, 291] width 232 height 22
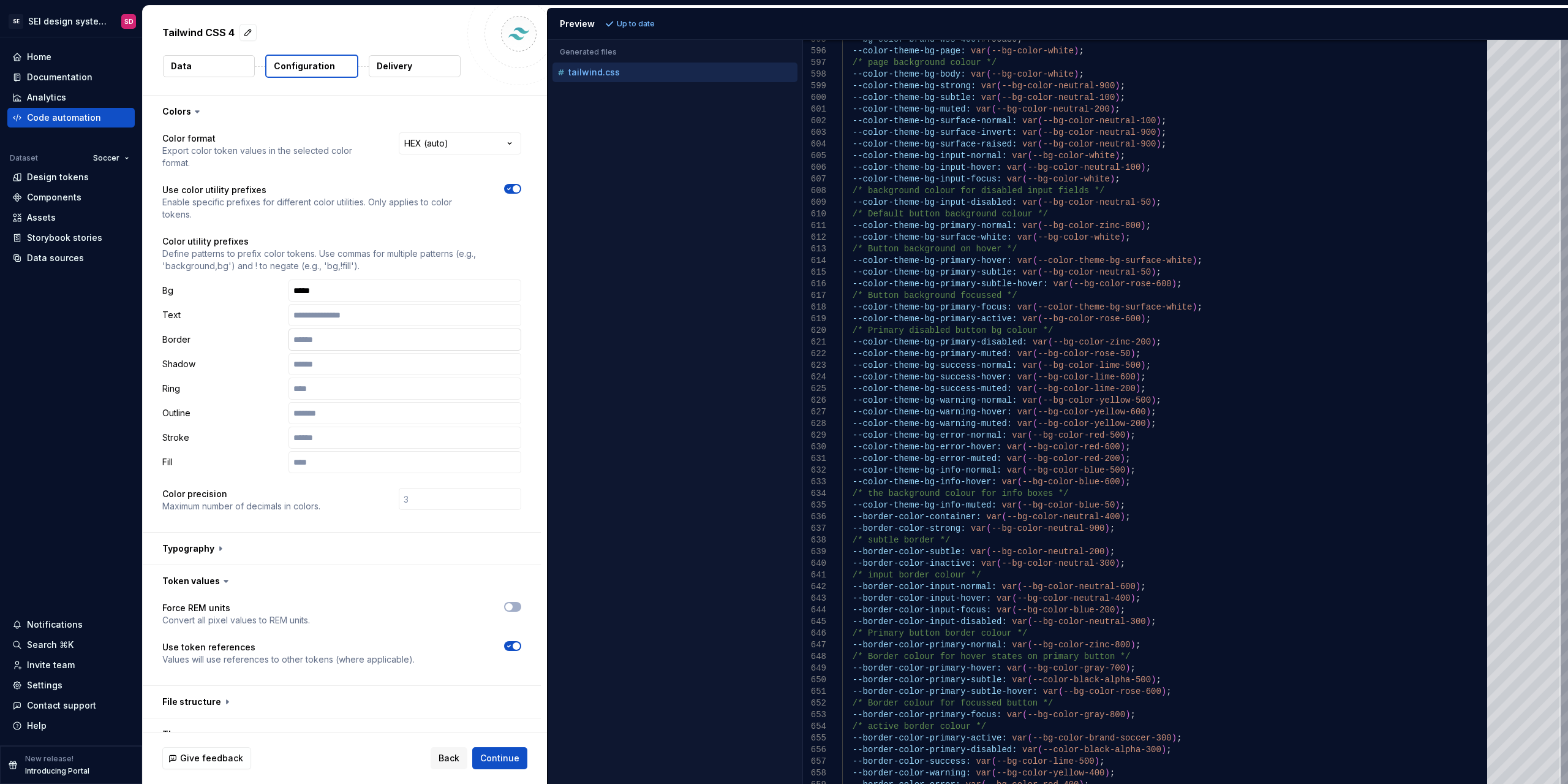
click at [320, 340] on input "text" at bounding box center [405, 339] width 232 height 22
type input "*****"
click at [331, 319] on input "text" at bounding box center [405, 315] width 232 height 22
click at [632, 21] on span "Refresh preview" at bounding box center [648, 24] width 61 height 10
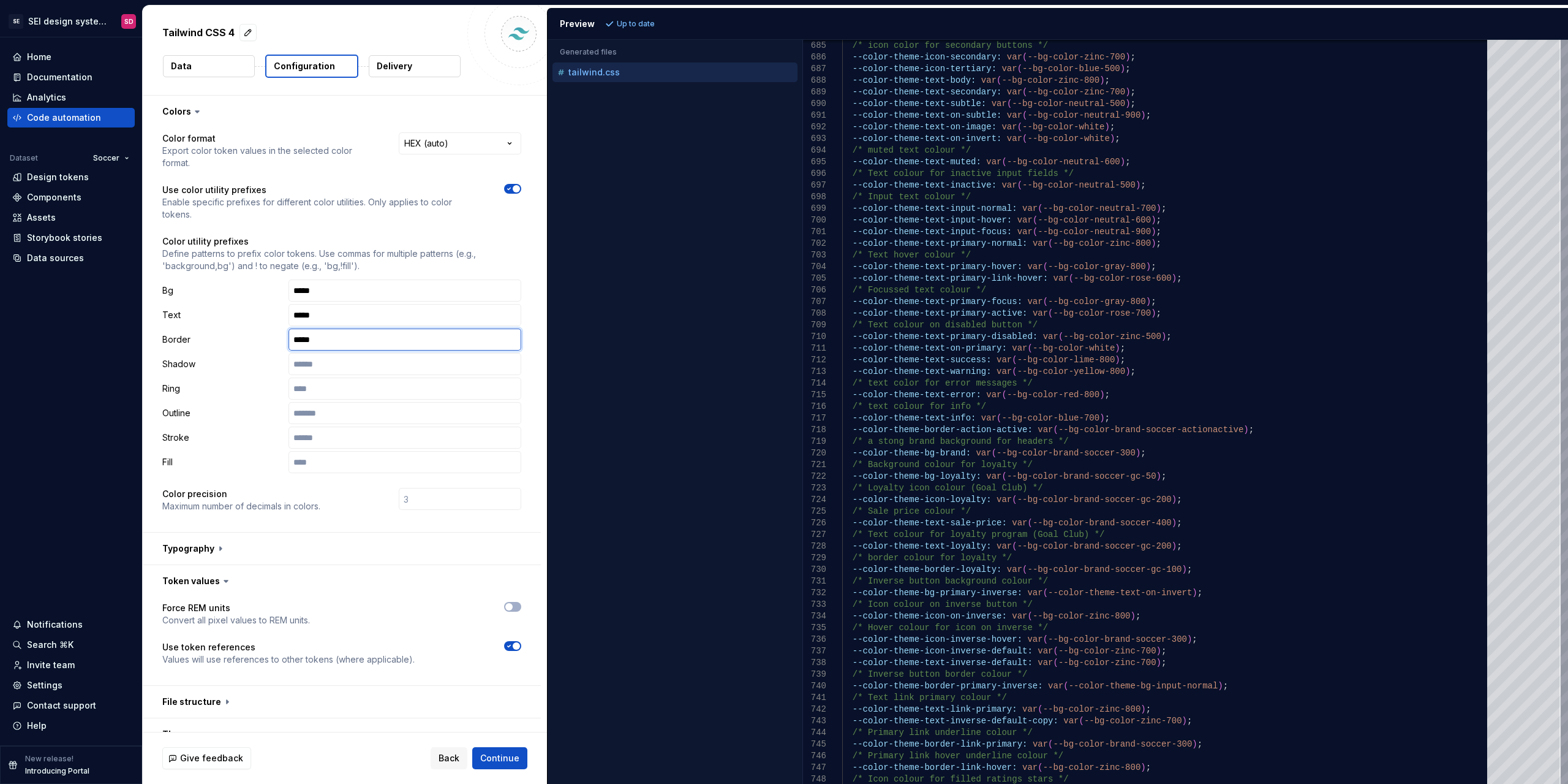
click at [328, 340] on input "*****" at bounding box center [405, 339] width 232 height 22
type input "*"
click at [380, 299] on input "*****" at bounding box center [405, 291] width 232 height 22
click at [361, 316] on input "*" at bounding box center [405, 315] width 232 height 22
click at [353, 346] on input "*****" at bounding box center [405, 339] width 232 height 22
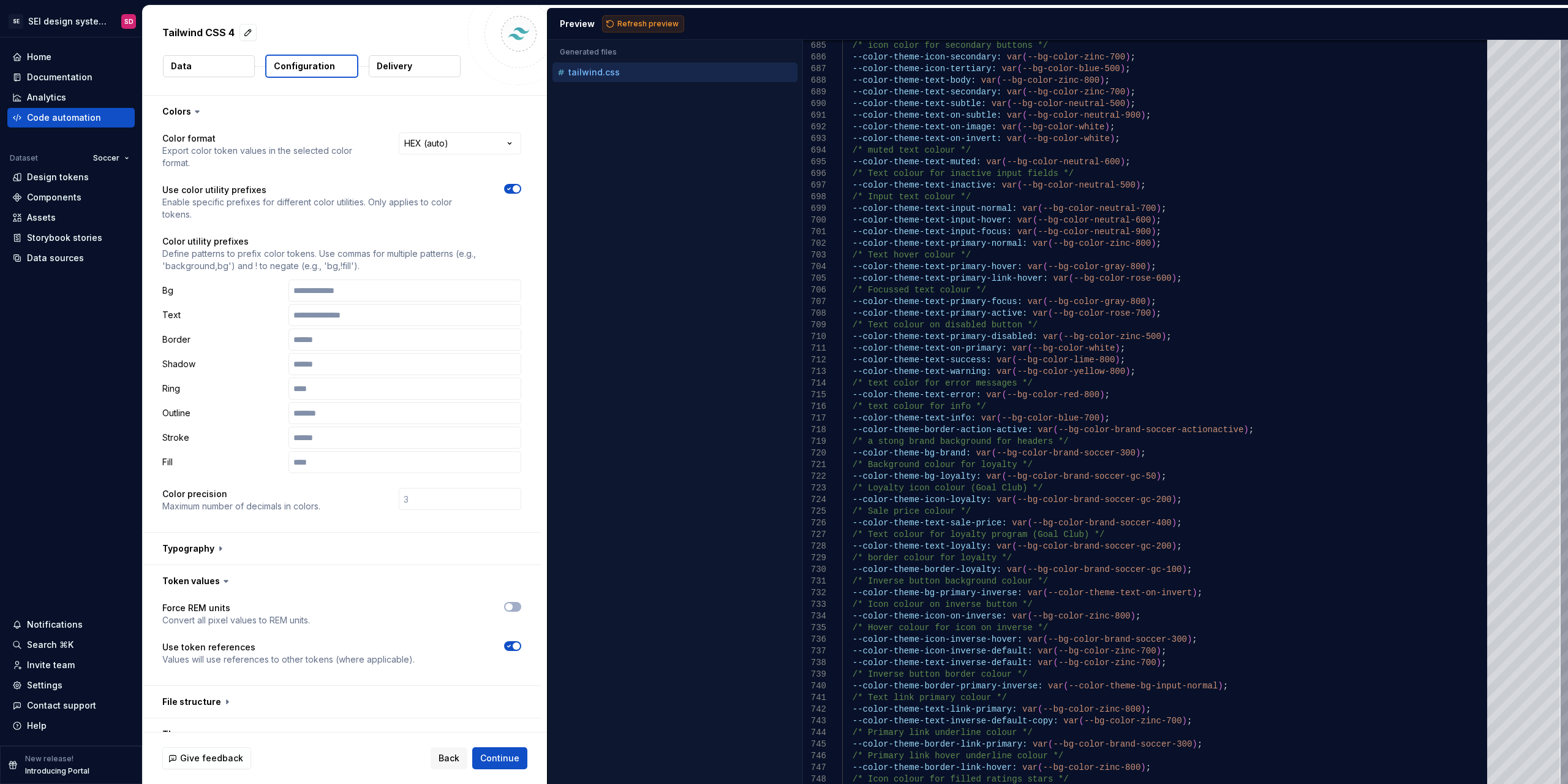
click at [619, 24] on span "Refresh preview" at bounding box center [648, 24] width 61 height 10
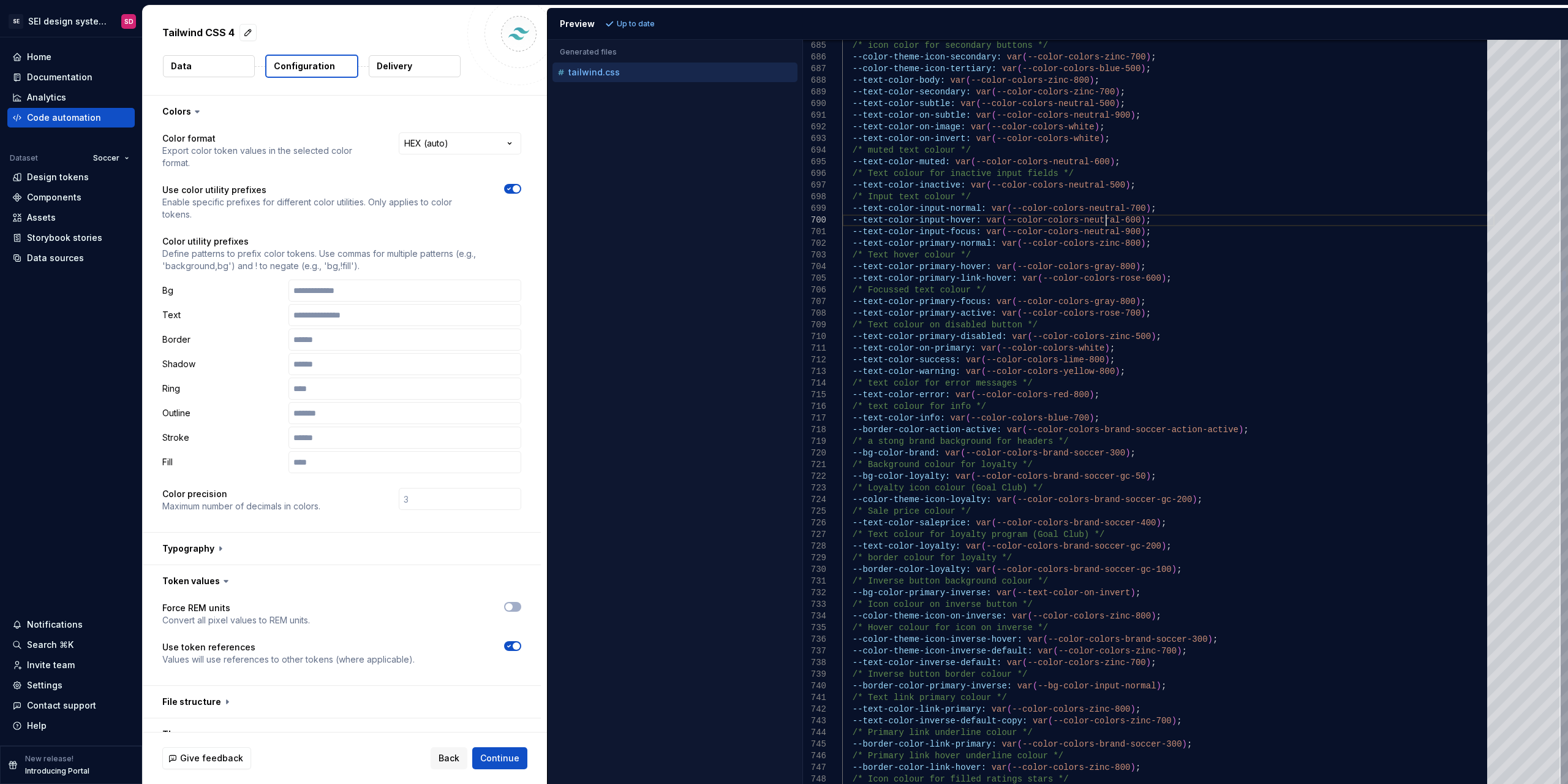
click at [170, 245] on p "Color utility prefixes" at bounding box center [341, 241] width 359 height 12
drag, startPoint x: 170, startPoint y: 245, endPoint x: 214, endPoint y: 245, distance: 44.0
click at [214, 245] on p "Color utility prefixes" at bounding box center [341, 241] width 359 height 12
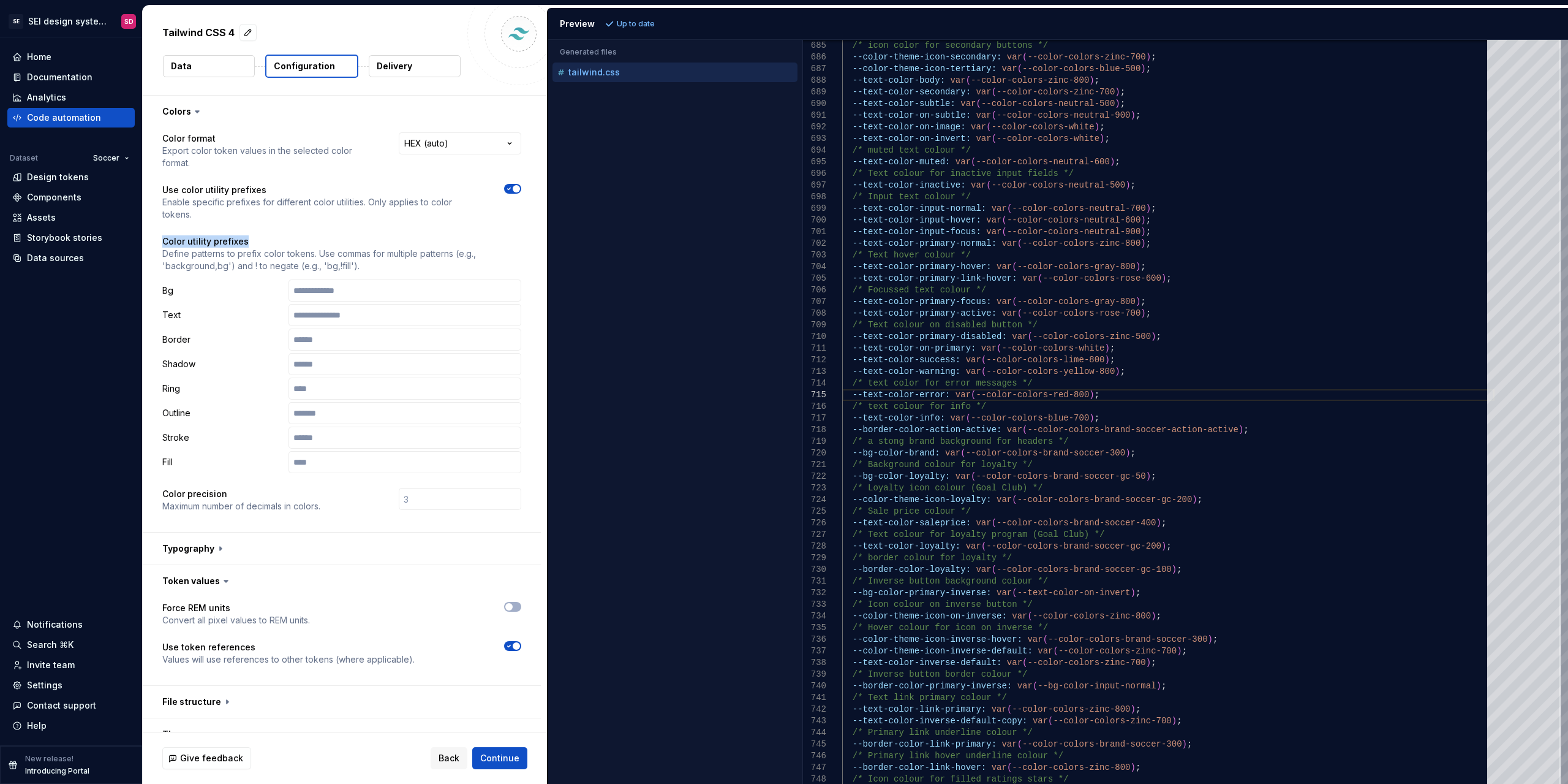
copy p "Color utility prefixes"
drag, startPoint x: 981, startPoint y: 449, endPoint x: 1100, endPoint y: 455, distance: 119.2
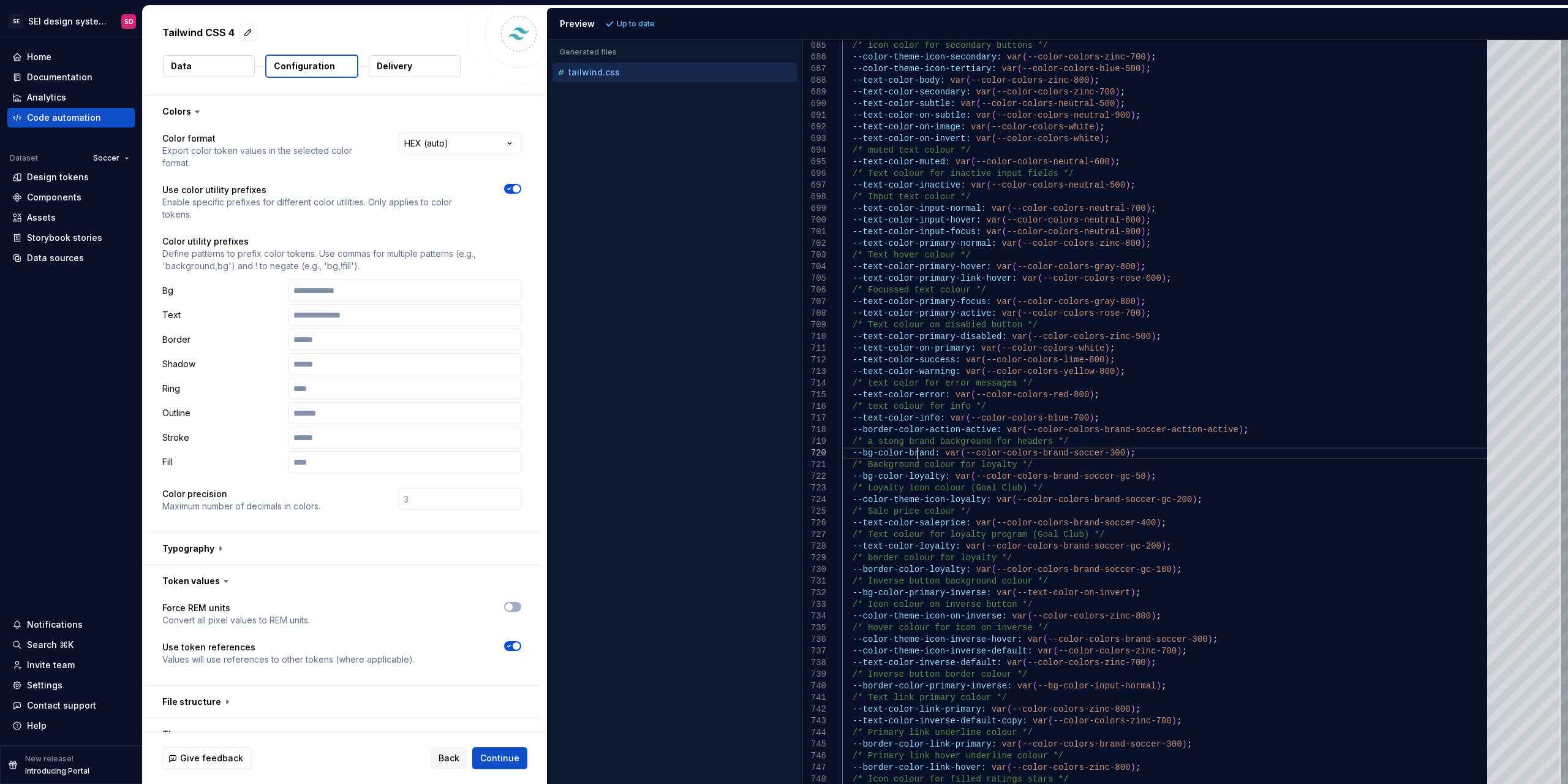
click at [510, 191] on icon "button" at bounding box center [509, 189] width 10 height 7
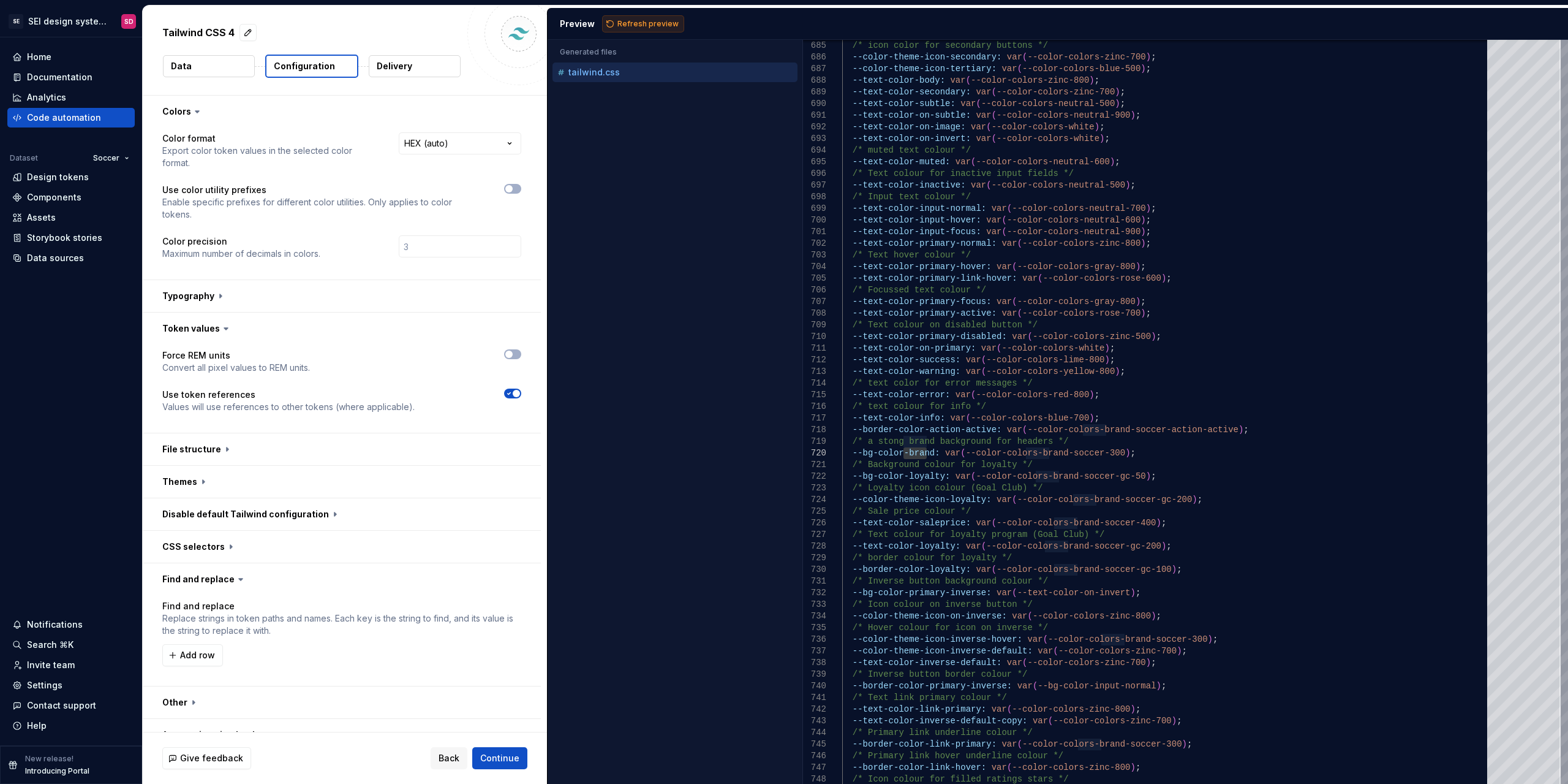
click at [654, 16] on button "Refresh preview" at bounding box center [643, 24] width 82 height 18
type textarea "**********"
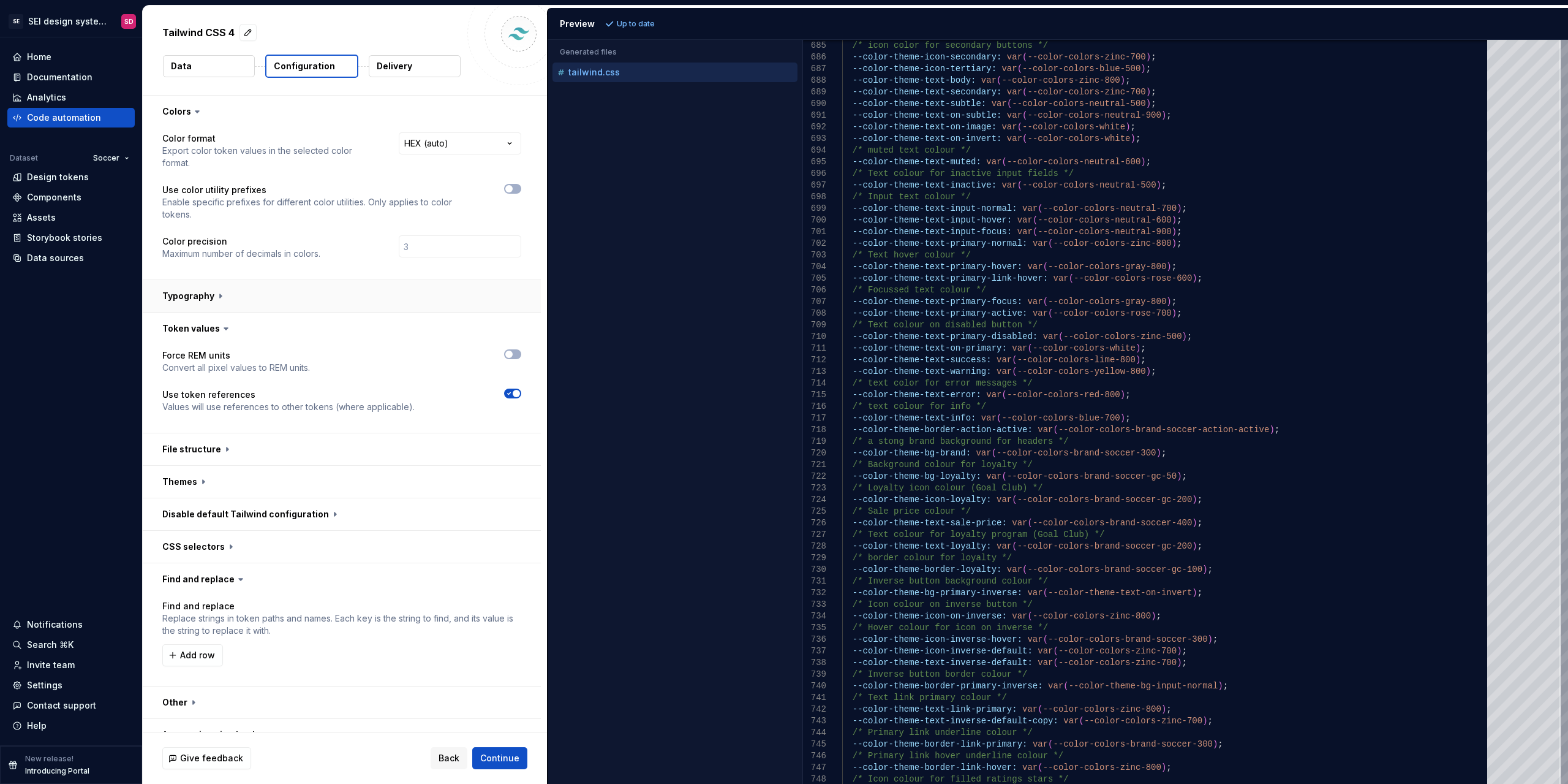
click at [225, 293] on button "button" at bounding box center [342, 296] width 398 height 32
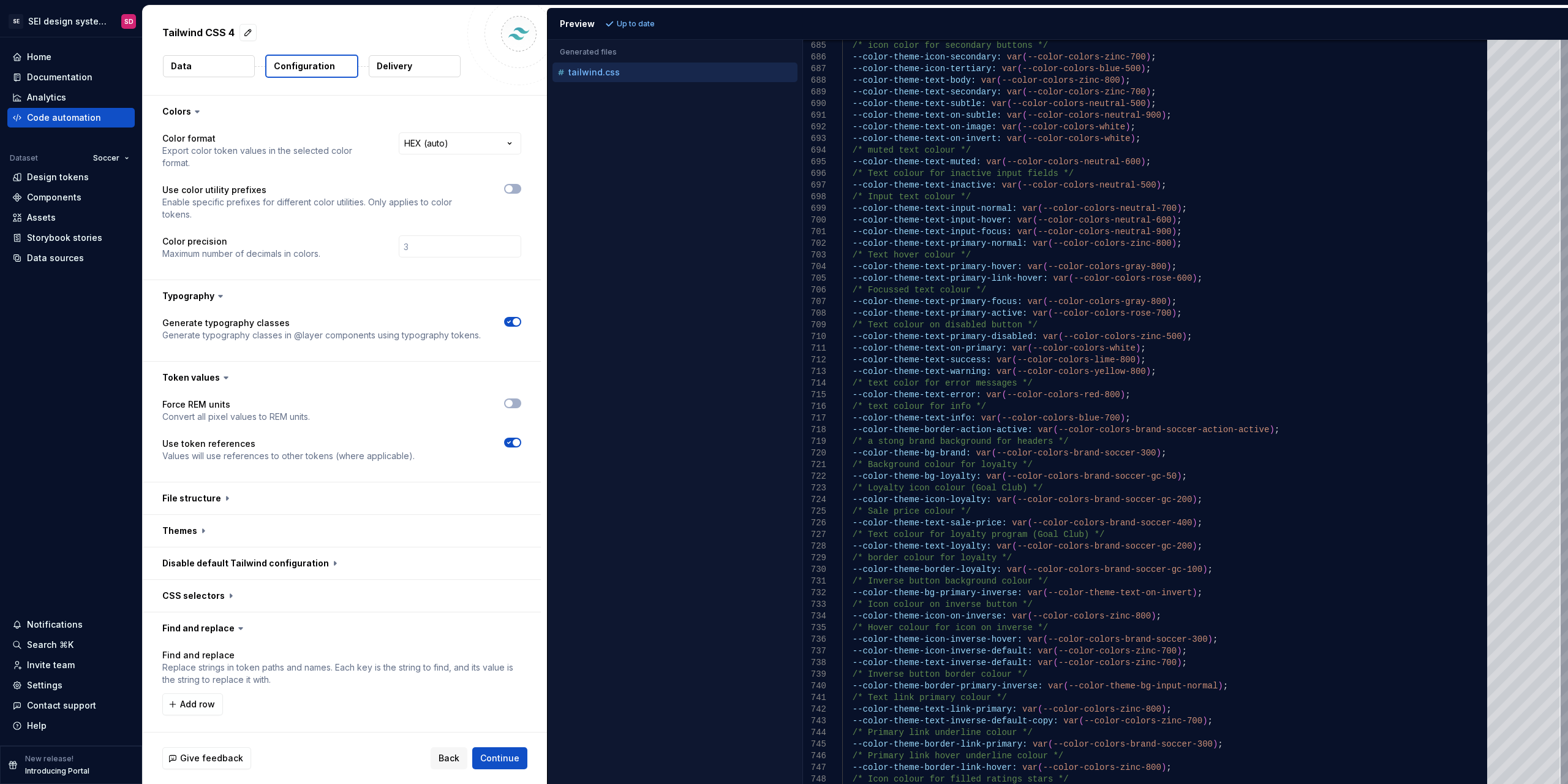
click at [215, 296] on icon at bounding box center [220, 295] width 12 height 12
click at [217, 293] on icon at bounding box center [220, 295] width 12 height 12
click at [205, 297] on button "button" at bounding box center [342, 296] width 398 height 32
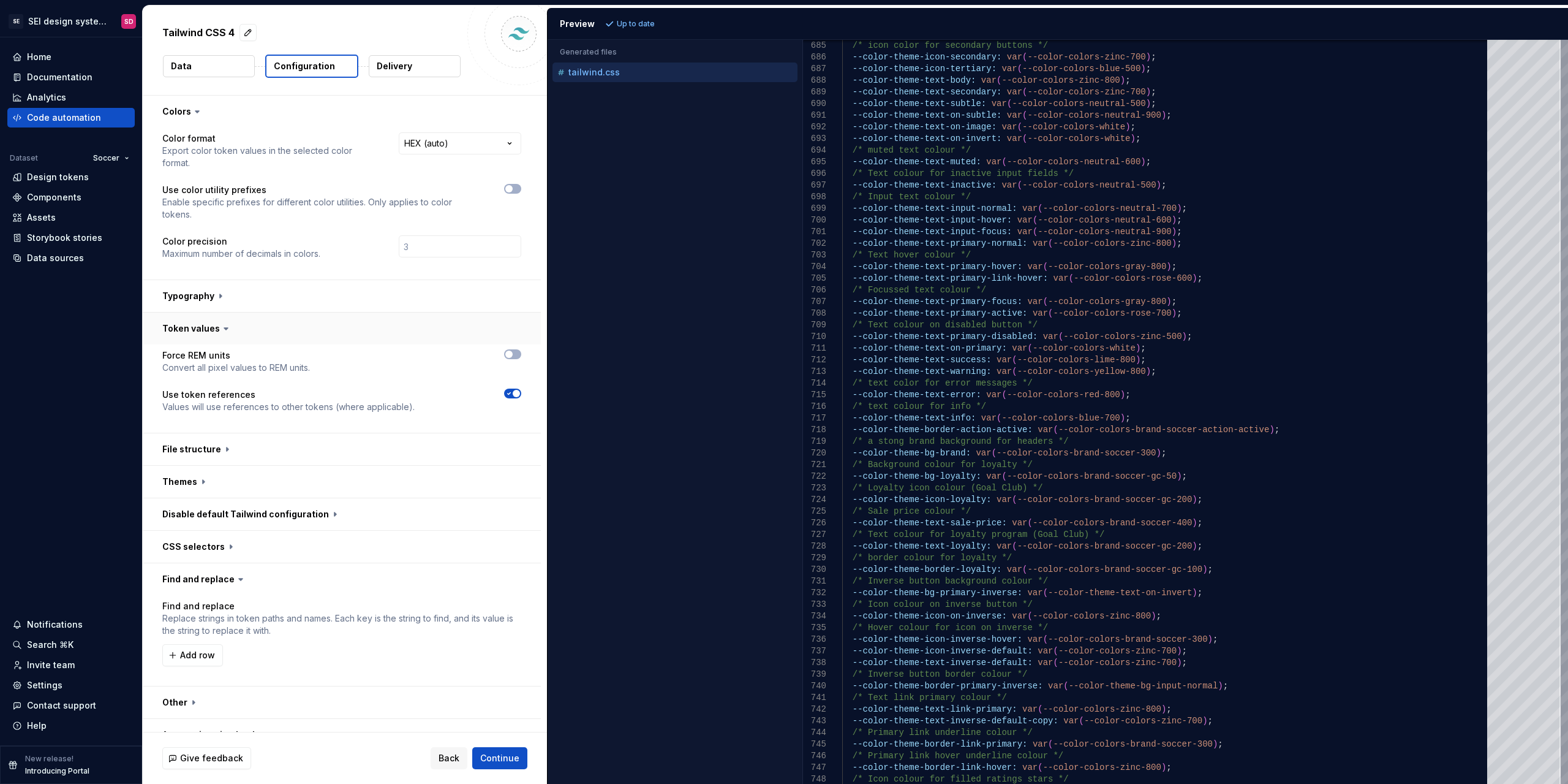
click at [202, 330] on button "button" at bounding box center [342, 328] width 398 height 32
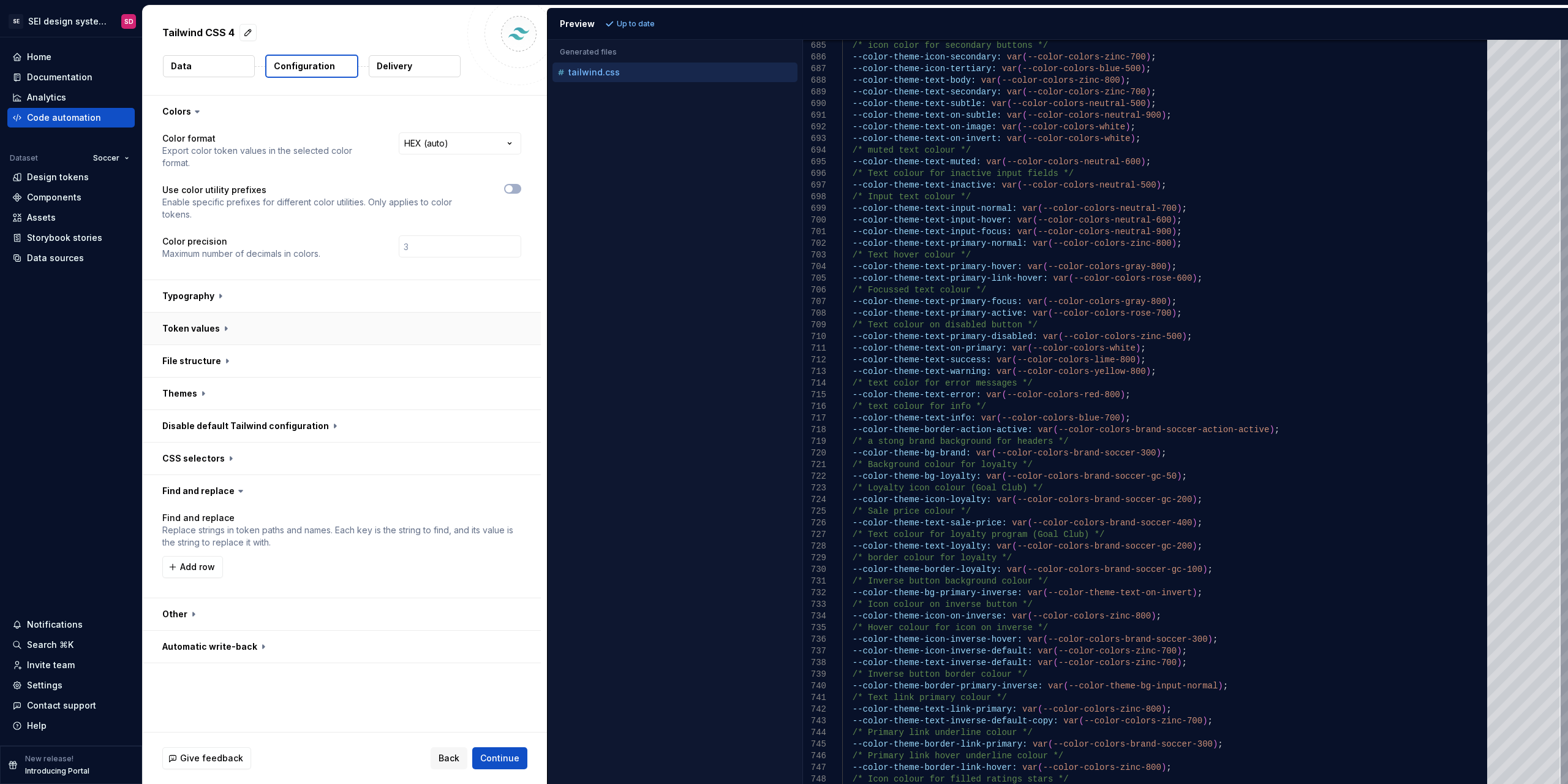
click at [202, 330] on button "button" at bounding box center [342, 328] width 398 height 32
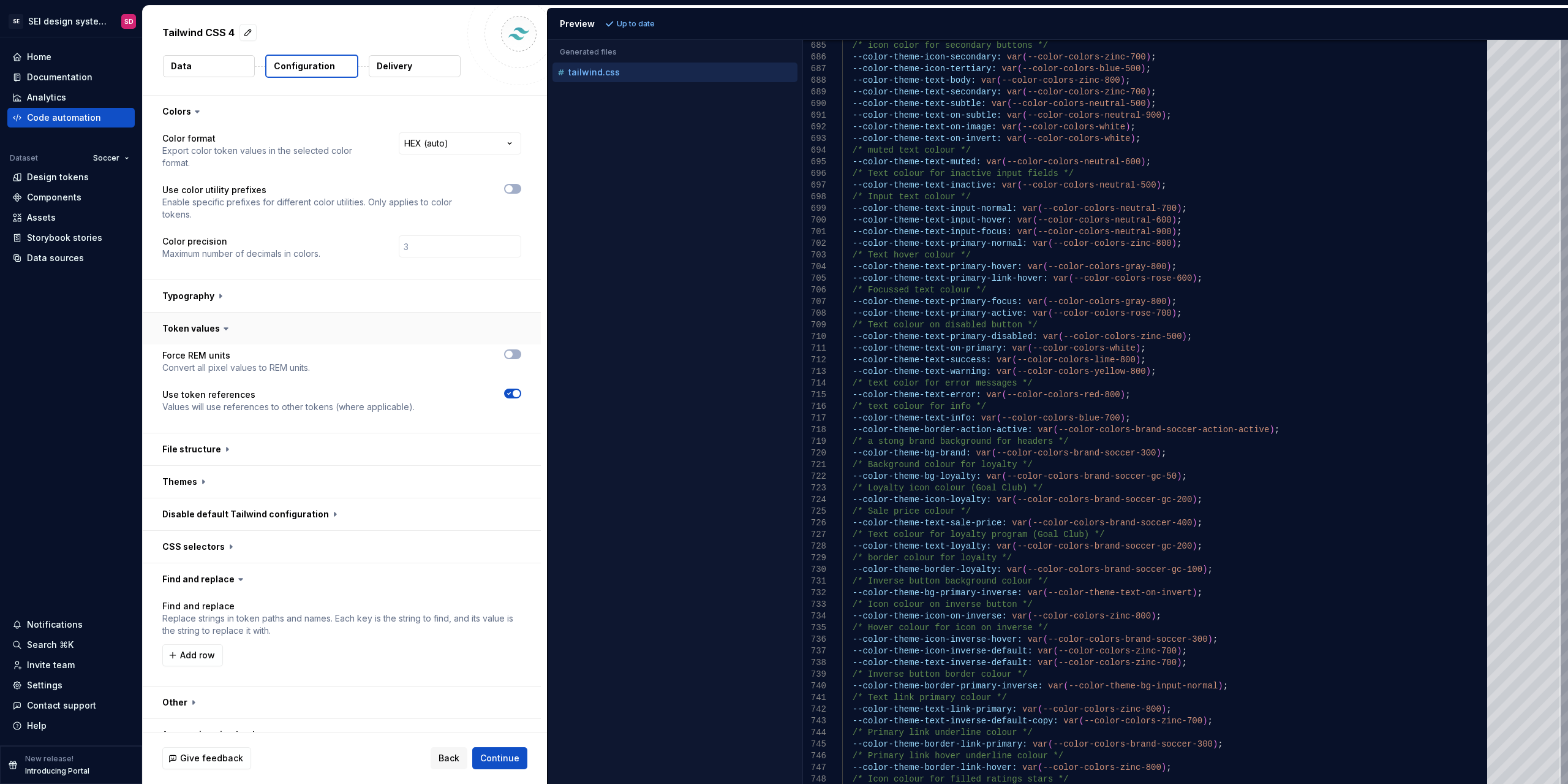
click at [206, 329] on button "button" at bounding box center [342, 328] width 398 height 32
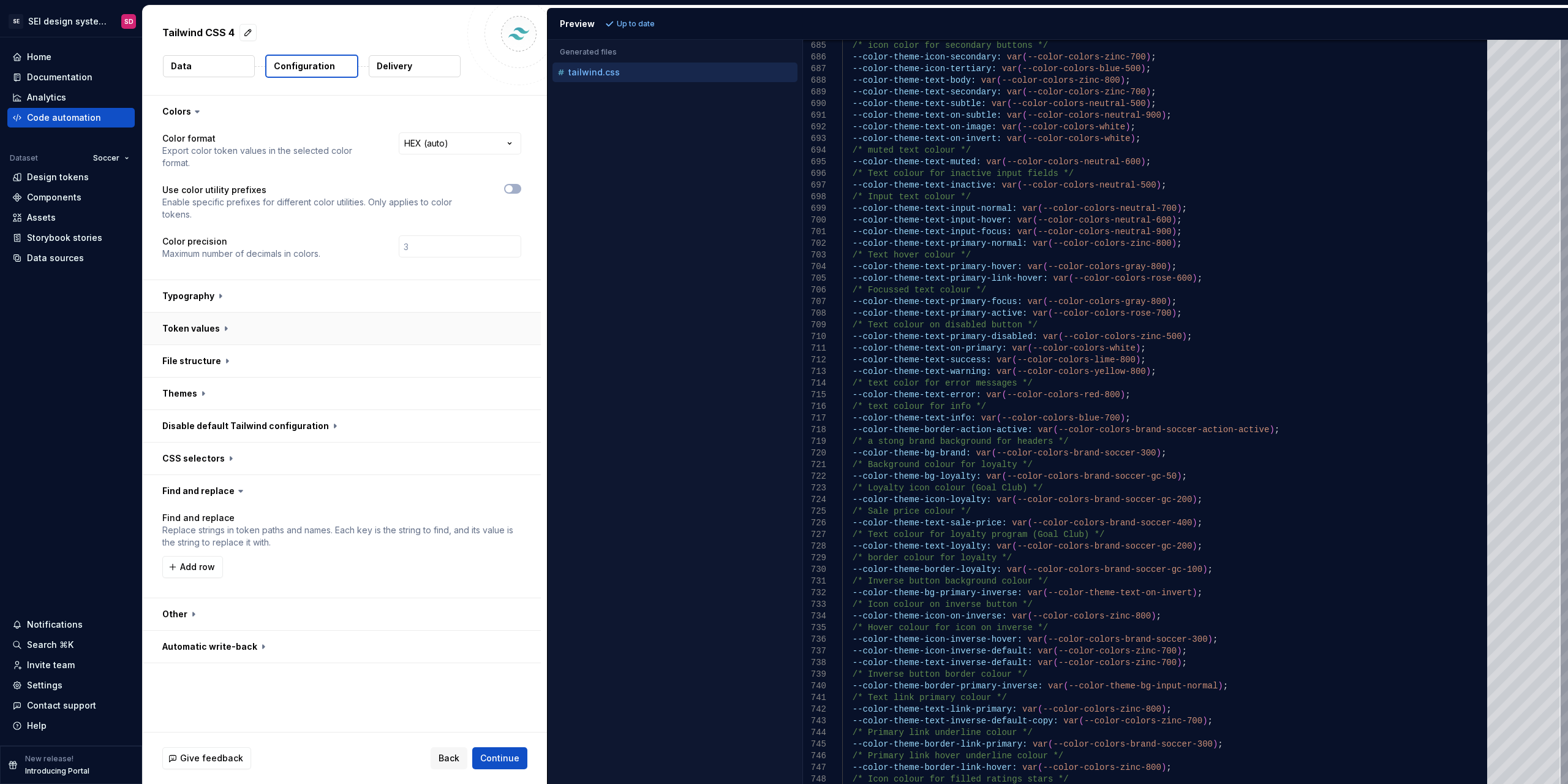
click at [206, 329] on button "button" at bounding box center [342, 328] width 398 height 32
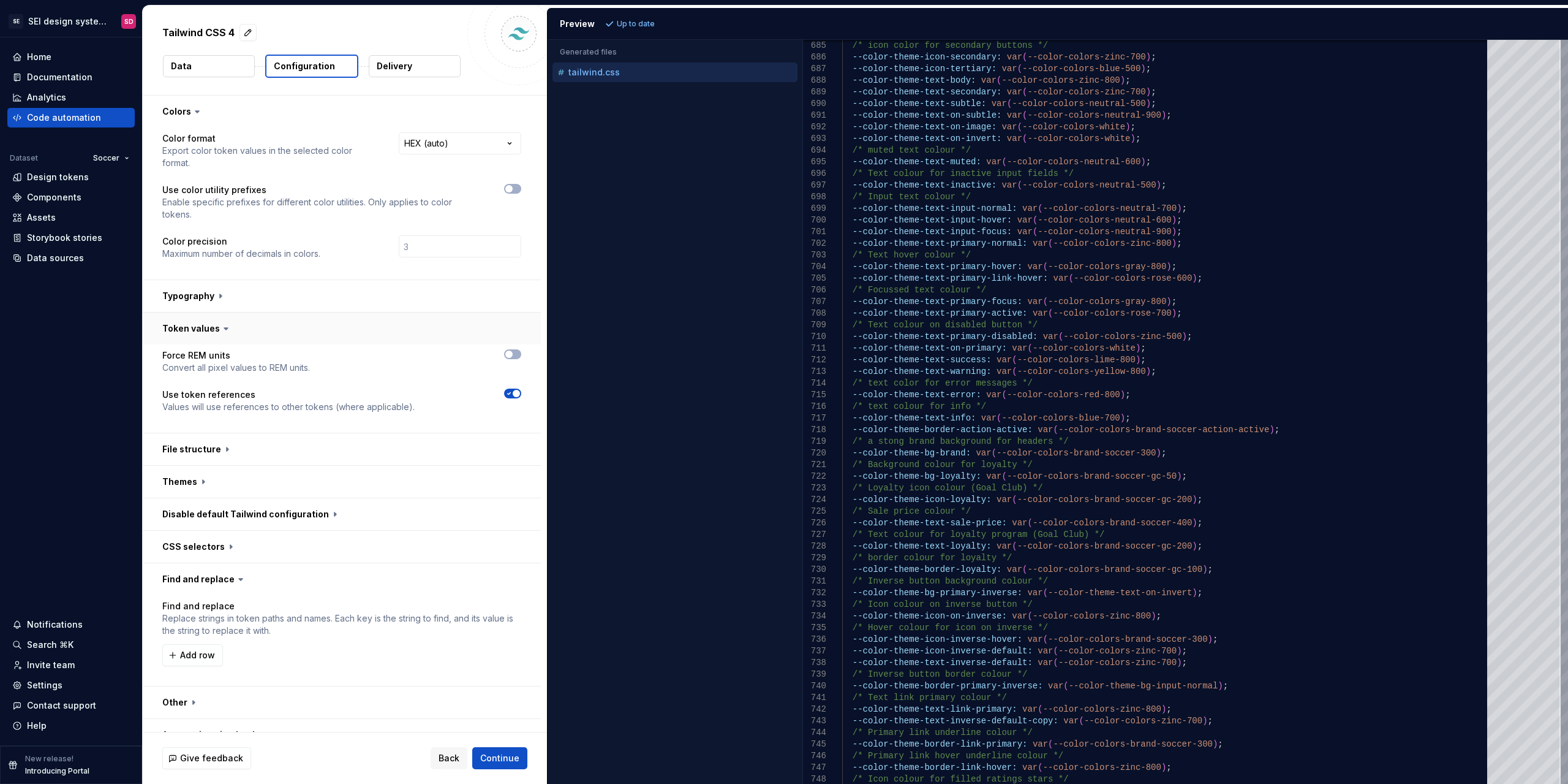
click at [206, 329] on button "button" at bounding box center [342, 328] width 398 height 32
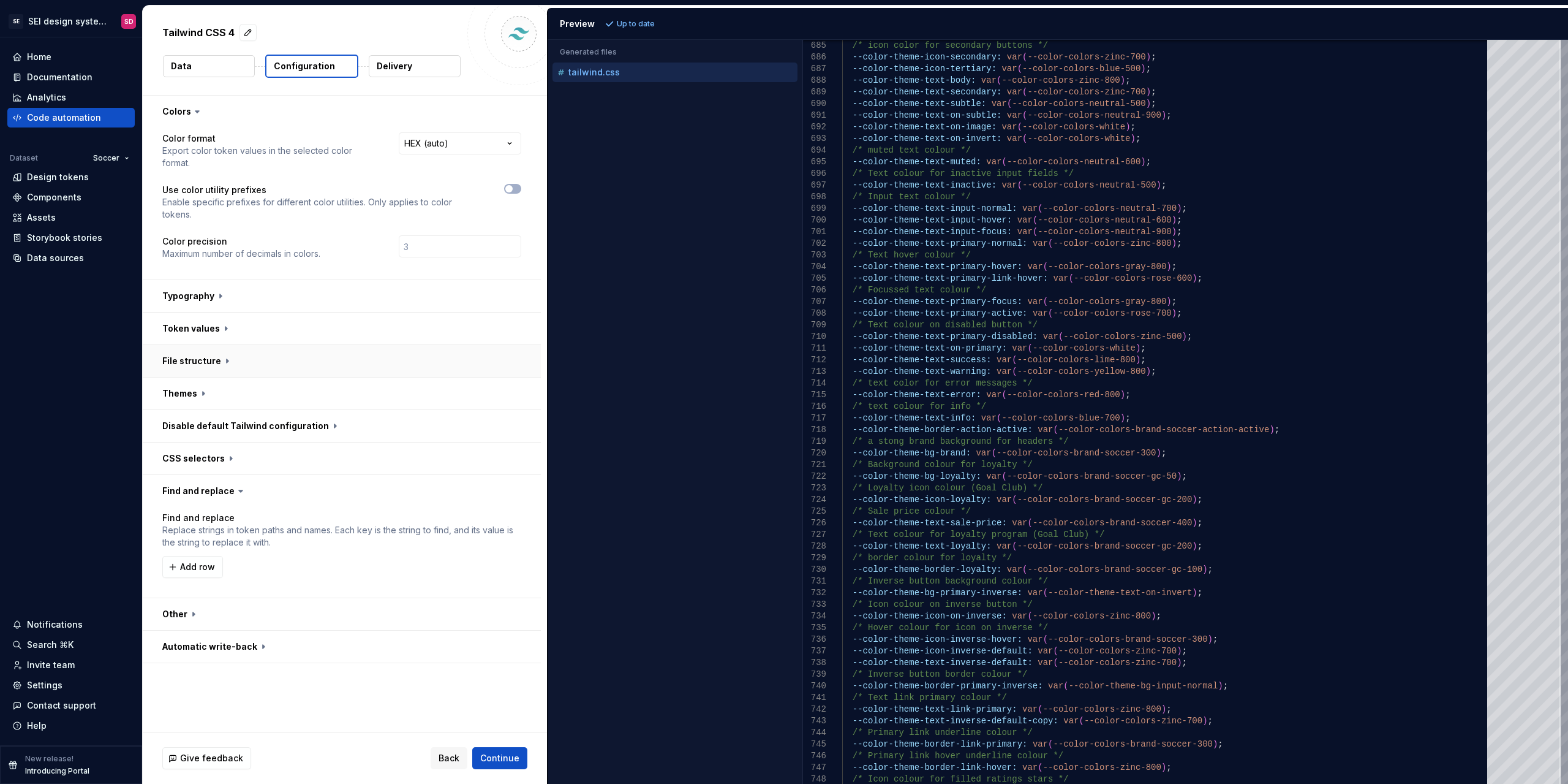
click at [202, 357] on button "button" at bounding box center [342, 361] width 398 height 32
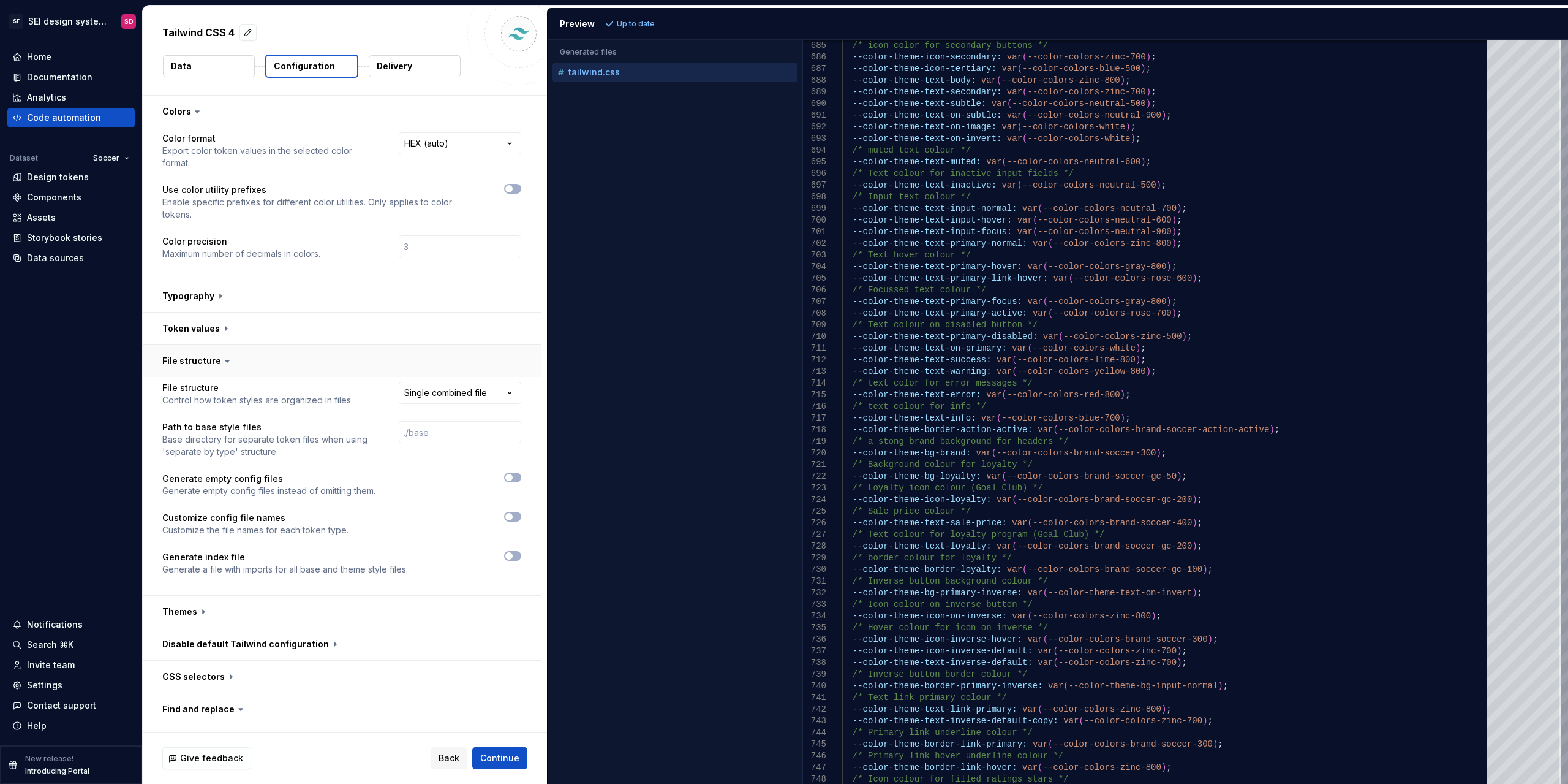
click at [202, 357] on button "button" at bounding box center [342, 361] width 398 height 32
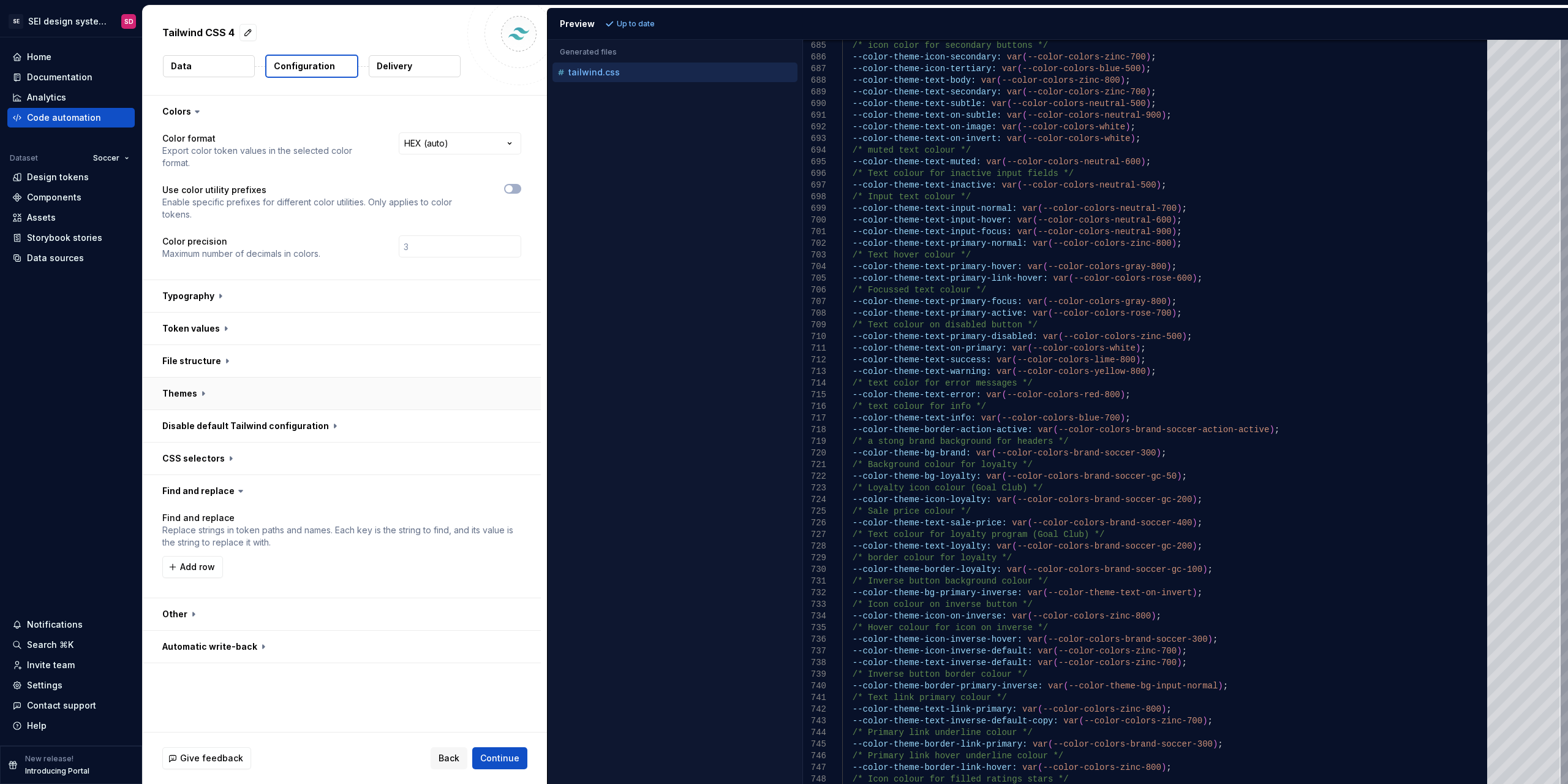
click at [197, 395] on button "button" at bounding box center [342, 393] width 398 height 32
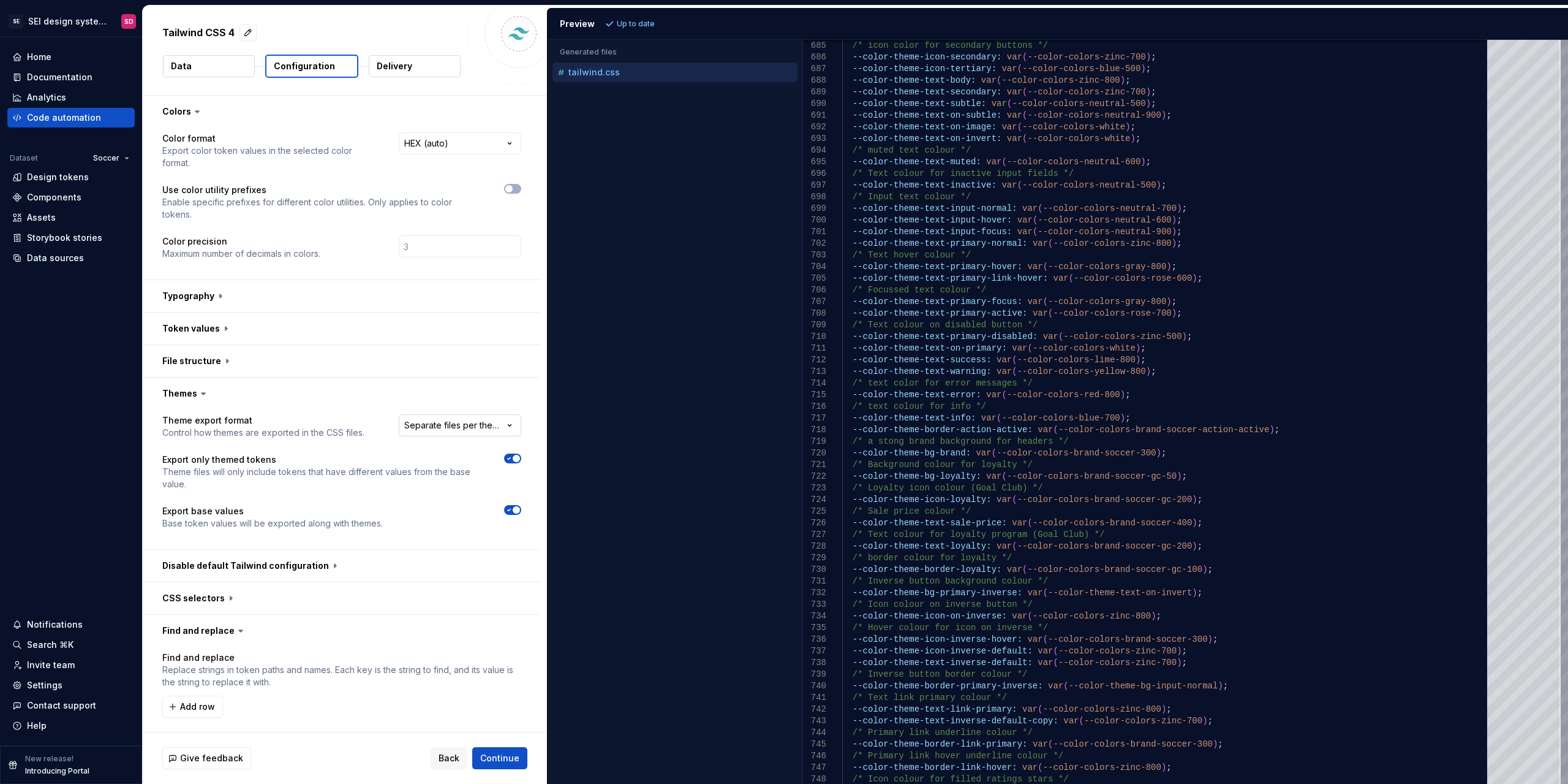
click at [420, 425] on html "**********" at bounding box center [784, 392] width 1568 height 784
click at [447, 426] on html "**********" at bounding box center [784, 392] width 1568 height 784
click at [195, 393] on button "button" at bounding box center [342, 393] width 398 height 32
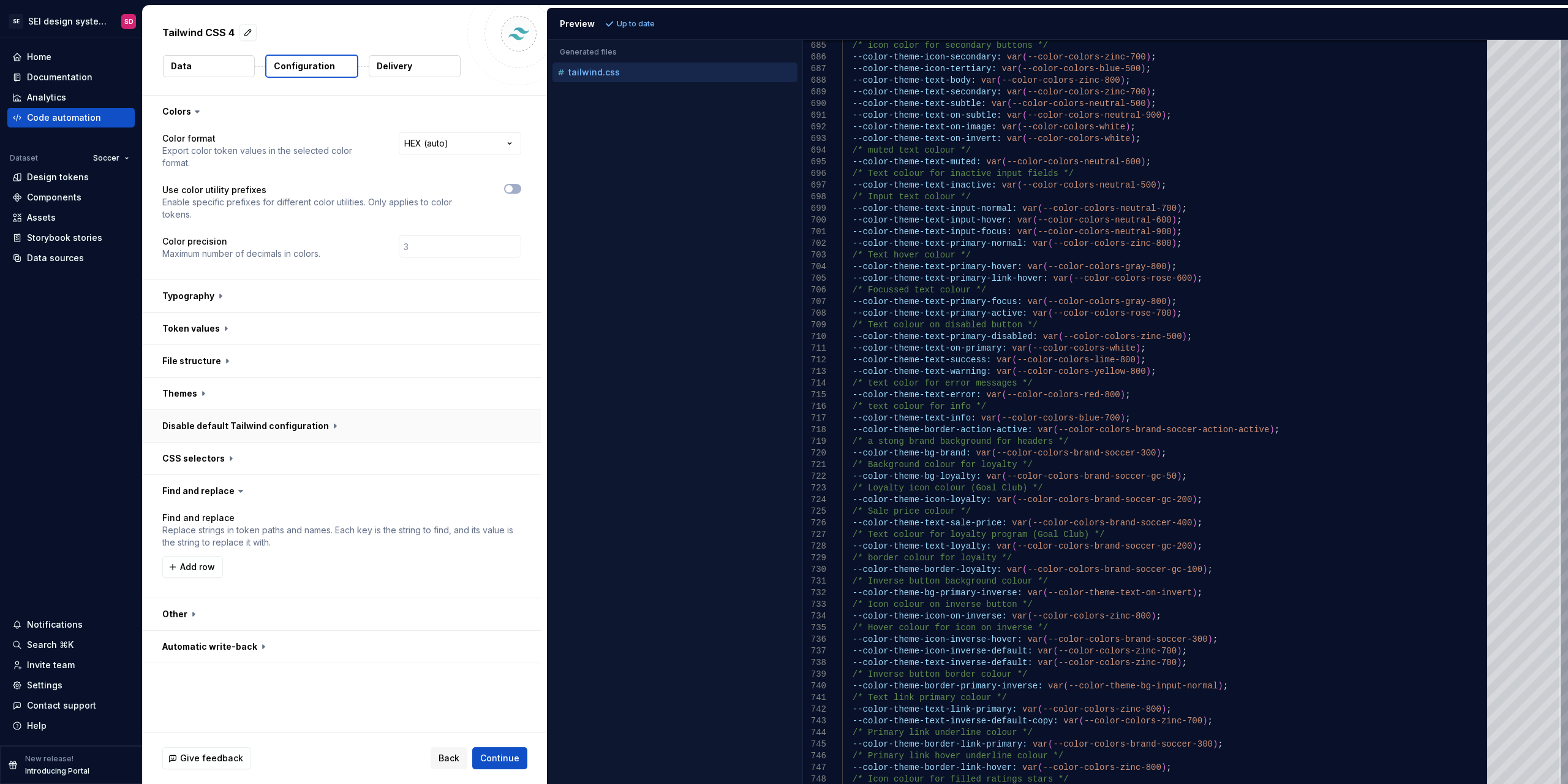
click at [201, 429] on button "button" at bounding box center [342, 425] width 398 height 32
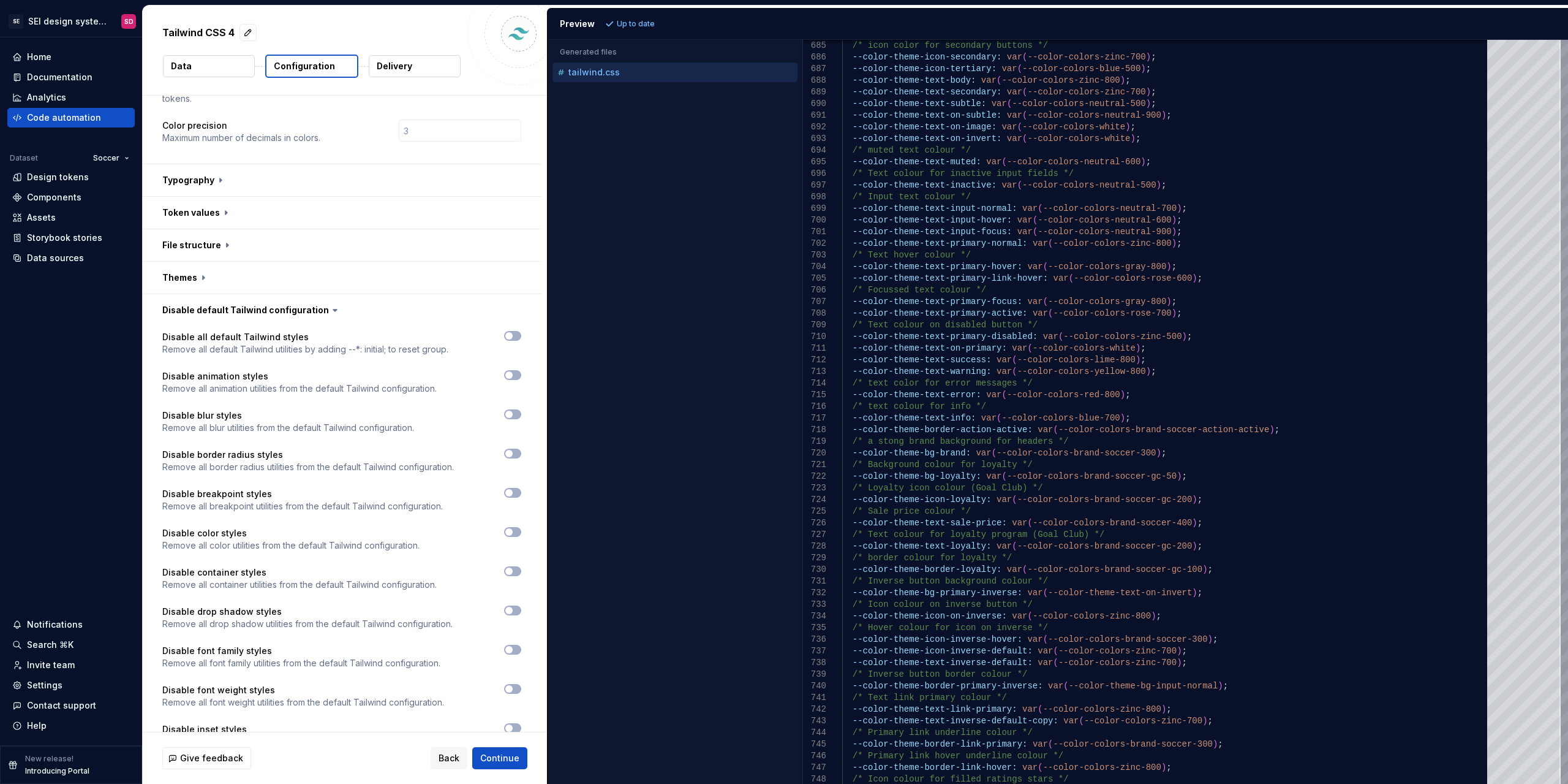
scroll to position [123, 0]
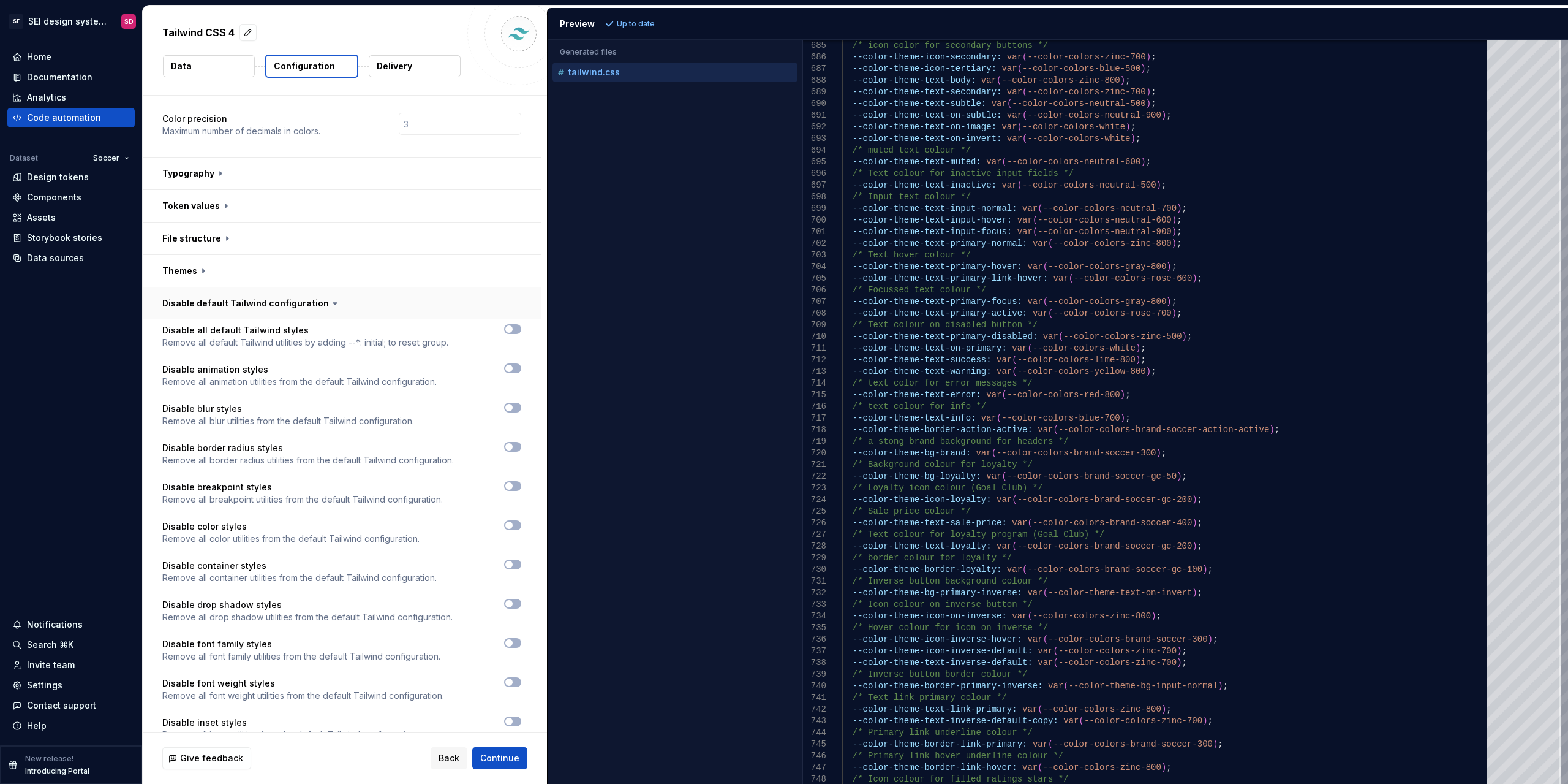
click at [260, 308] on button "button" at bounding box center [342, 303] width 398 height 32
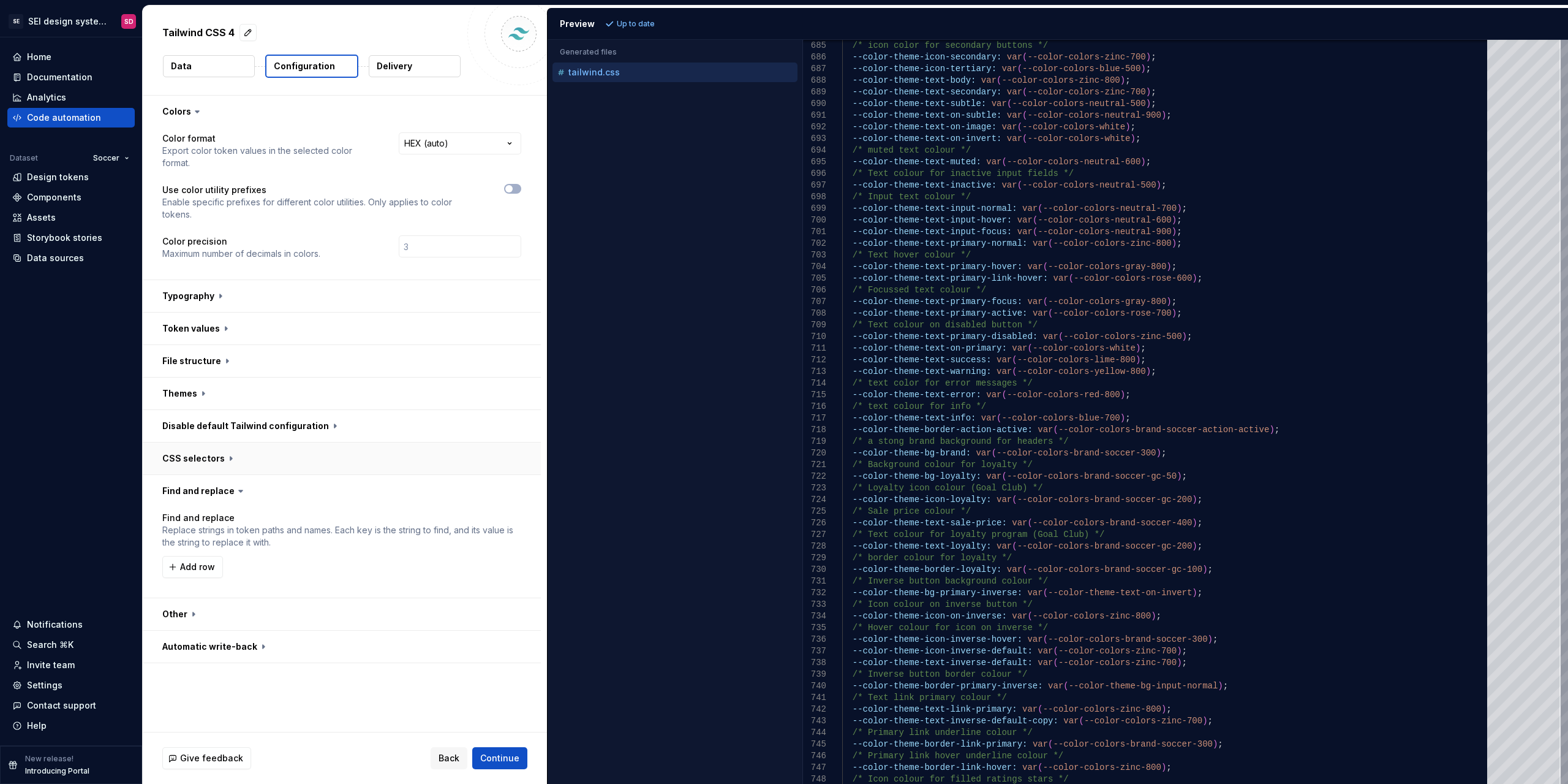
click at [200, 454] on button "button" at bounding box center [342, 458] width 398 height 32
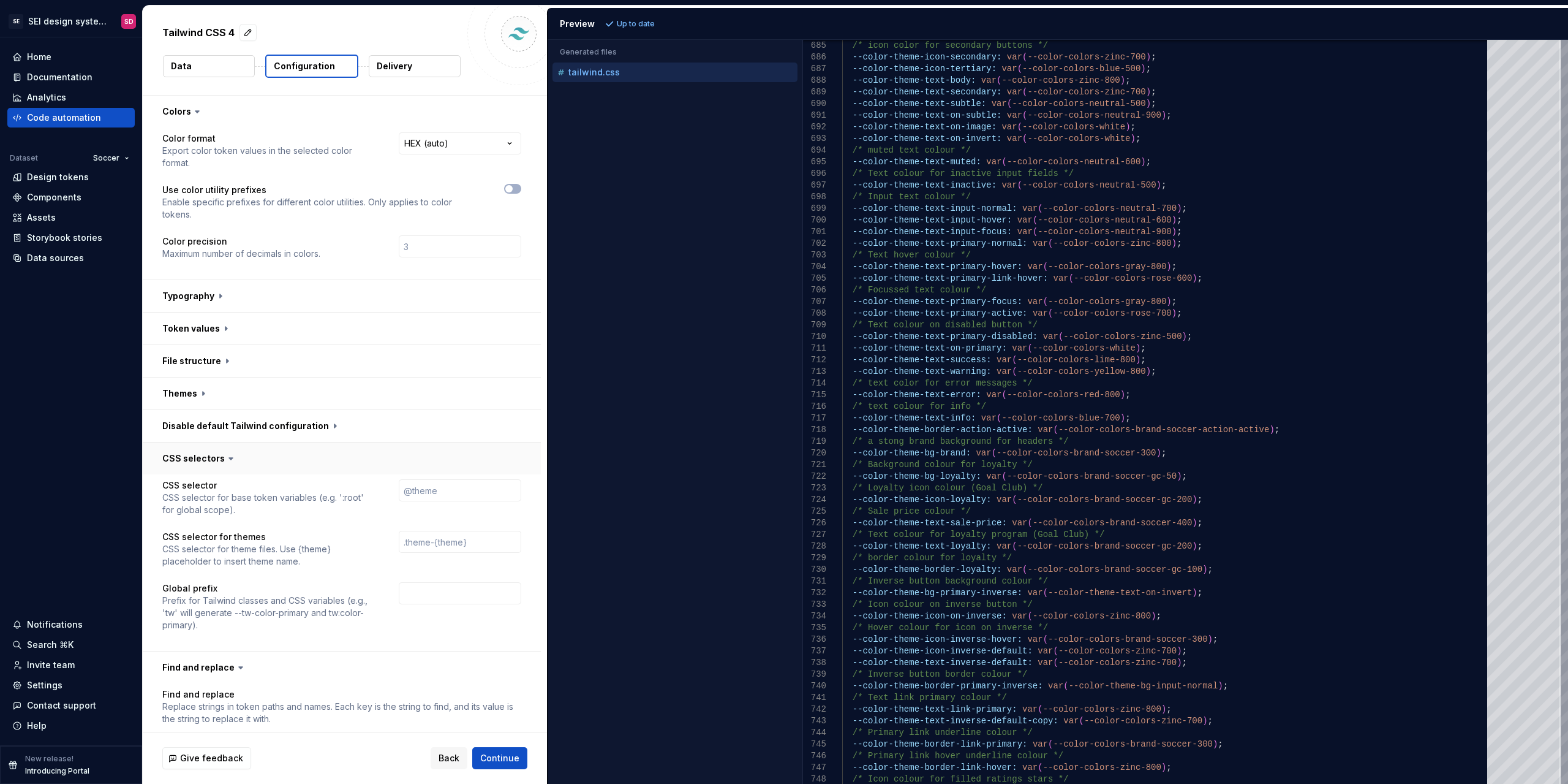
click at [205, 454] on button "button" at bounding box center [342, 458] width 398 height 32
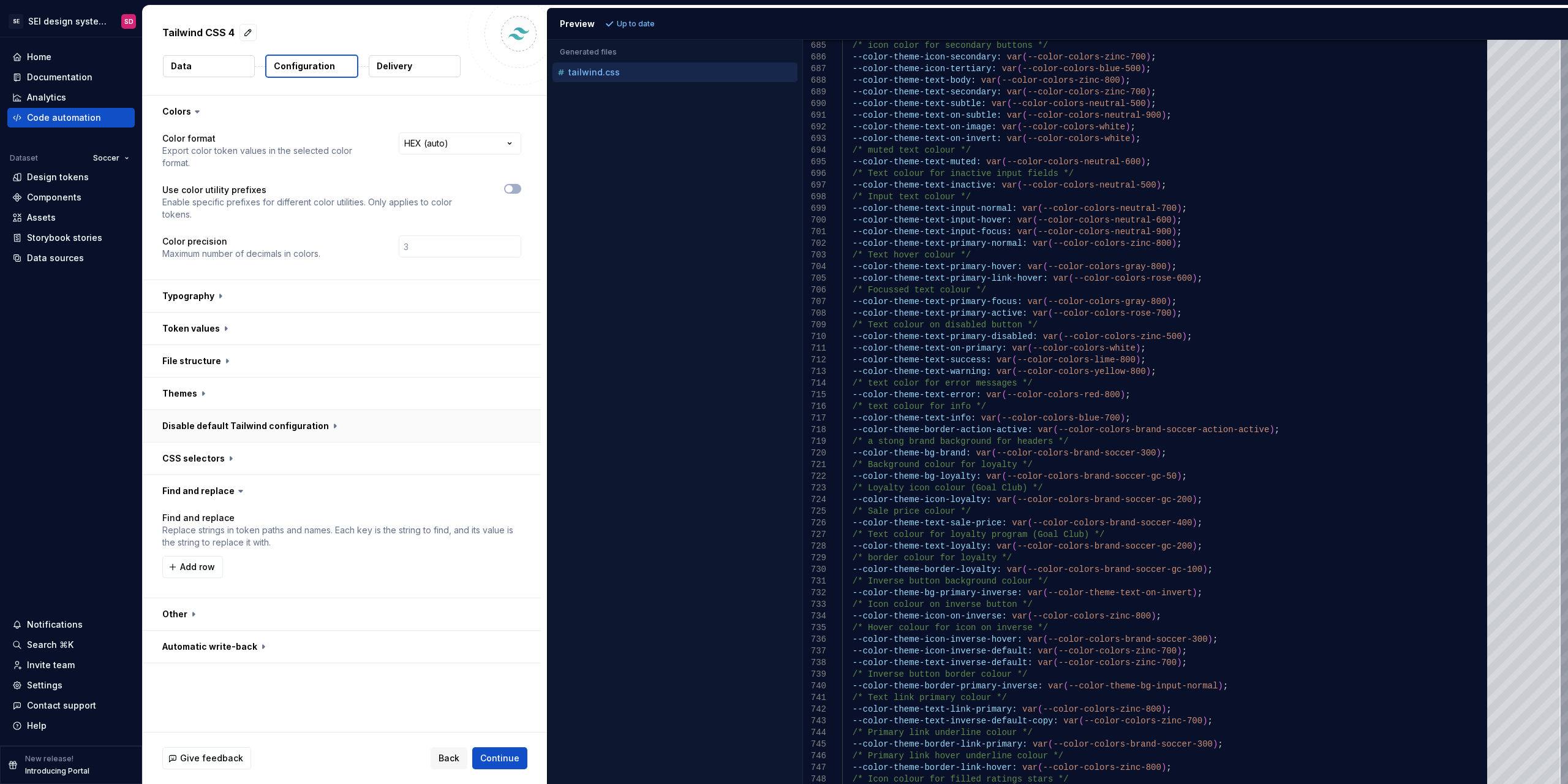
click at [230, 430] on button "button" at bounding box center [342, 425] width 398 height 32
